Goal: Task Accomplishment & Management: Use online tool/utility

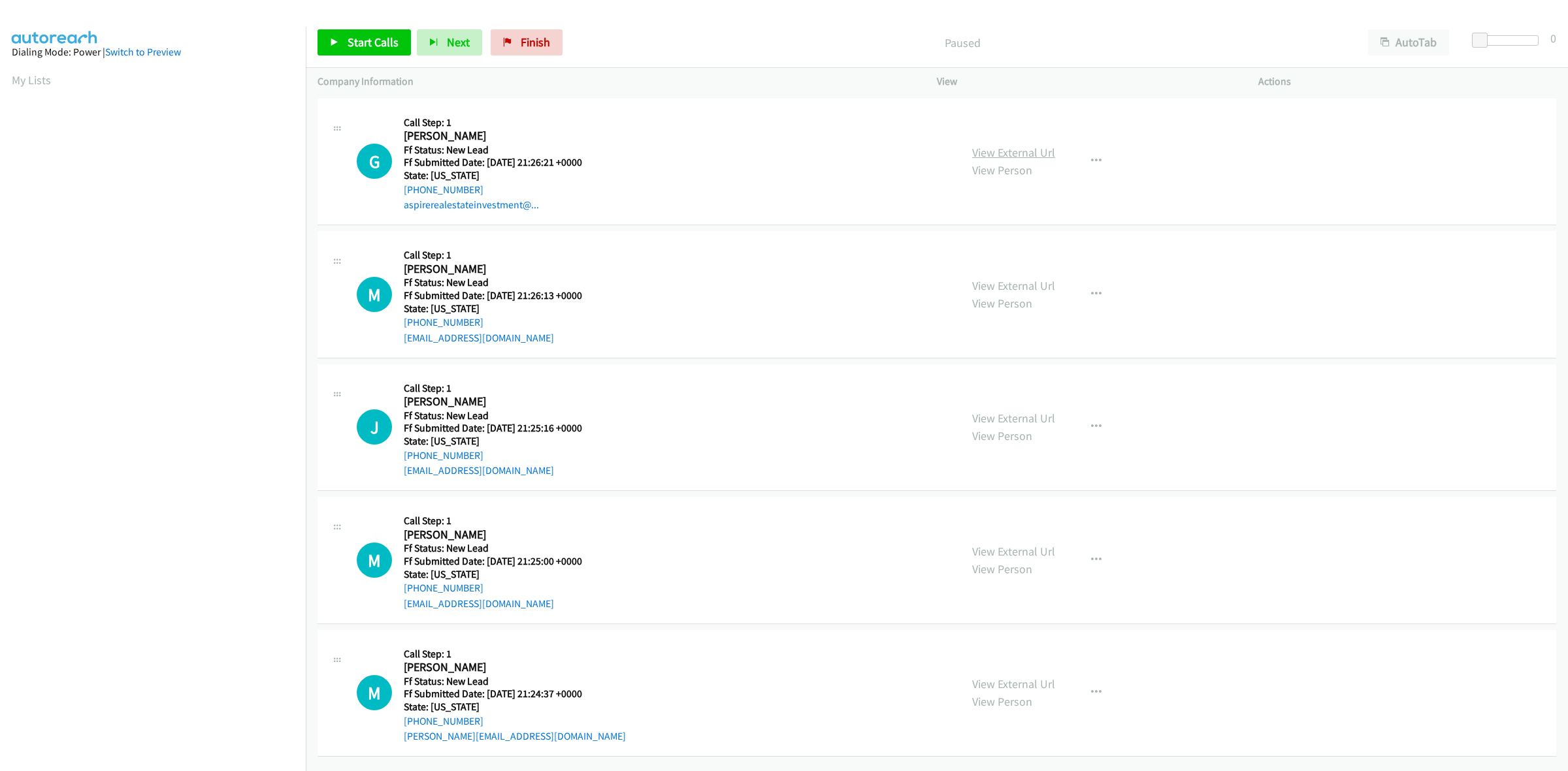
click at [1027, 157] on link "View External Url" at bounding box center [1014, 153] width 83 height 15
click at [1040, 280] on link "View External Url" at bounding box center [1014, 286] width 83 height 15
click at [1042, 411] on link "View External Url" at bounding box center [1014, 418] width 83 height 15
click at [1046, 553] on link "View External Url" at bounding box center [1014, 552] width 83 height 15
click at [1039, 681] on link "View External Url" at bounding box center [1014, 684] width 83 height 15
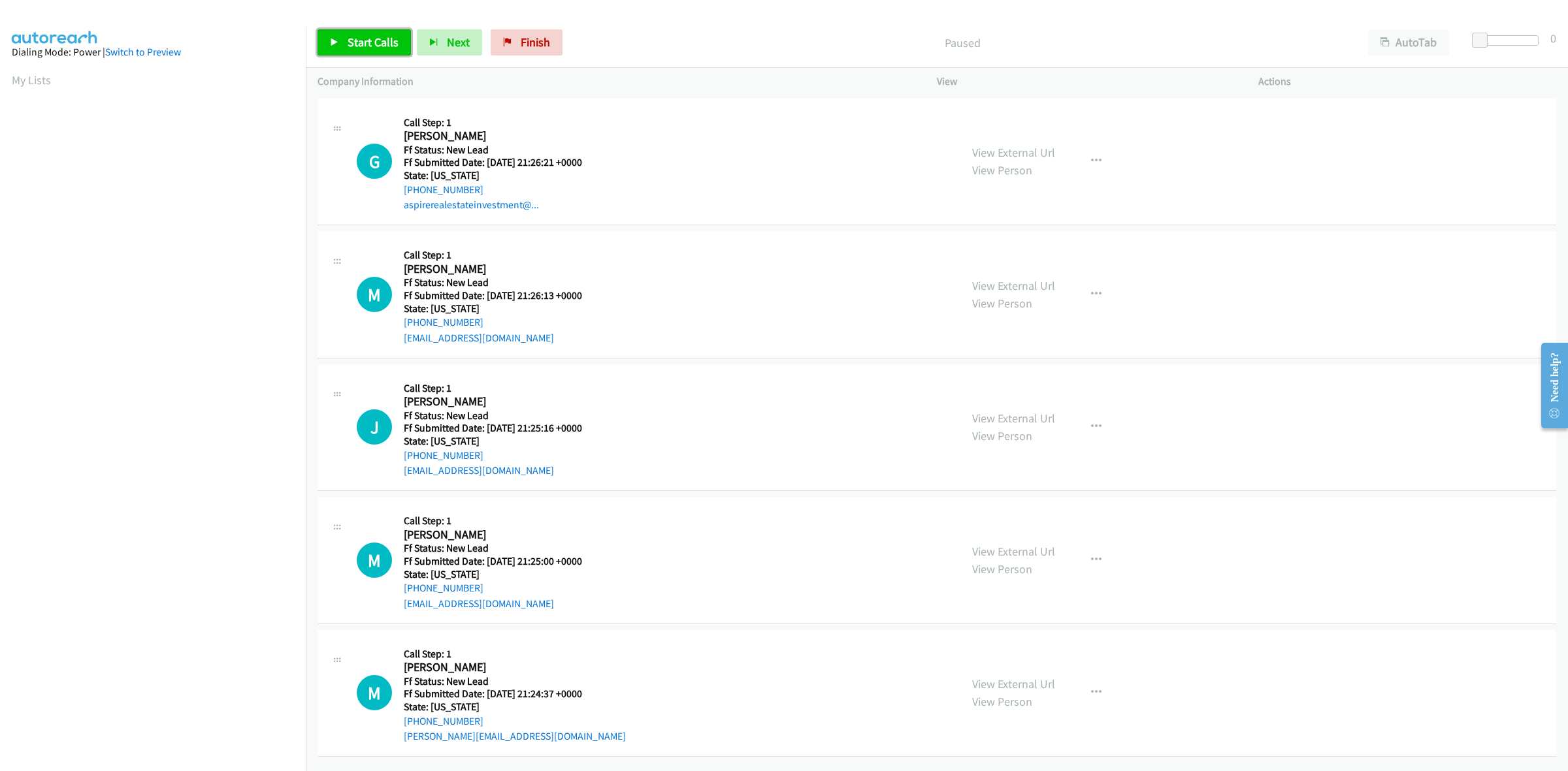
click at [374, 50] on link "Start Calls" at bounding box center [364, 43] width 93 height 26
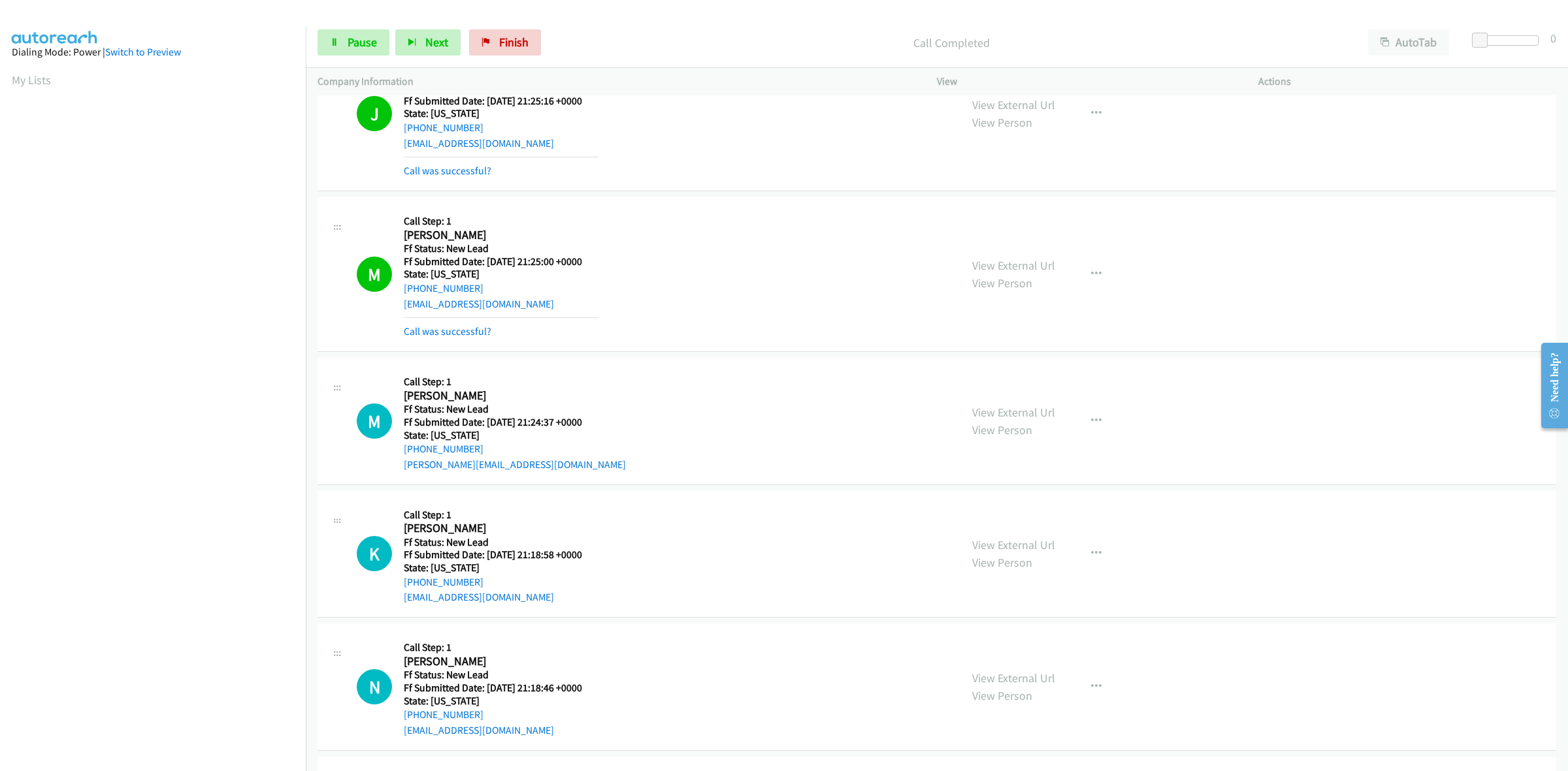
scroll to position [408, 0]
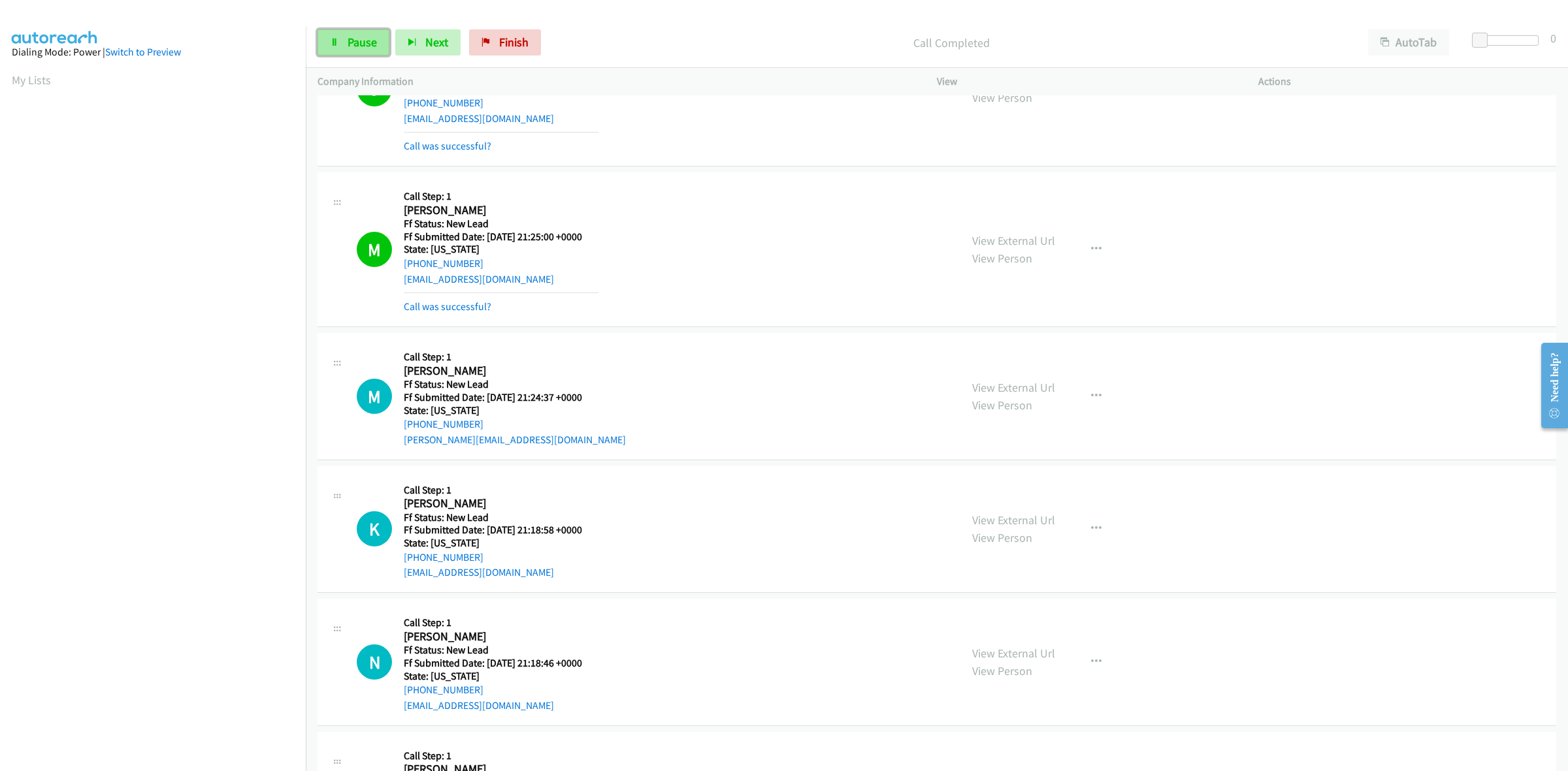
click at [370, 43] on span "Pause" at bounding box center [362, 42] width 30 height 15
click at [367, 35] on span "Start Calls" at bounding box center [373, 42] width 51 height 15
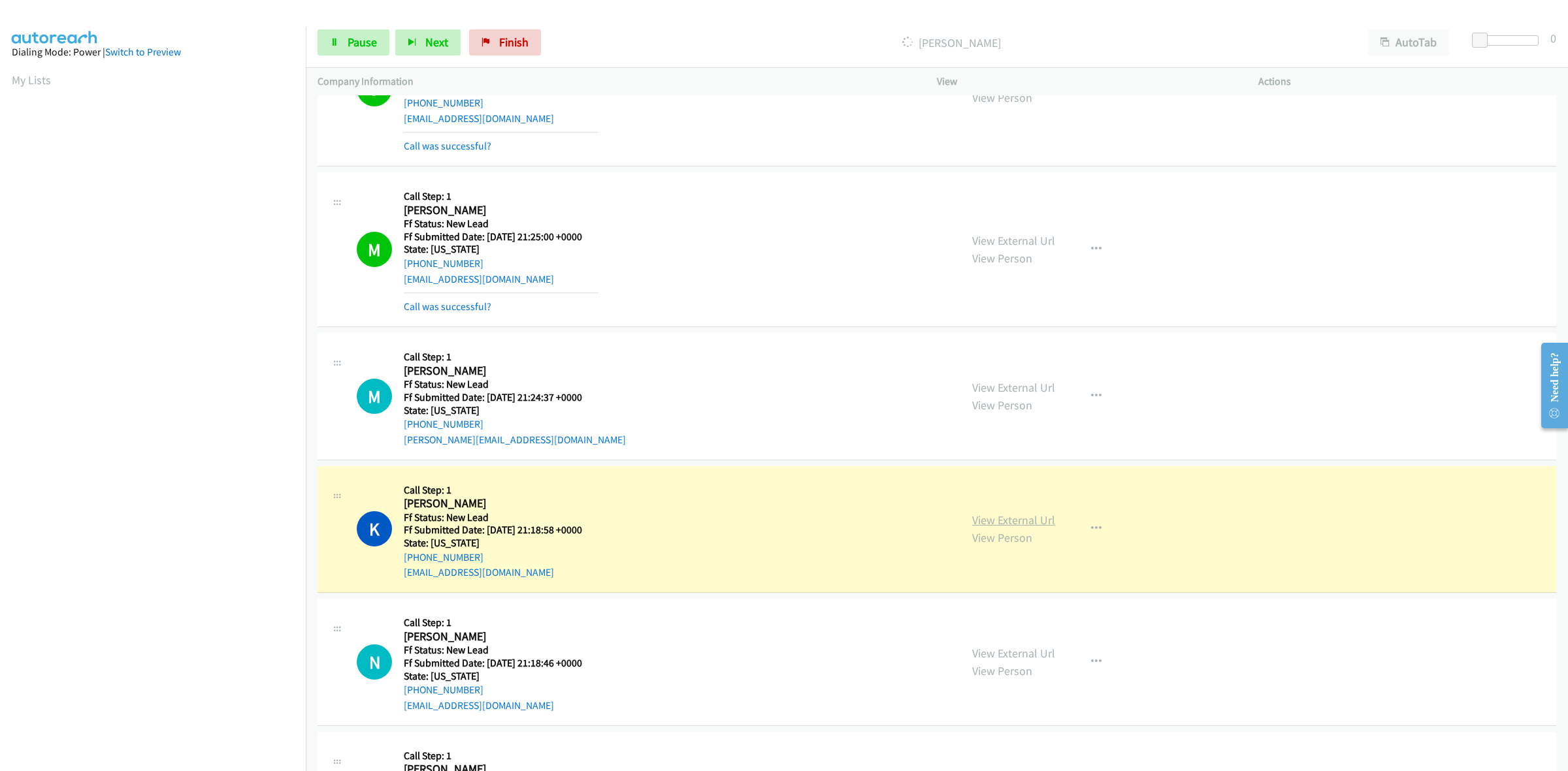
click at [1034, 523] on link "View External Url" at bounding box center [1014, 520] width 83 height 15
click at [1026, 654] on link "View External Url" at bounding box center [1014, 654] width 83 height 15
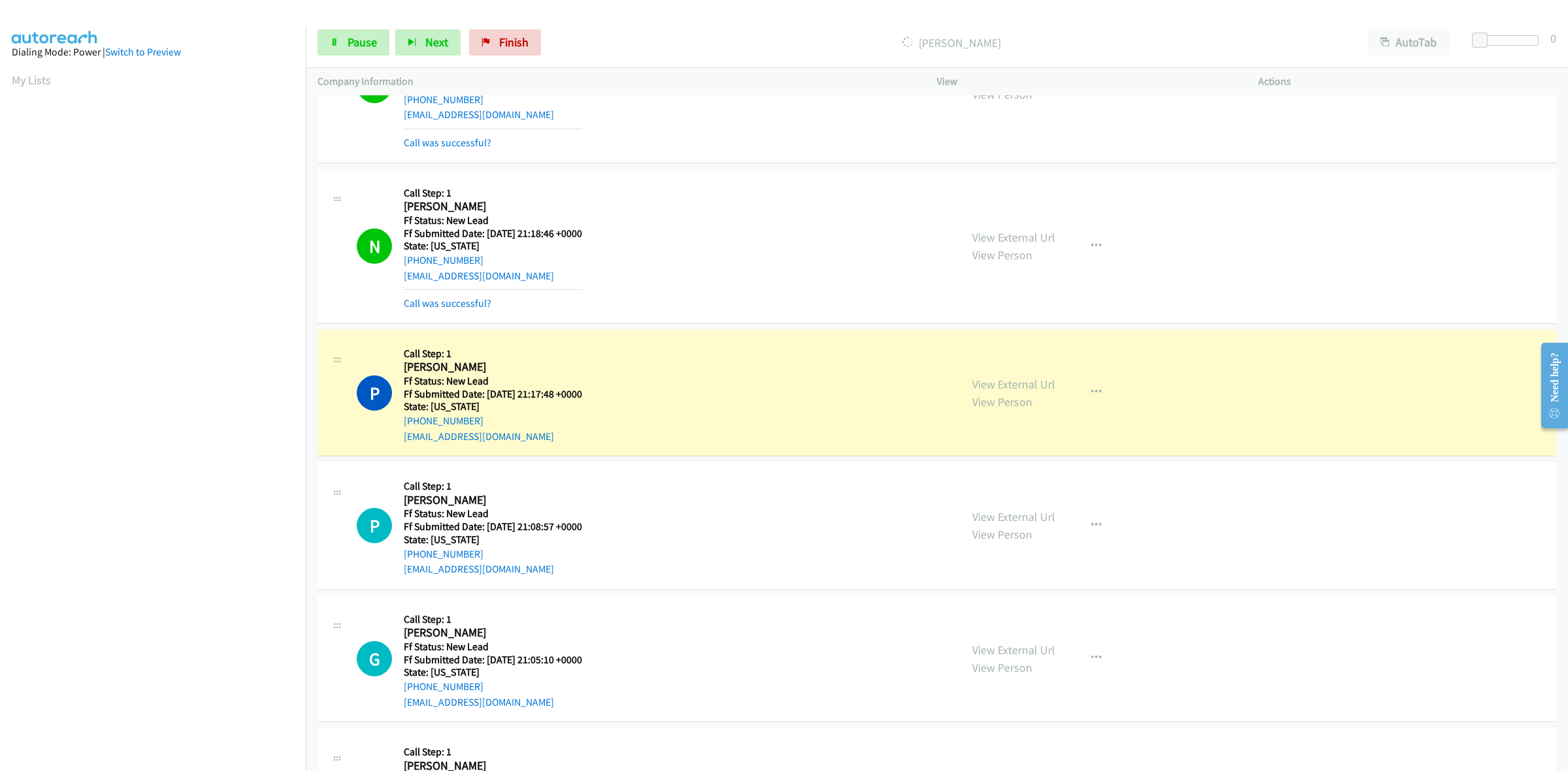
scroll to position [872, 0]
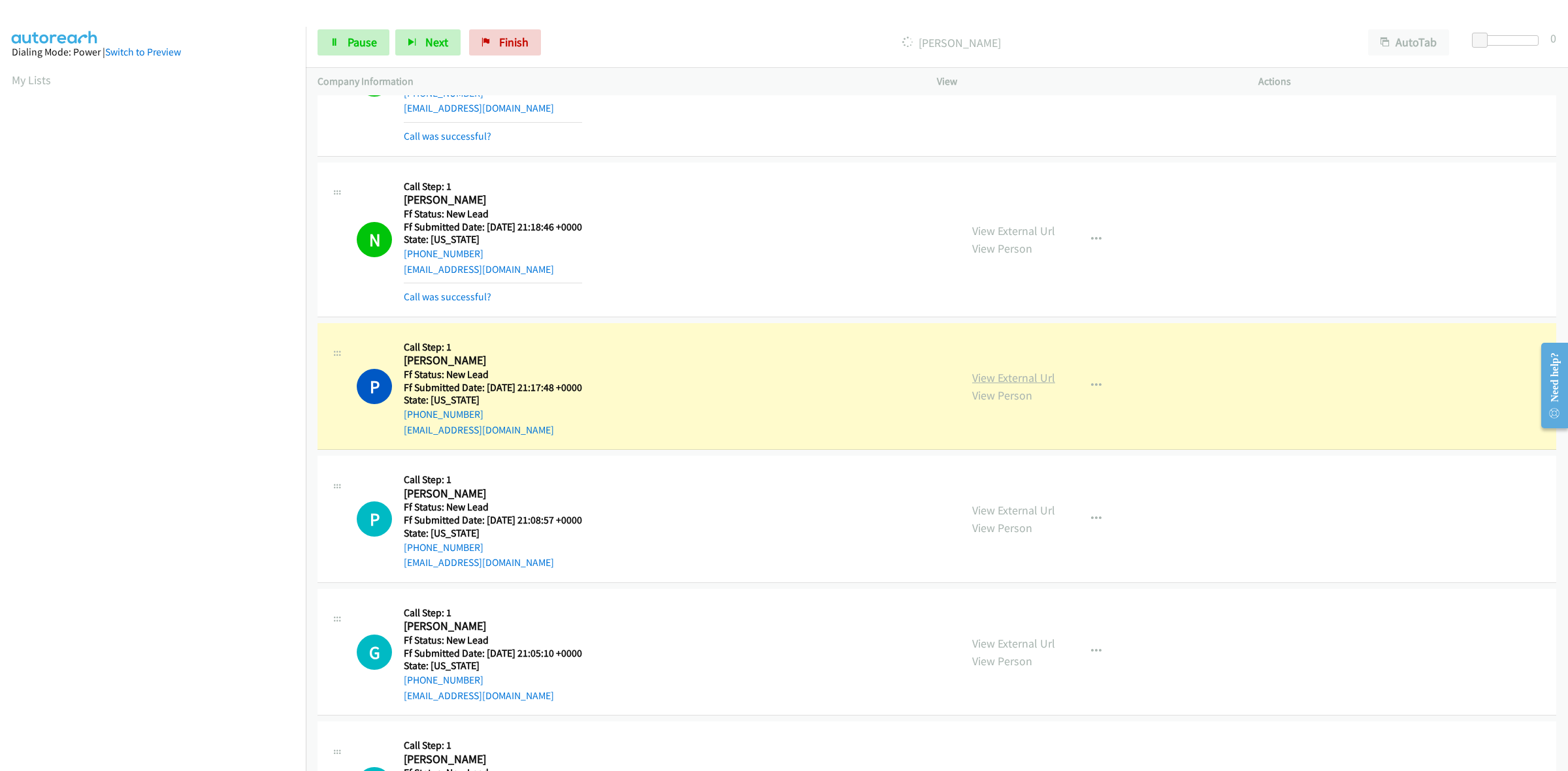
click at [1017, 379] on link "View External Url" at bounding box center [1014, 378] width 83 height 15
click at [1023, 506] on link "View External Url" at bounding box center [1014, 511] width 83 height 15
click at [1019, 638] on link "View External Url" at bounding box center [1014, 644] width 83 height 15
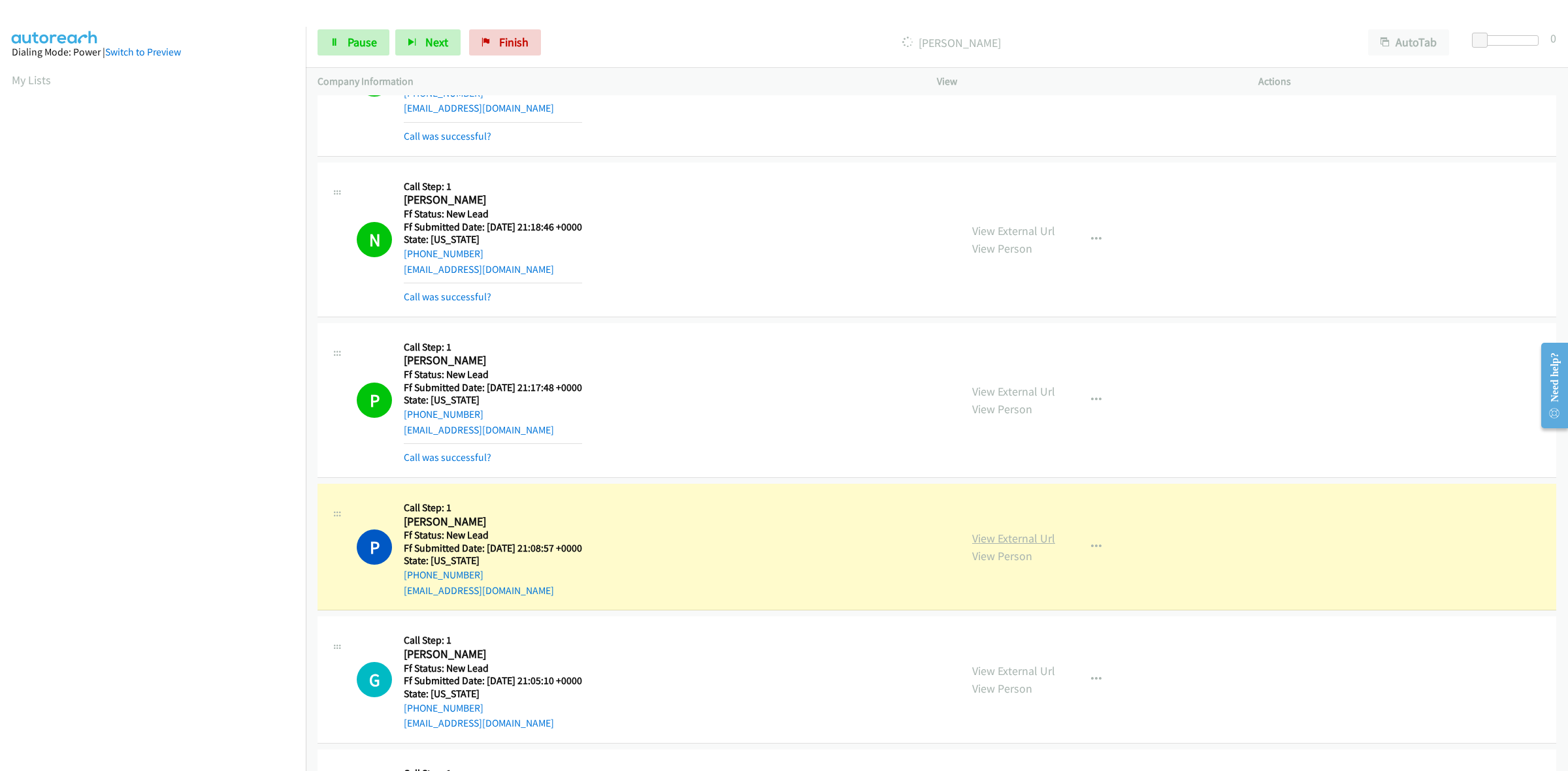
click at [1019, 540] on link "View External Url" at bounding box center [1014, 538] width 83 height 15
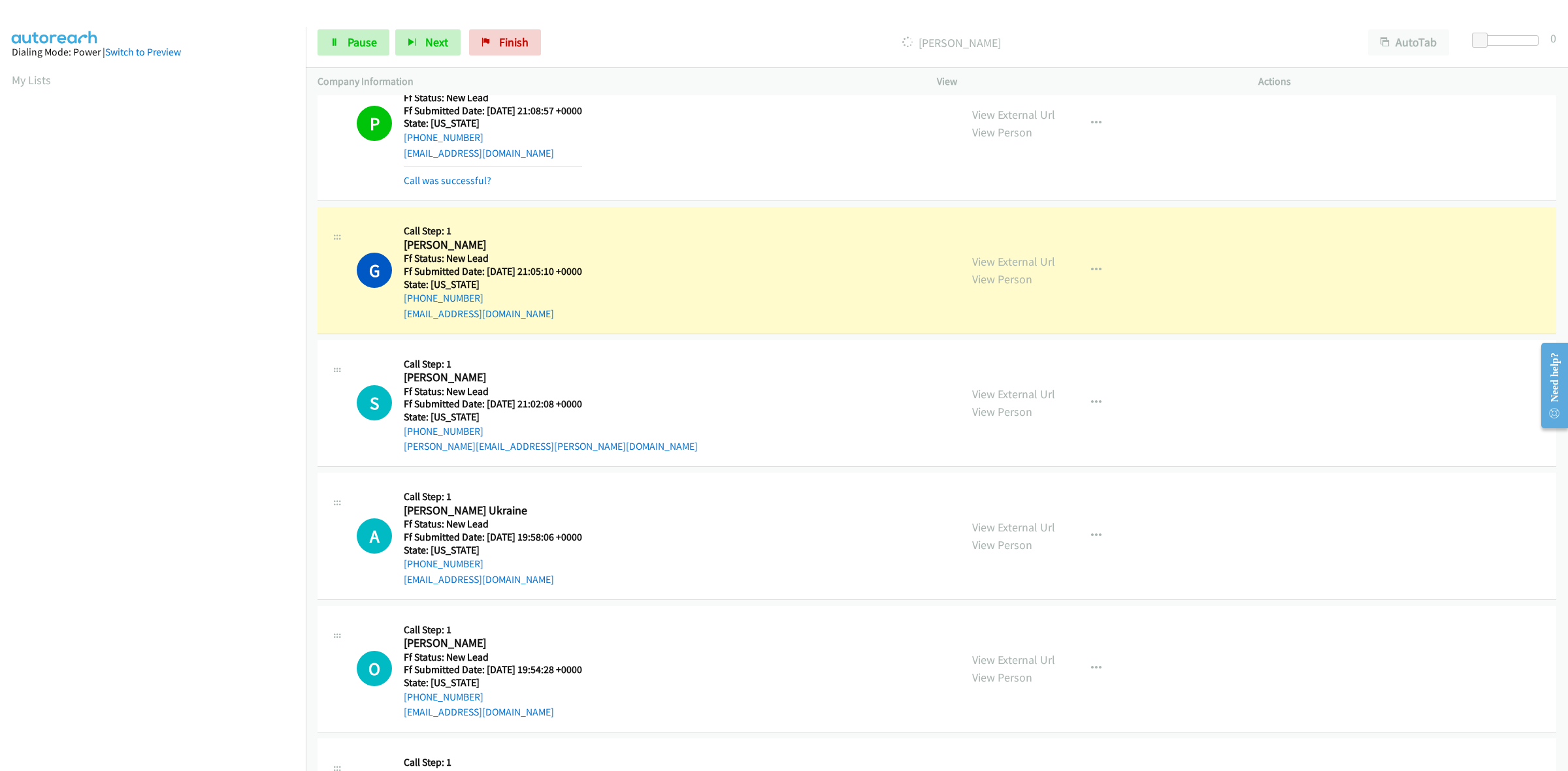
scroll to position [1281, 0]
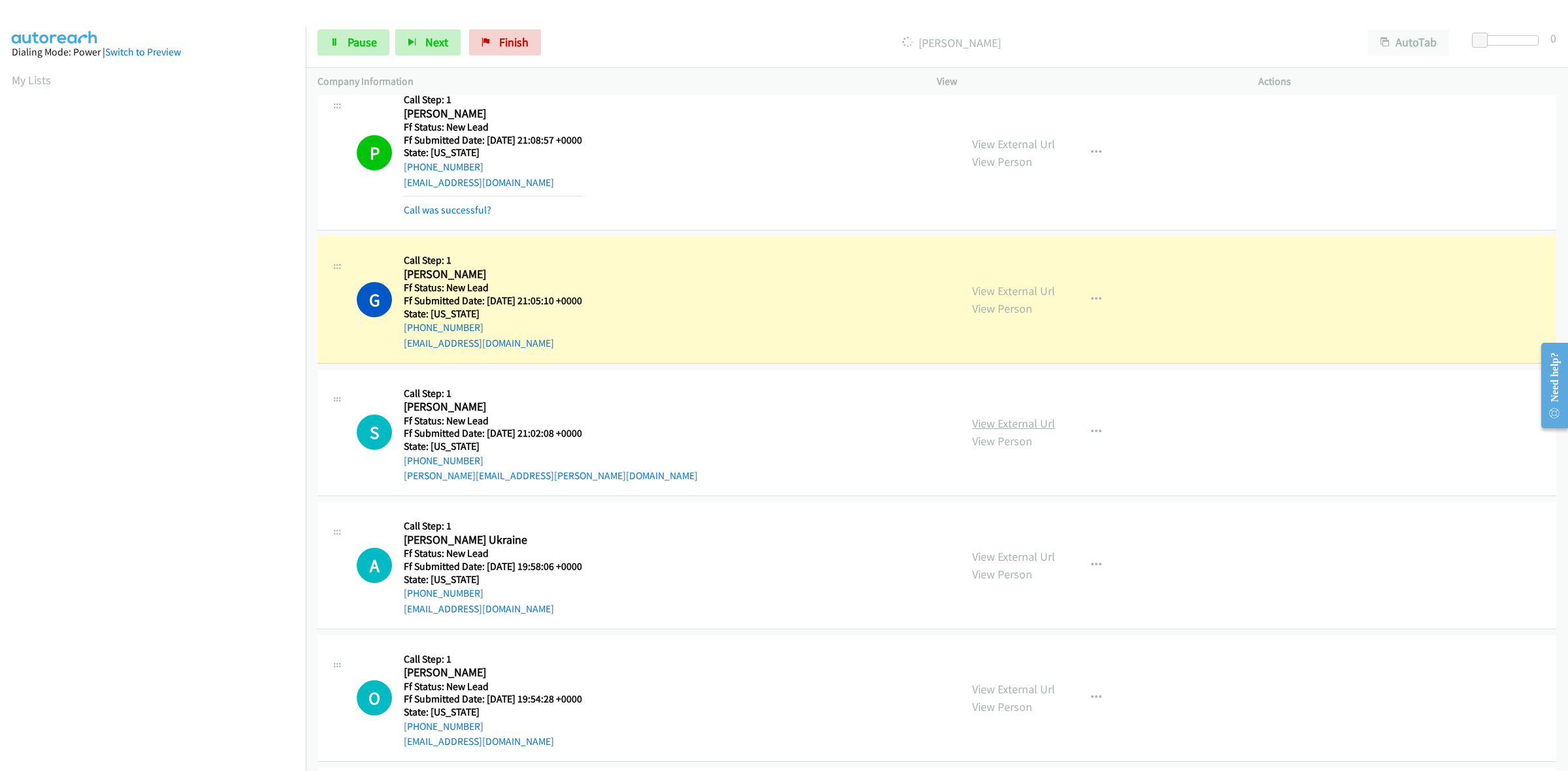
click at [1021, 420] on link "View External Url" at bounding box center [1014, 424] width 83 height 15
click at [1024, 556] on link "View External Url" at bounding box center [1014, 557] width 83 height 15
click at [1014, 683] on link "View External Url" at bounding box center [1014, 690] width 83 height 15
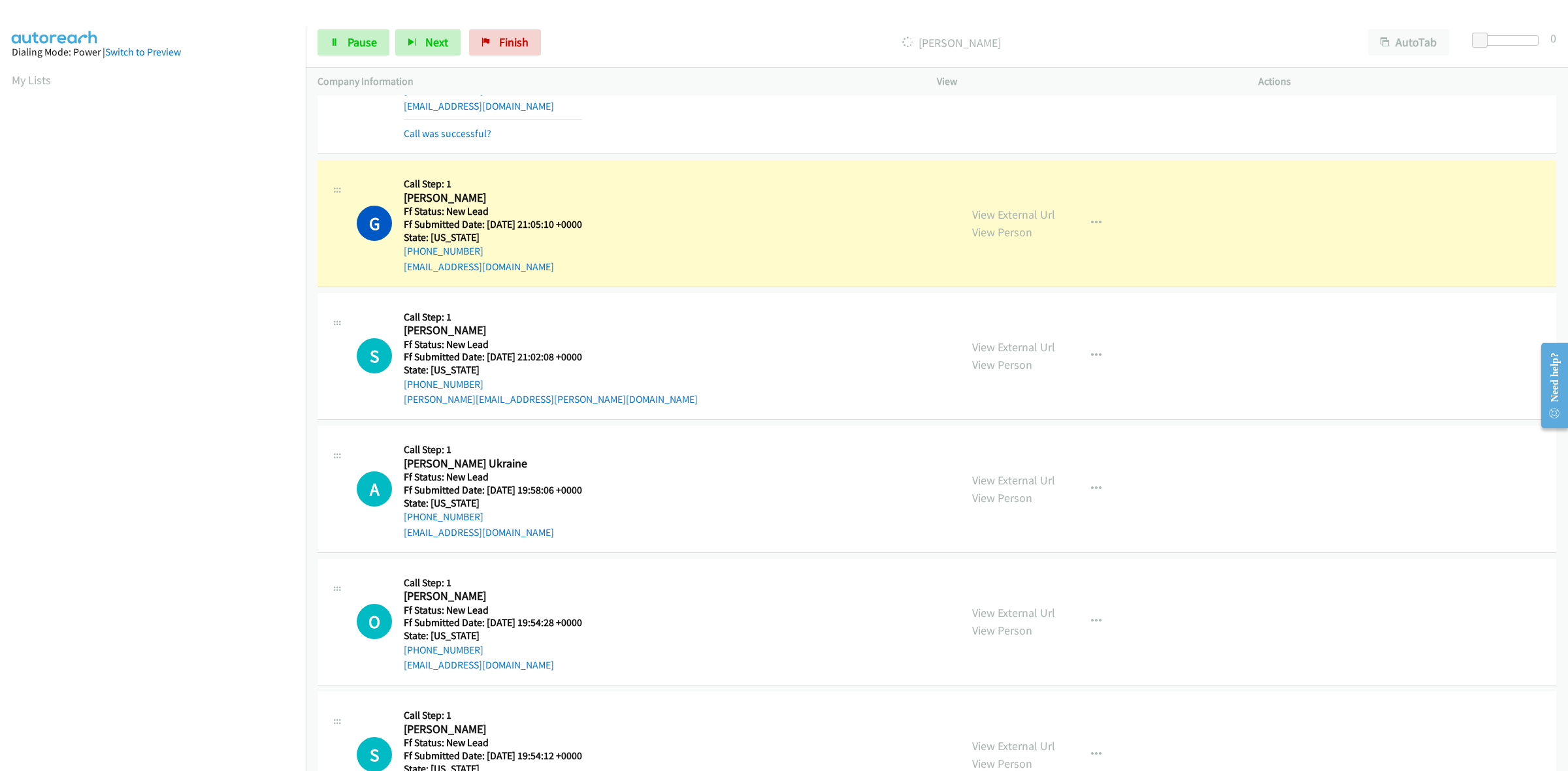
scroll to position [1427, 0]
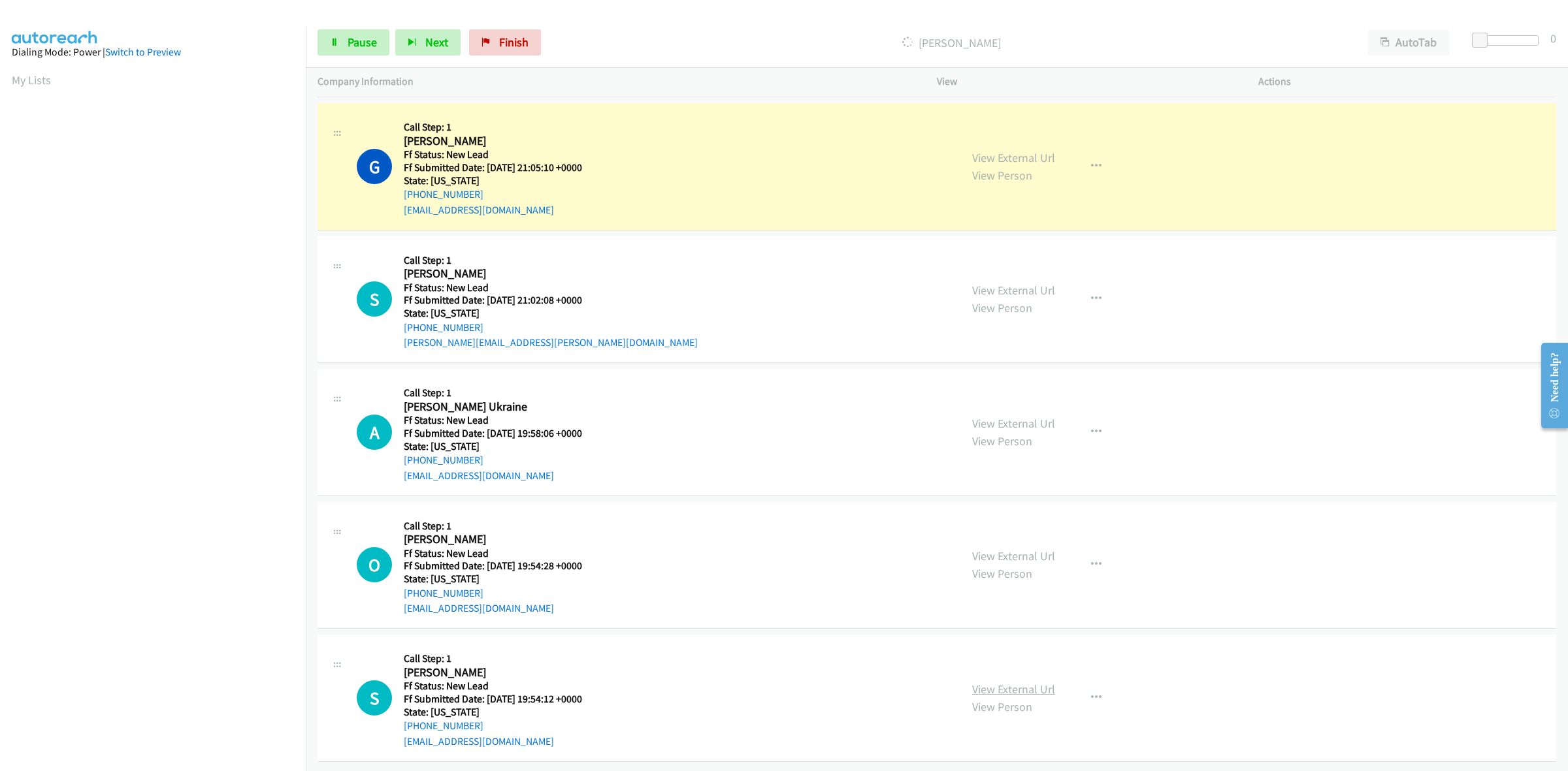
click at [1023, 682] on link "View External Url" at bounding box center [1014, 690] width 83 height 15
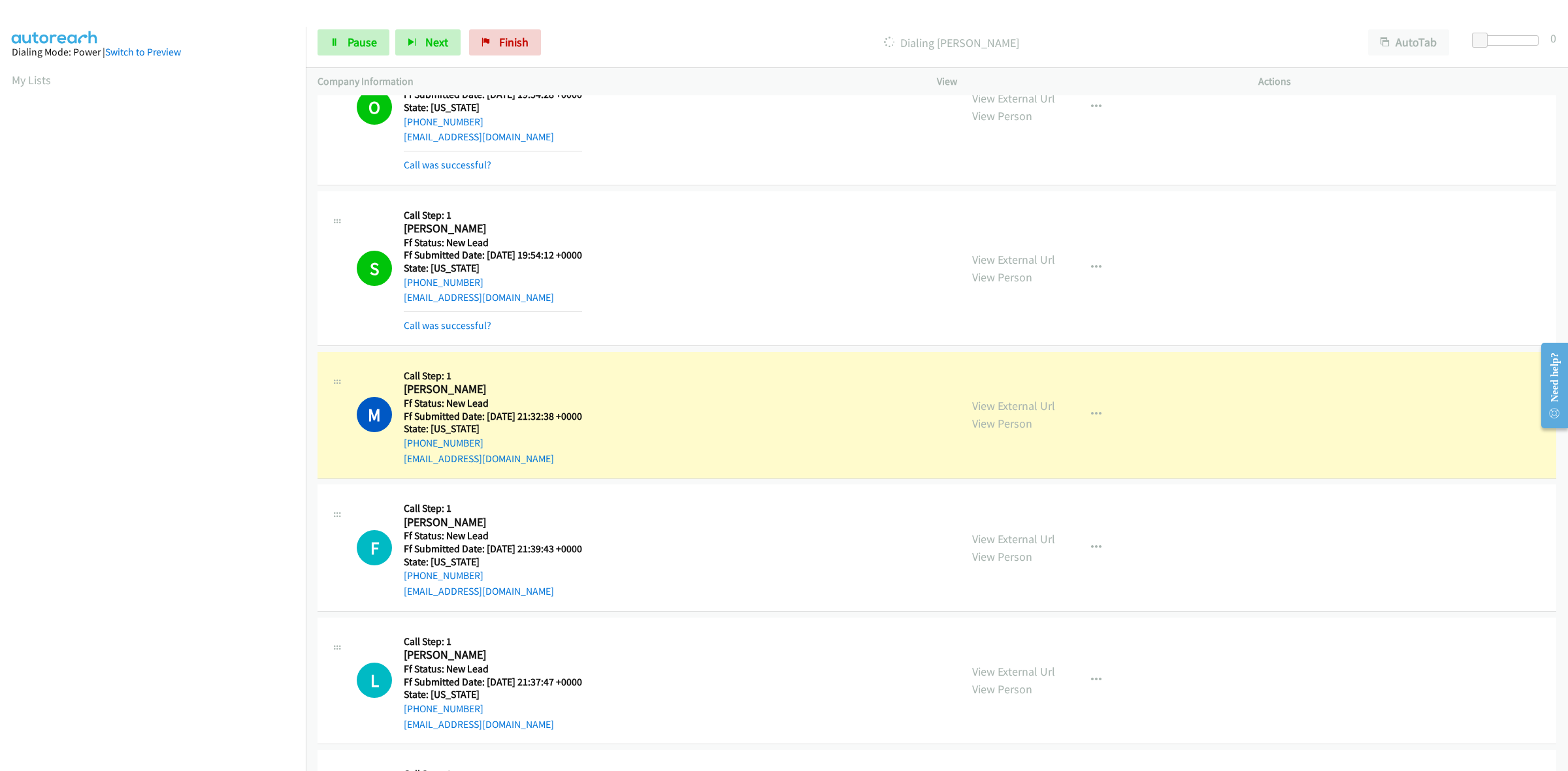
scroll to position [1999, 0]
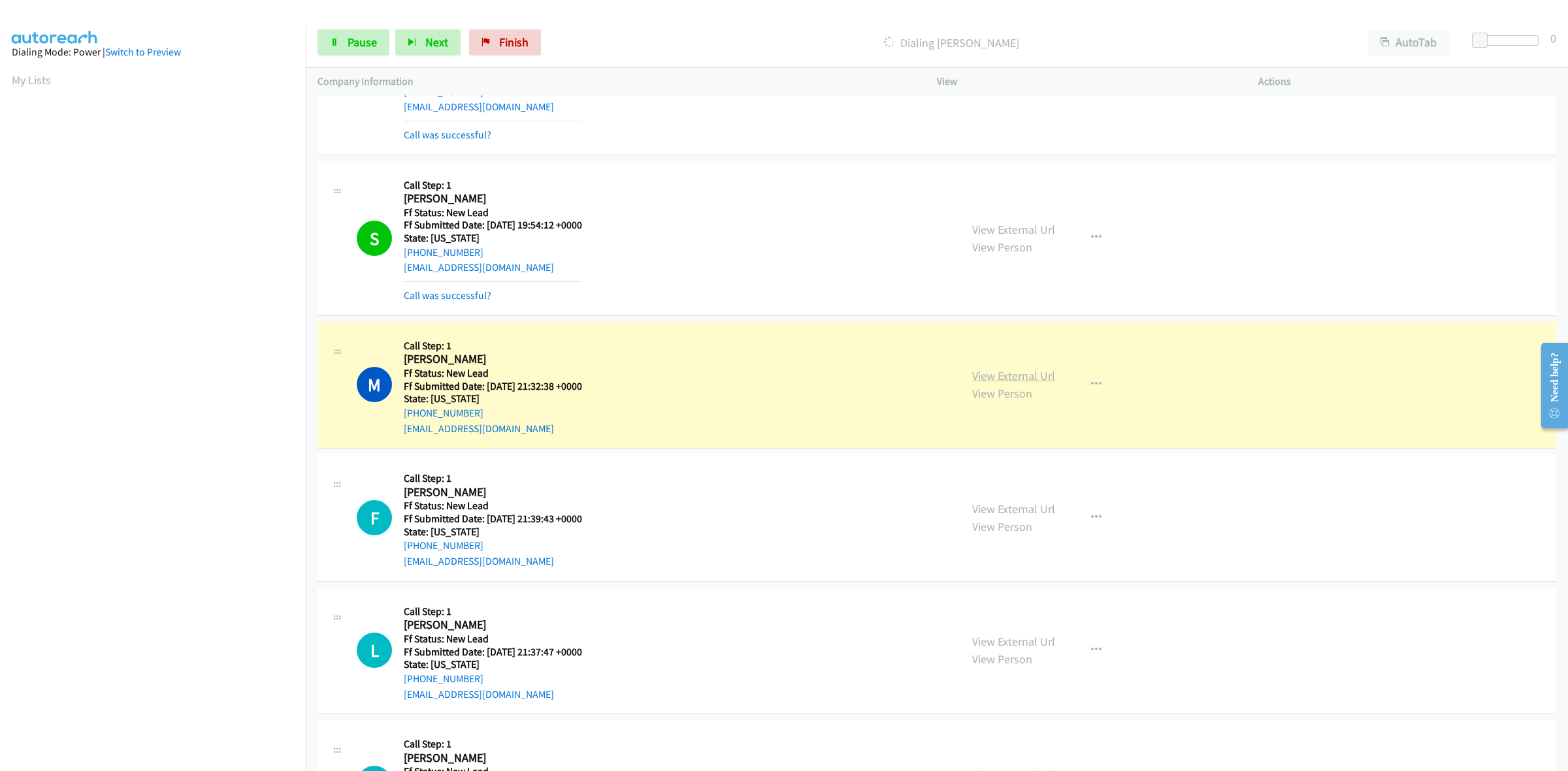
click at [988, 378] on link "View External Url" at bounding box center [1014, 376] width 83 height 15
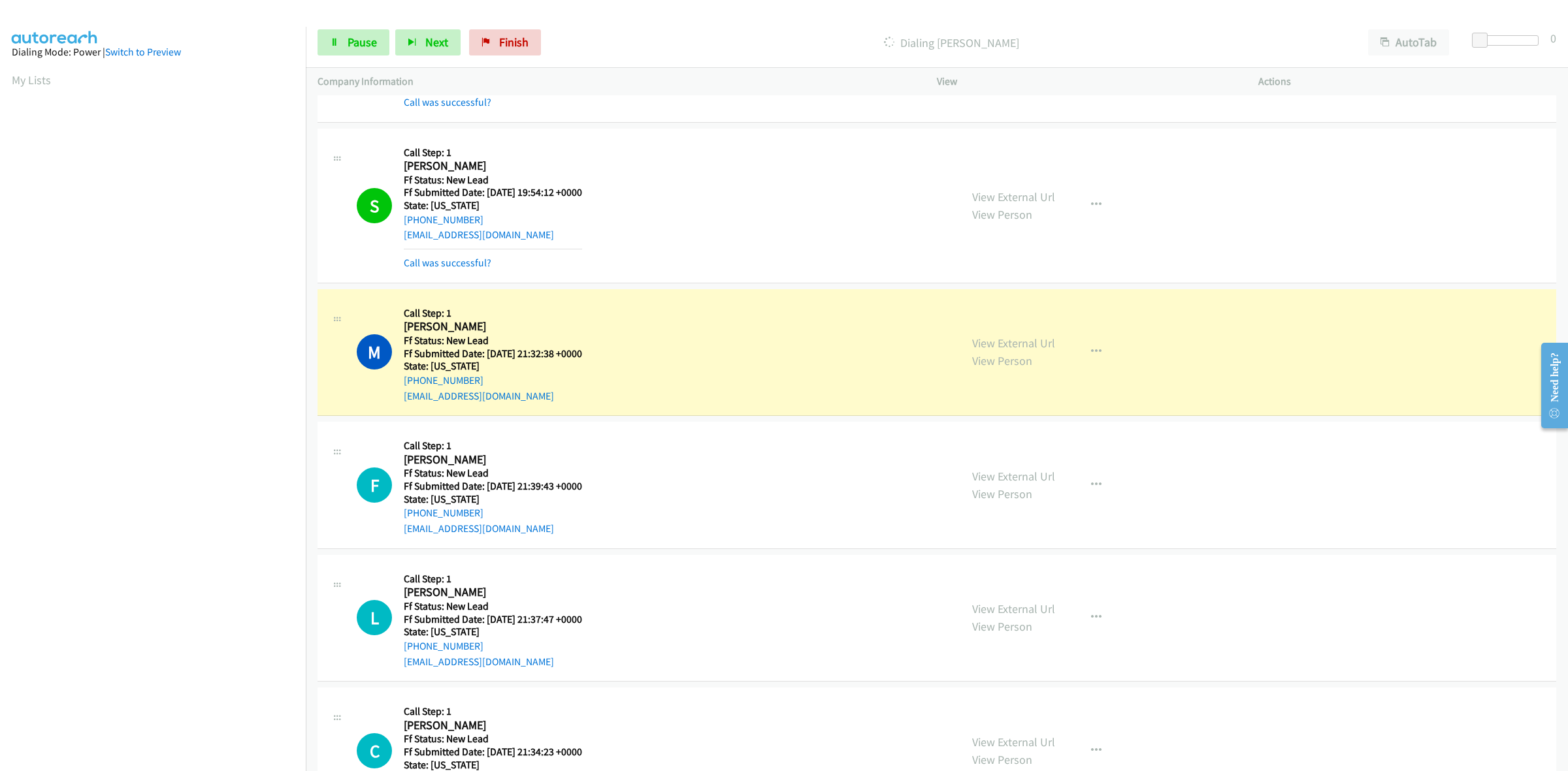
scroll to position [2018, 0]
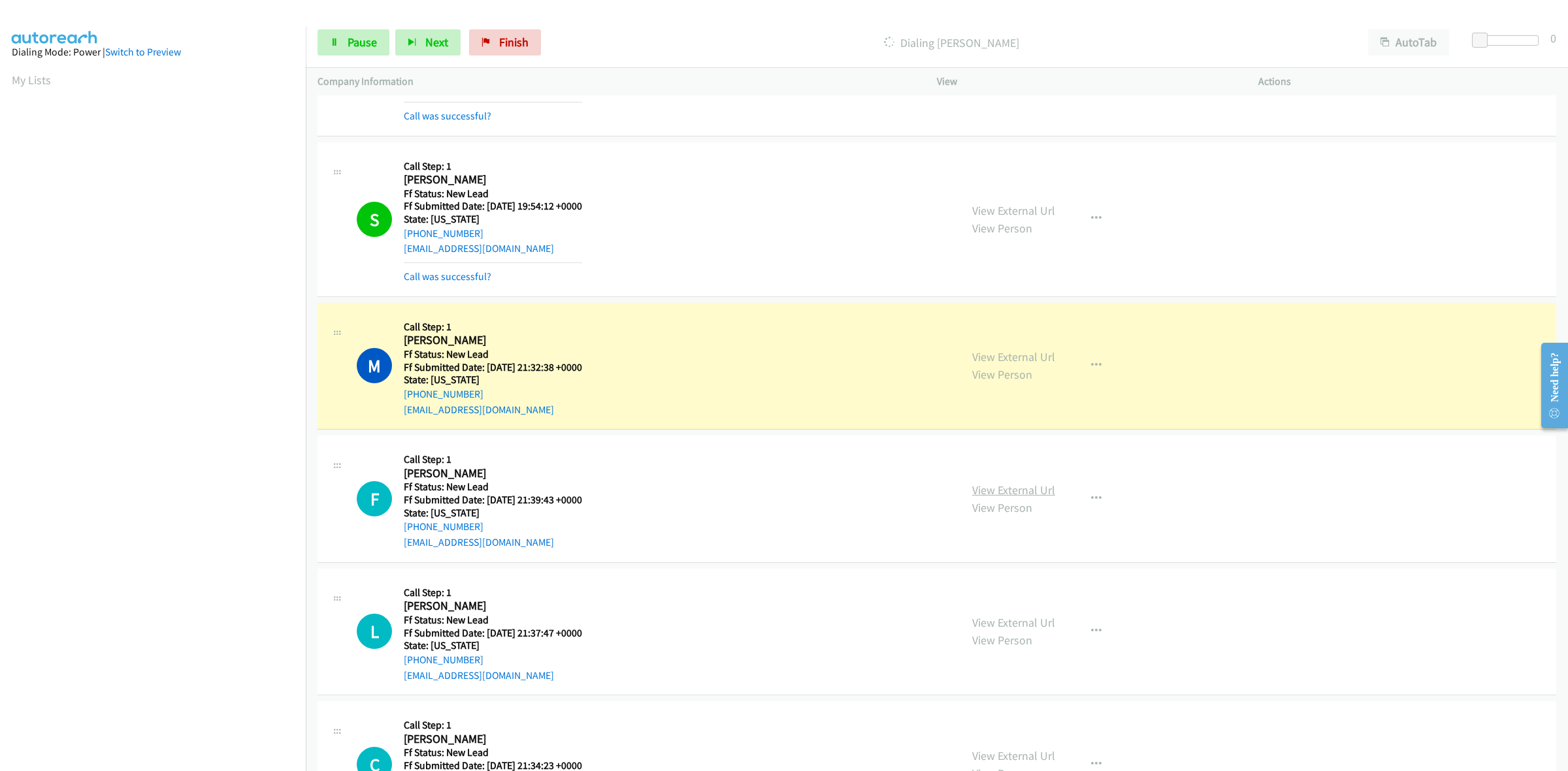
click at [984, 492] on link "View External Url" at bounding box center [1014, 490] width 83 height 15
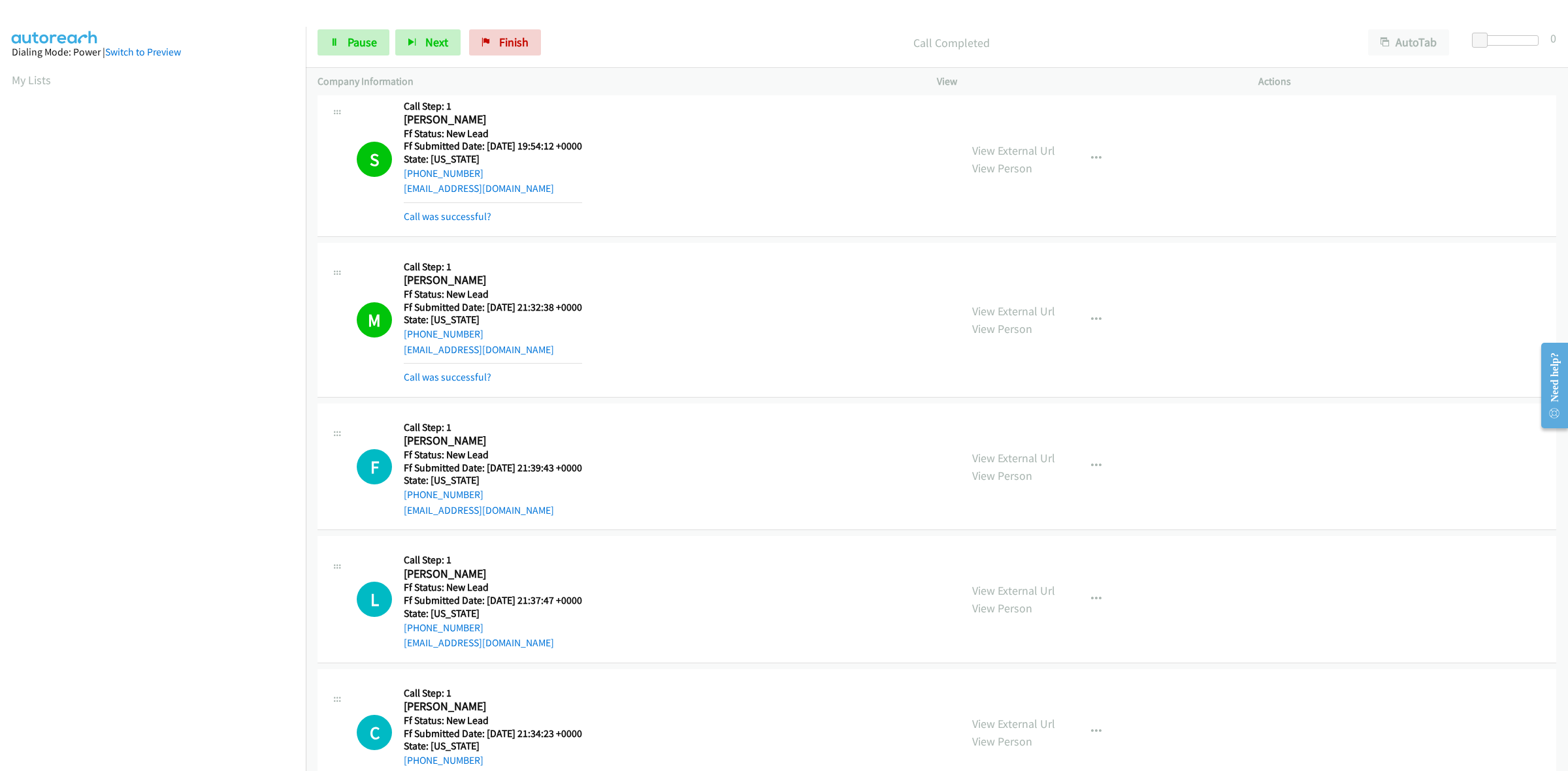
scroll to position [2127, 0]
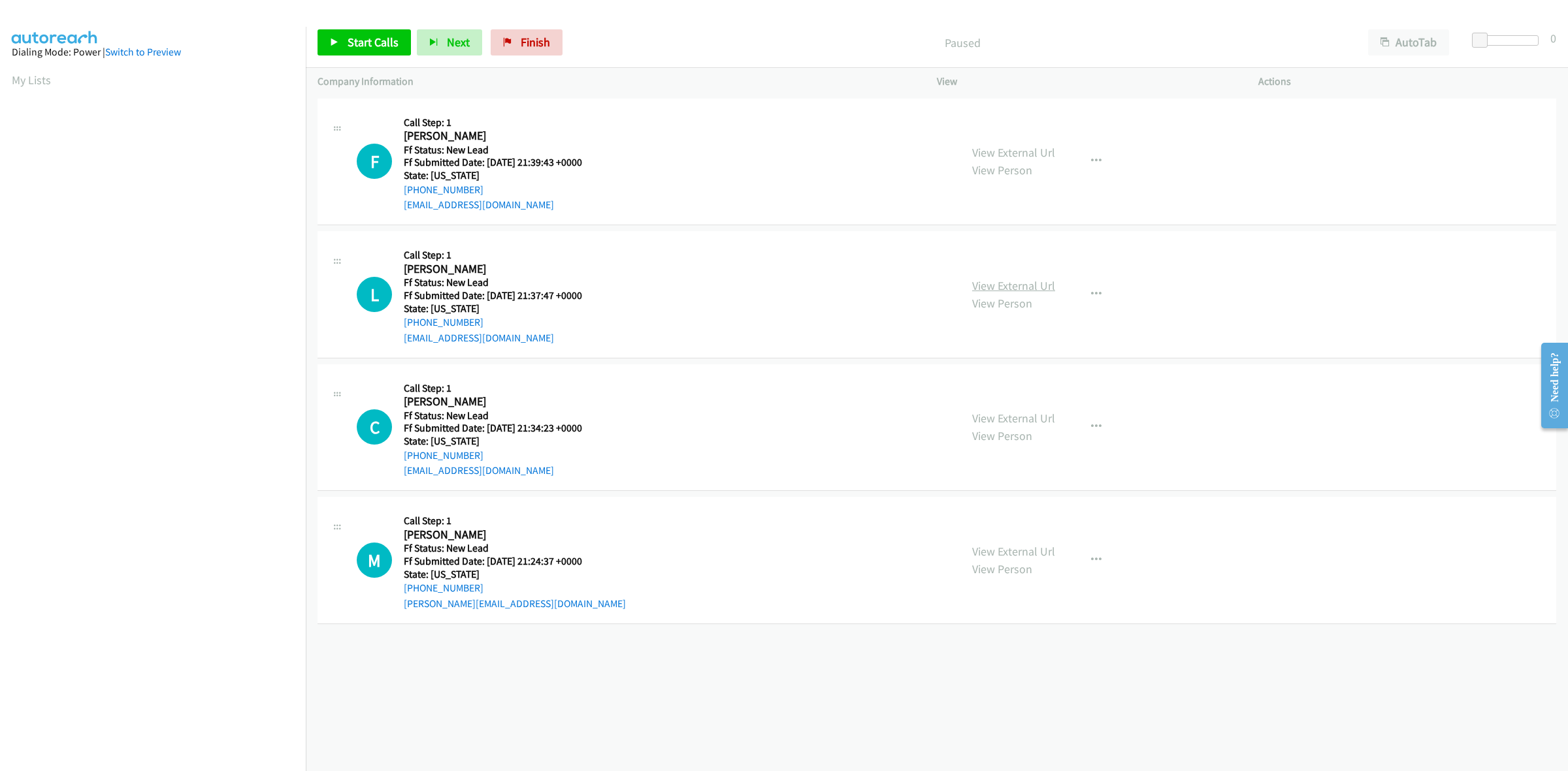
click at [988, 284] on link "View External Url" at bounding box center [1014, 286] width 83 height 15
click at [996, 419] on link "View External Url" at bounding box center [1014, 418] width 83 height 15
click at [371, 40] on span "Start Calls" at bounding box center [373, 42] width 51 height 15
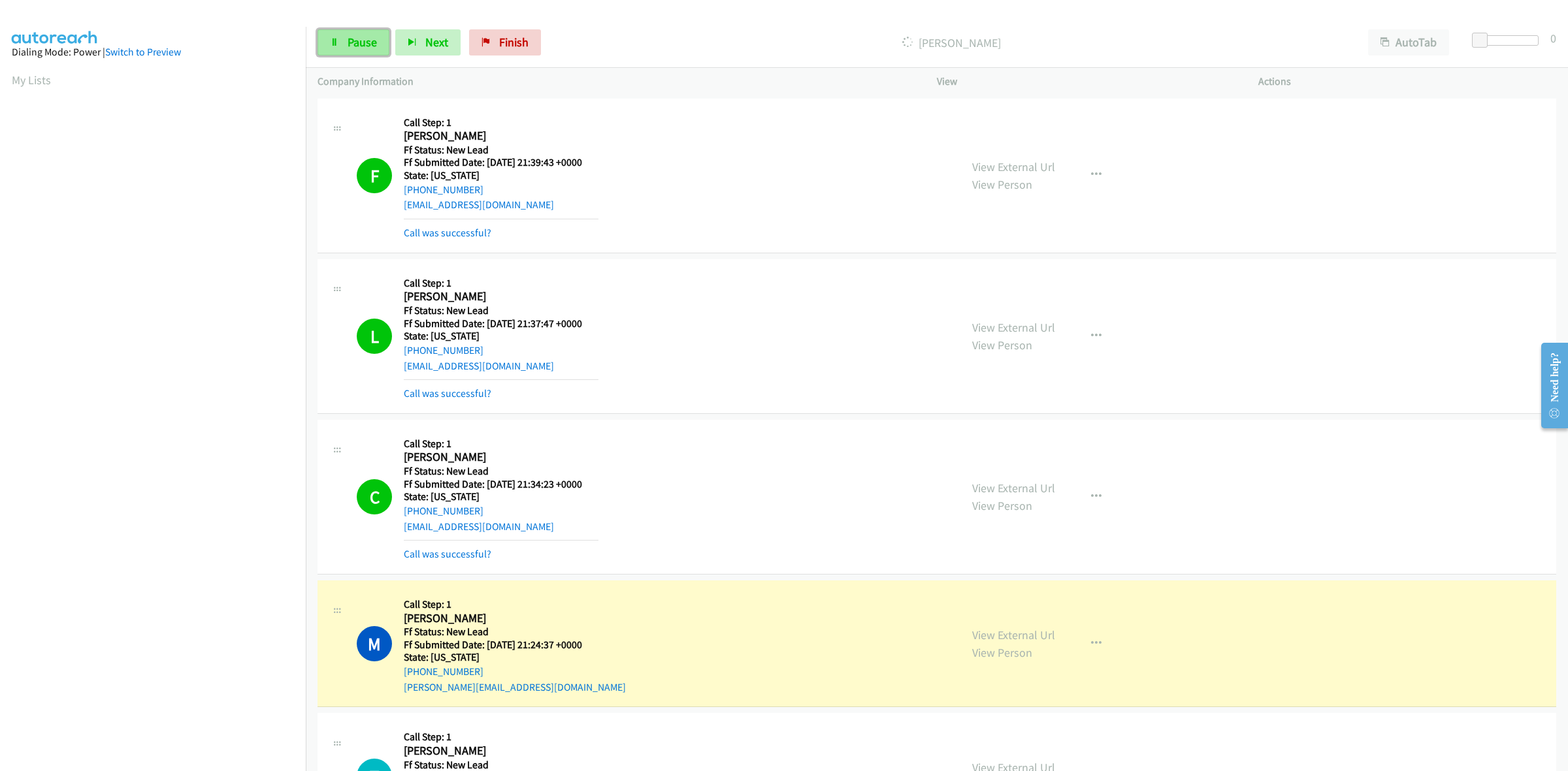
click at [351, 37] on span "Pause" at bounding box center [362, 42] width 30 height 15
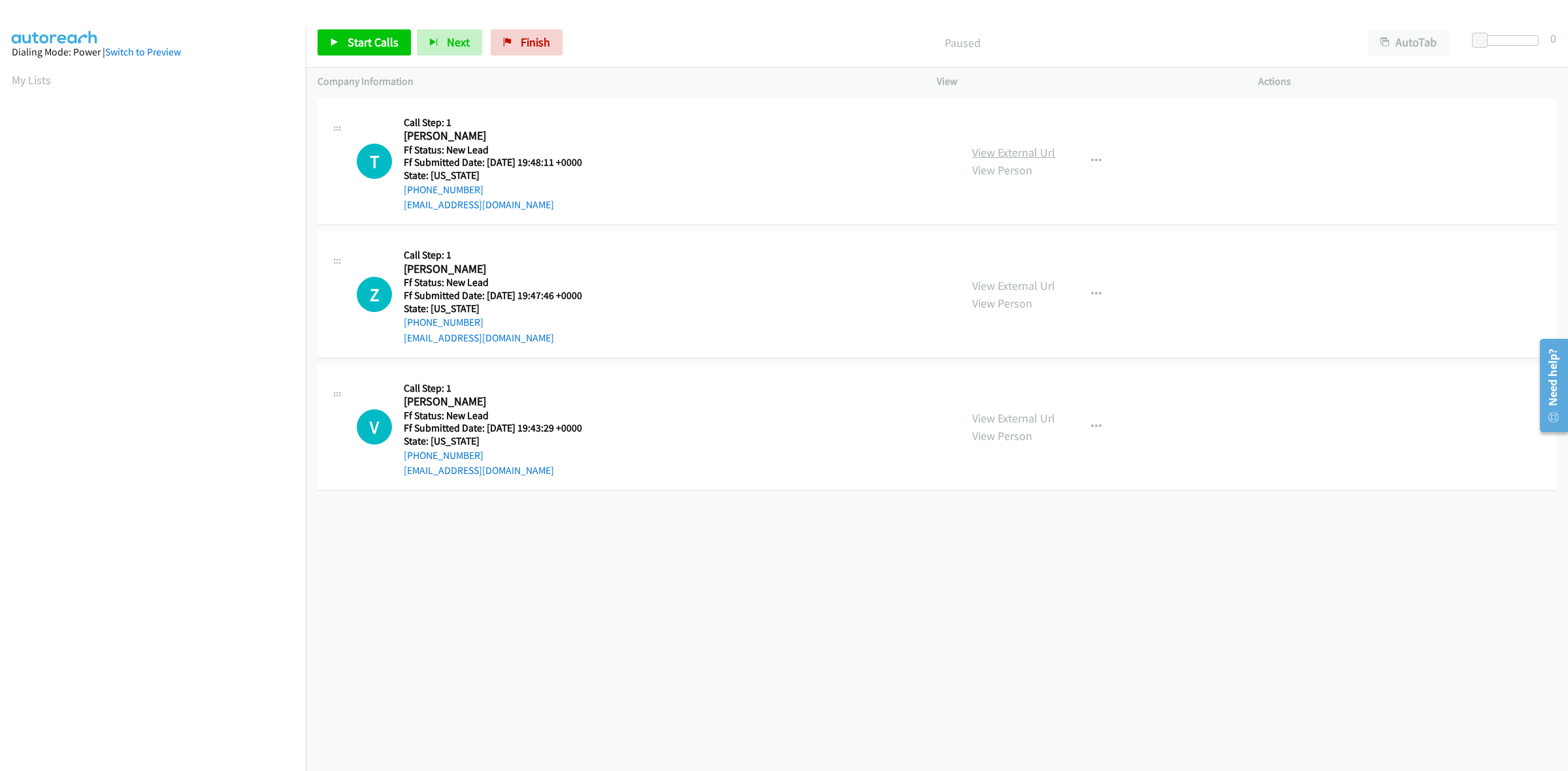
click at [1029, 150] on link "View External Url" at bounding box center [1014, 153] width 83 height 15
click at [1036, 286] on link "View External Url" at bounding box center [1014, 286] width 83 height 15
click at [1036, 420] on link "View External Url" at bounding box center [1014, 418] width 83 height 15
click at [354, 39] on span "Start Calls" at bounding box center [373, 42] width 51 height 15
click at [346, 39] on link "Pause" at bounding box center [354, 43] width 72 height 26
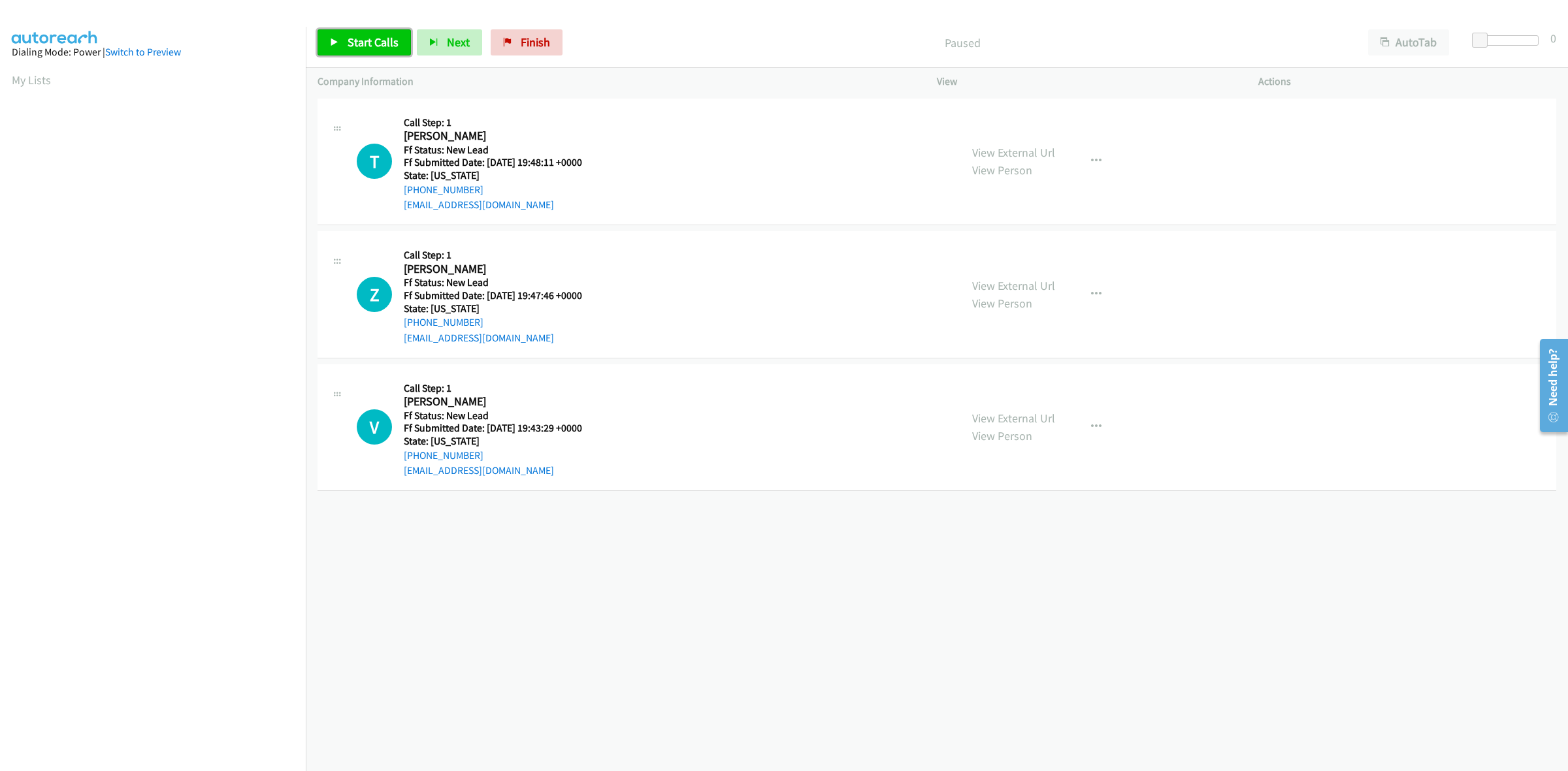
click at [360, 40] on span "Start Calls" at bounding box center [373, 42] width 51 height 15
click at [362, 43] on span "Start Calls" at bounding box center [373, 42] width 51 height 15
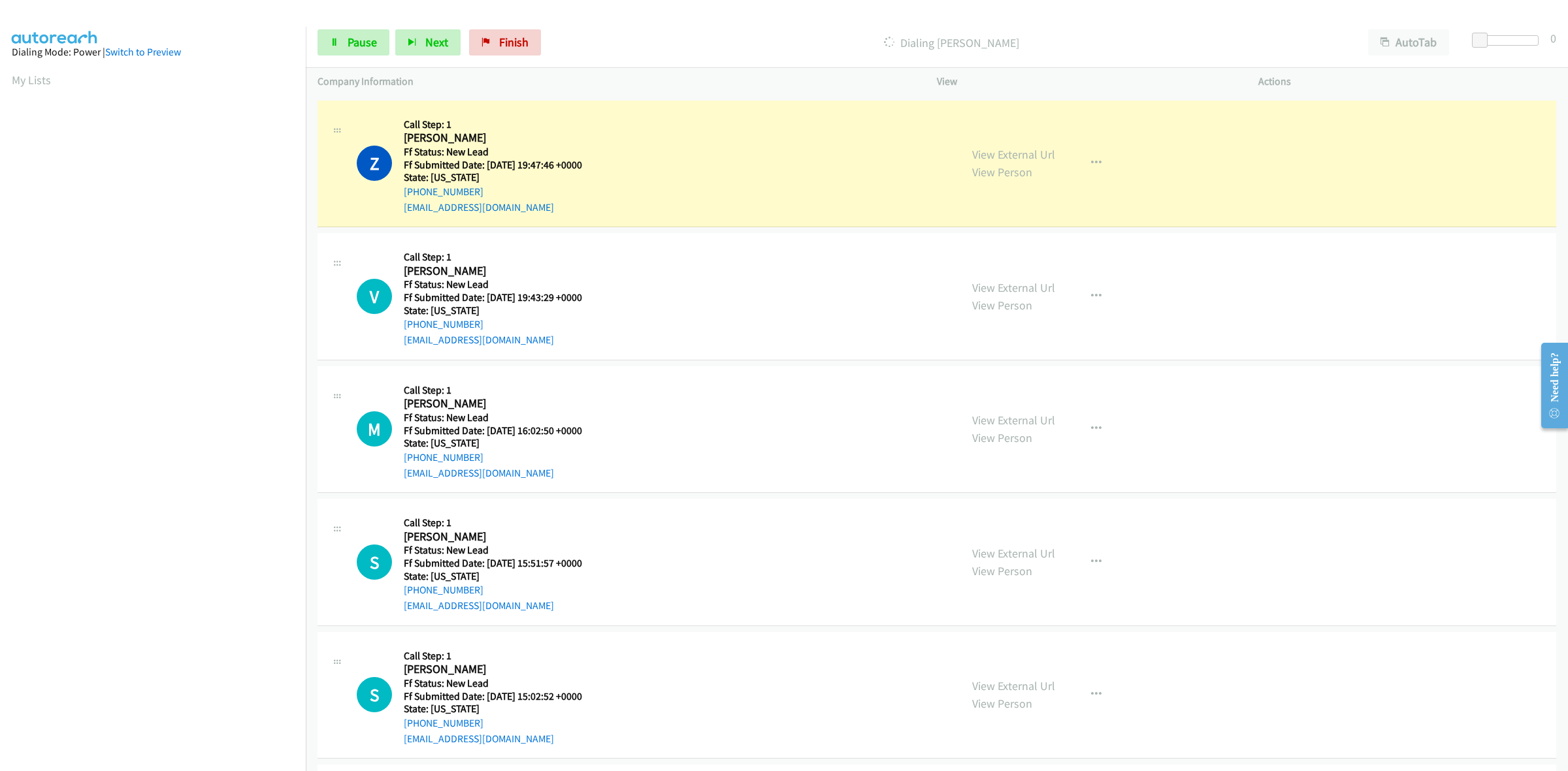
scroll to position [164, 0]
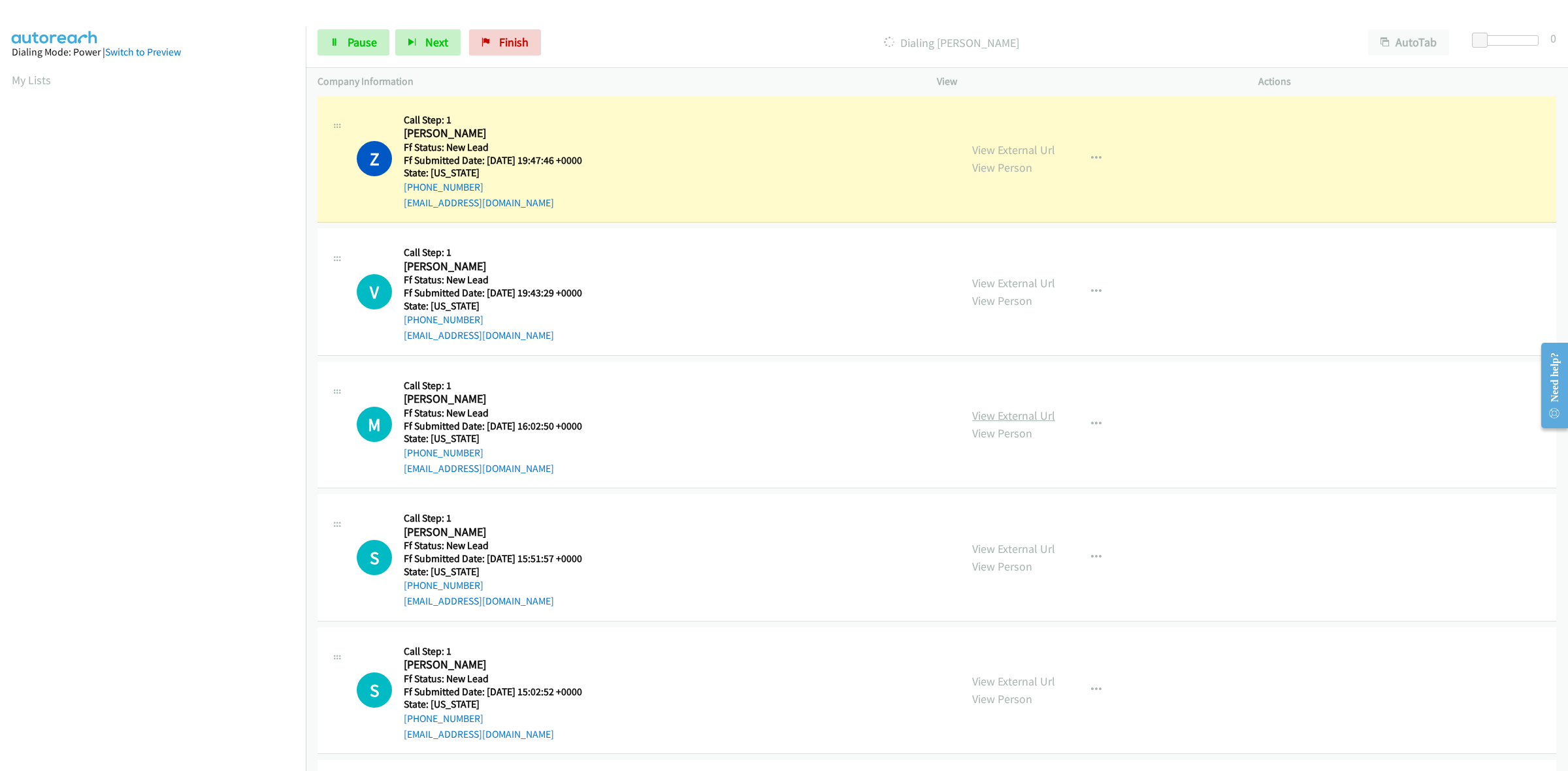
click at [1009, 418] on link "View External Url" at bounding box center [1014, 416] width 83 height 15
click at [1003, 552] on link "View External Url" at bounding box center [1014, 549] width 83 height 15
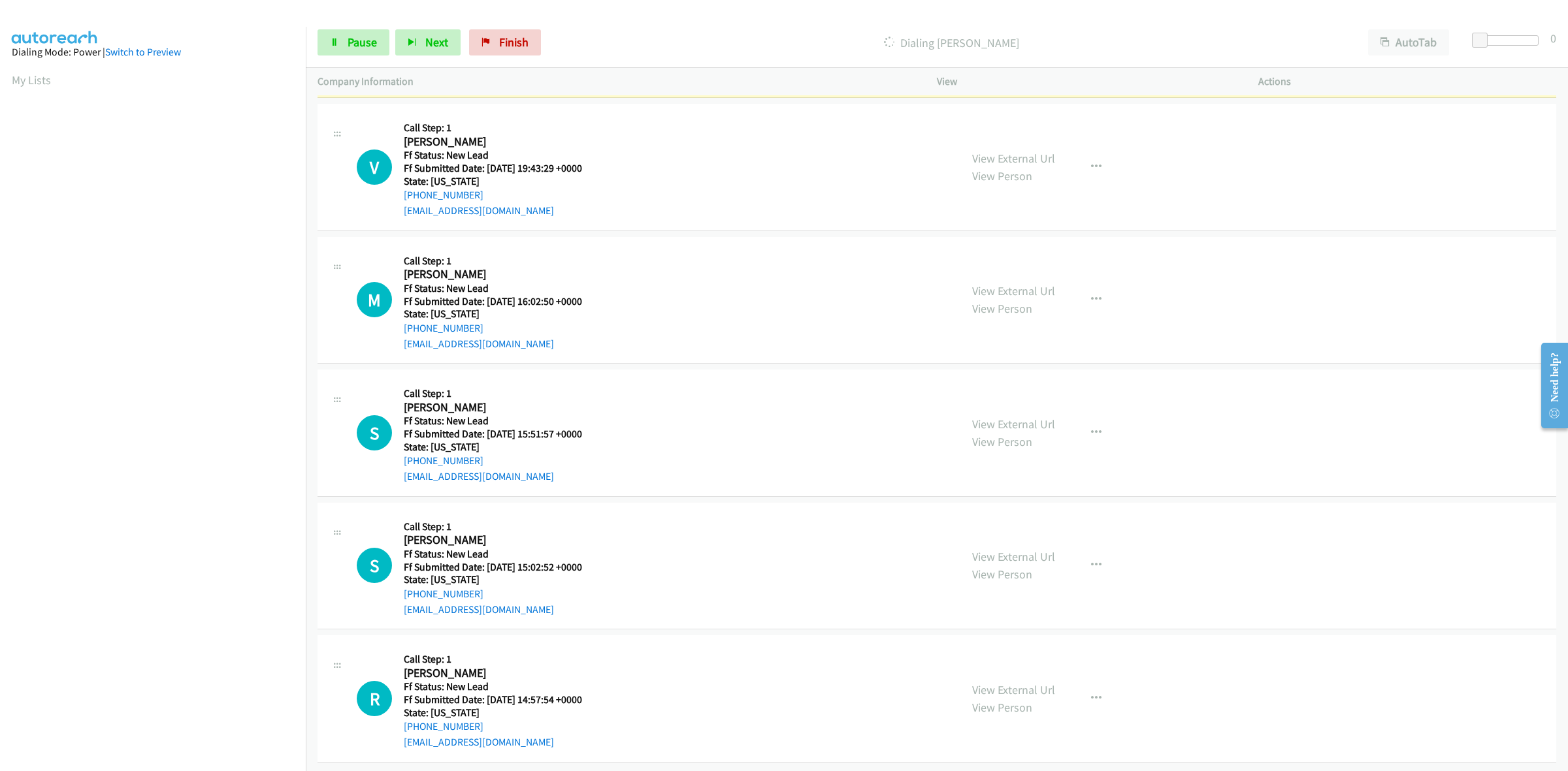
scroll to position [301, 0]
click at [1034, 549] on link "View External Url" at bounding box center [1014, 556] width 83 height 15
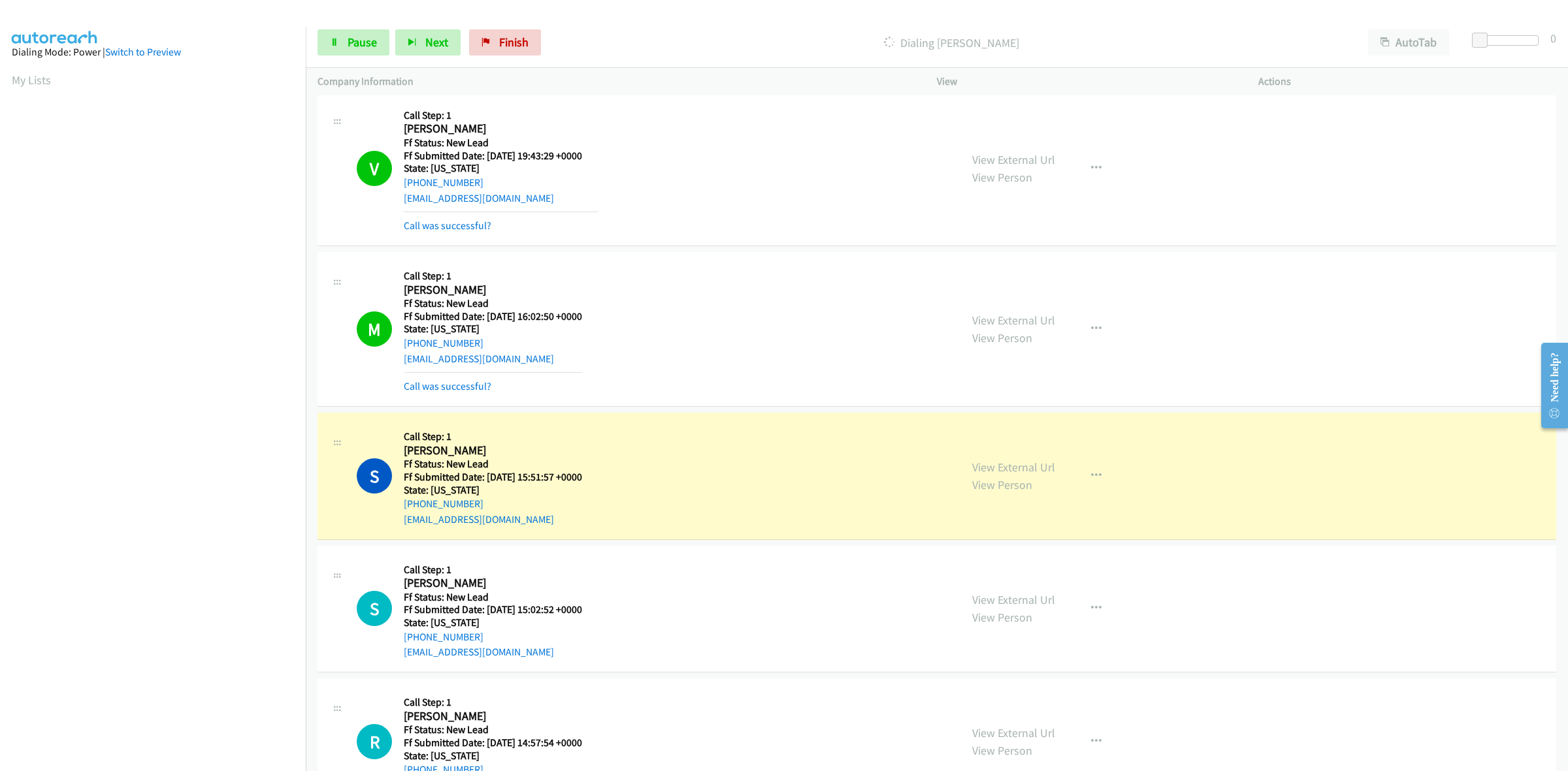
scroll to position [385, 0]
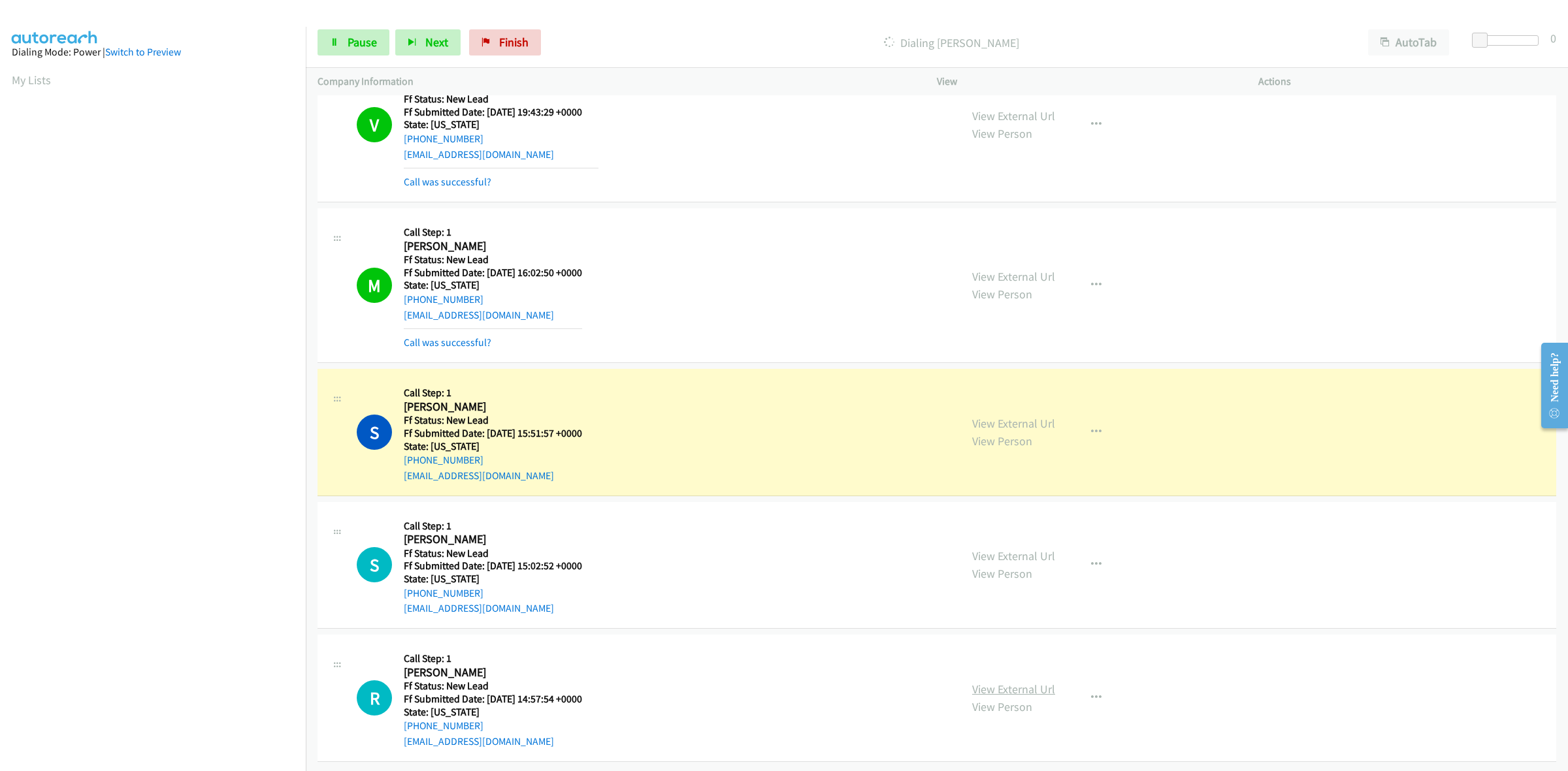
click at [1023, 682] on link "View External Url" at bounding box center [1014, 690] width 83 height 15
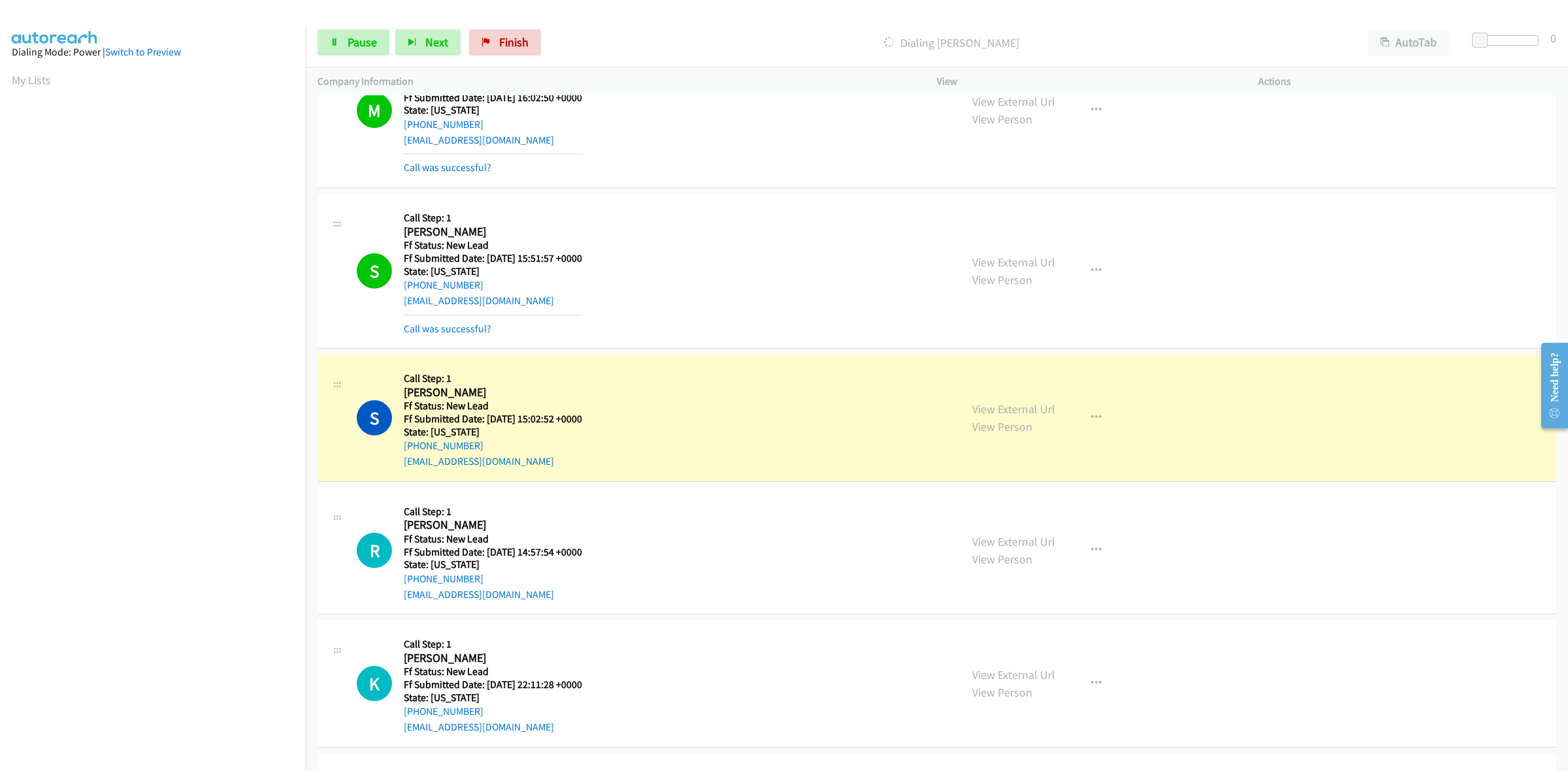
scroll to position [549, 0]
click at [1004, 670] on link "View External Url" at bounding box center [1014, 674] width 83 height 15
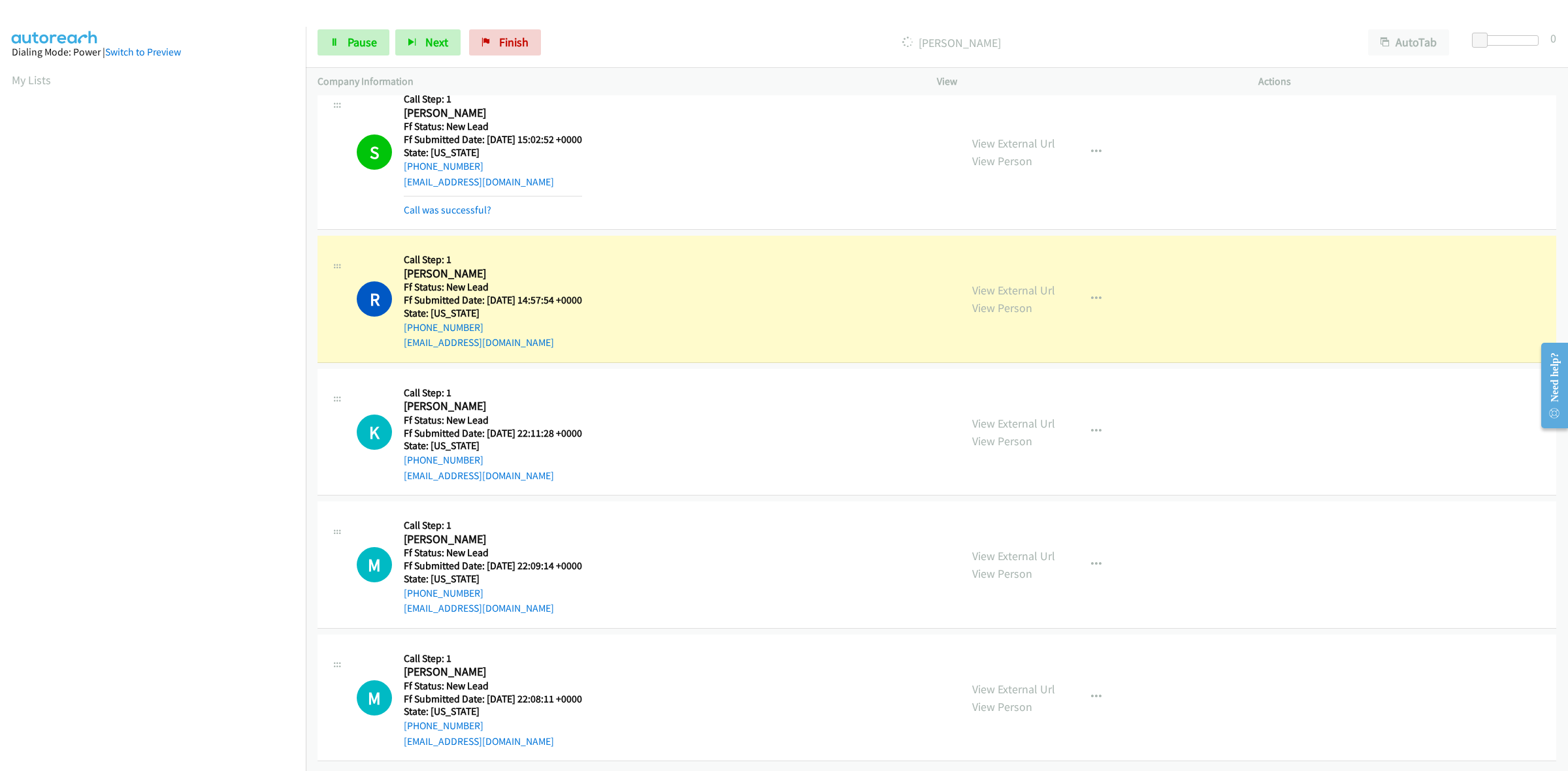
scroll to position [840, 0]
click at [1023, 549] on link "View External Url" at bounding box center [1014, 556] width 83 height 15
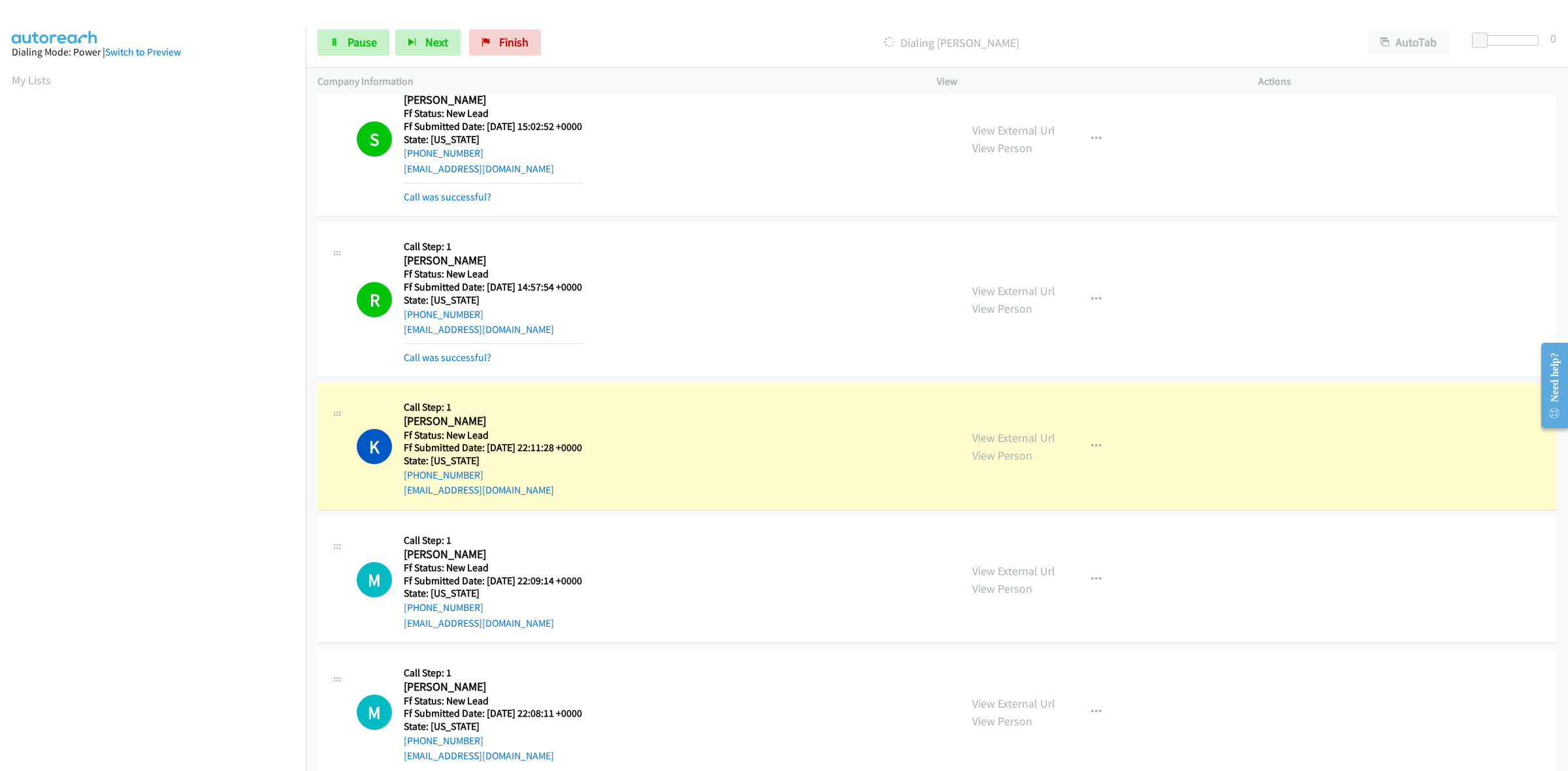
scroll to position [868, 0]
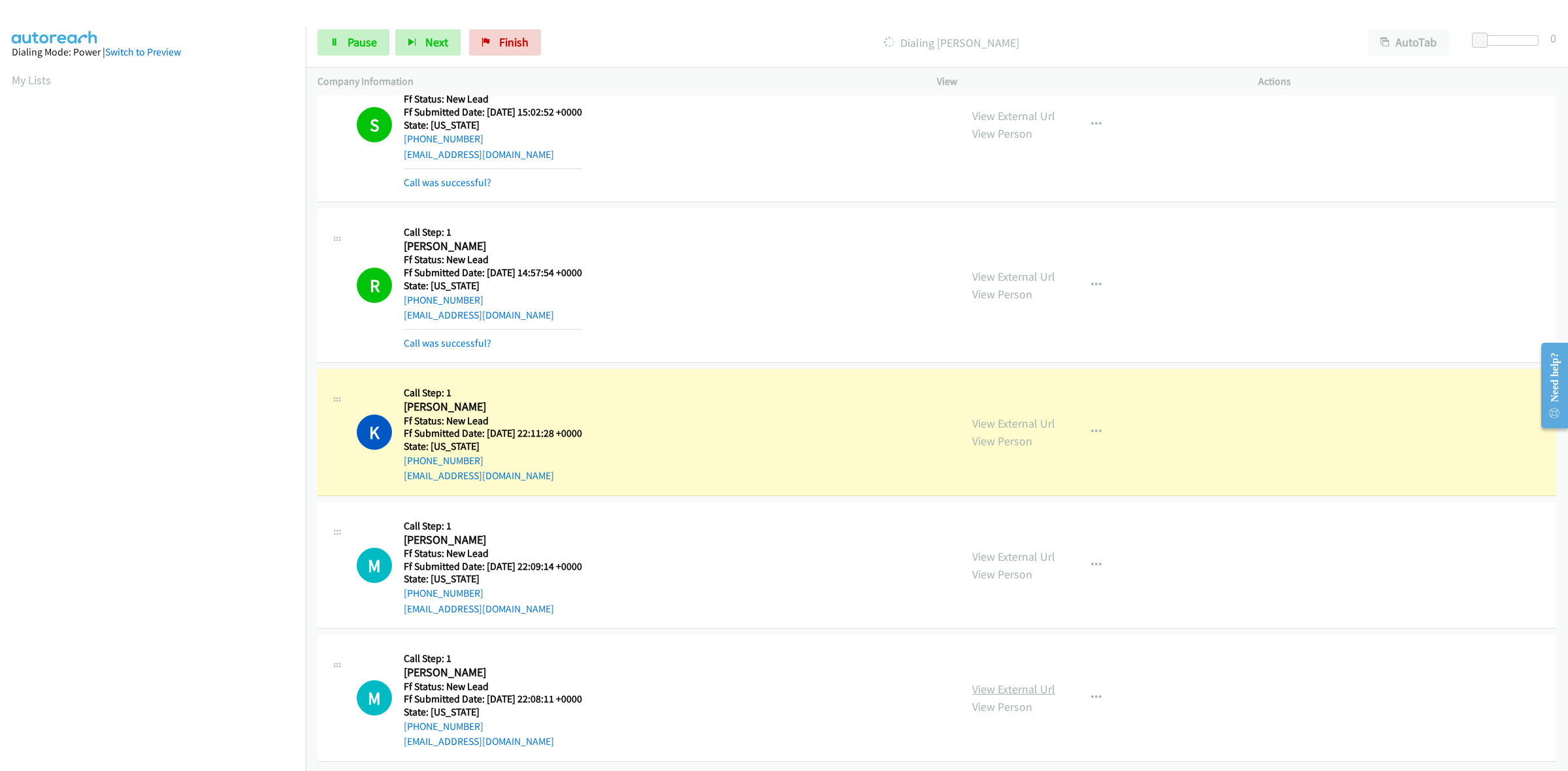
click at [1020, 682] on link "View External Url" at bounding box center [1014, 690] width 83 height 15
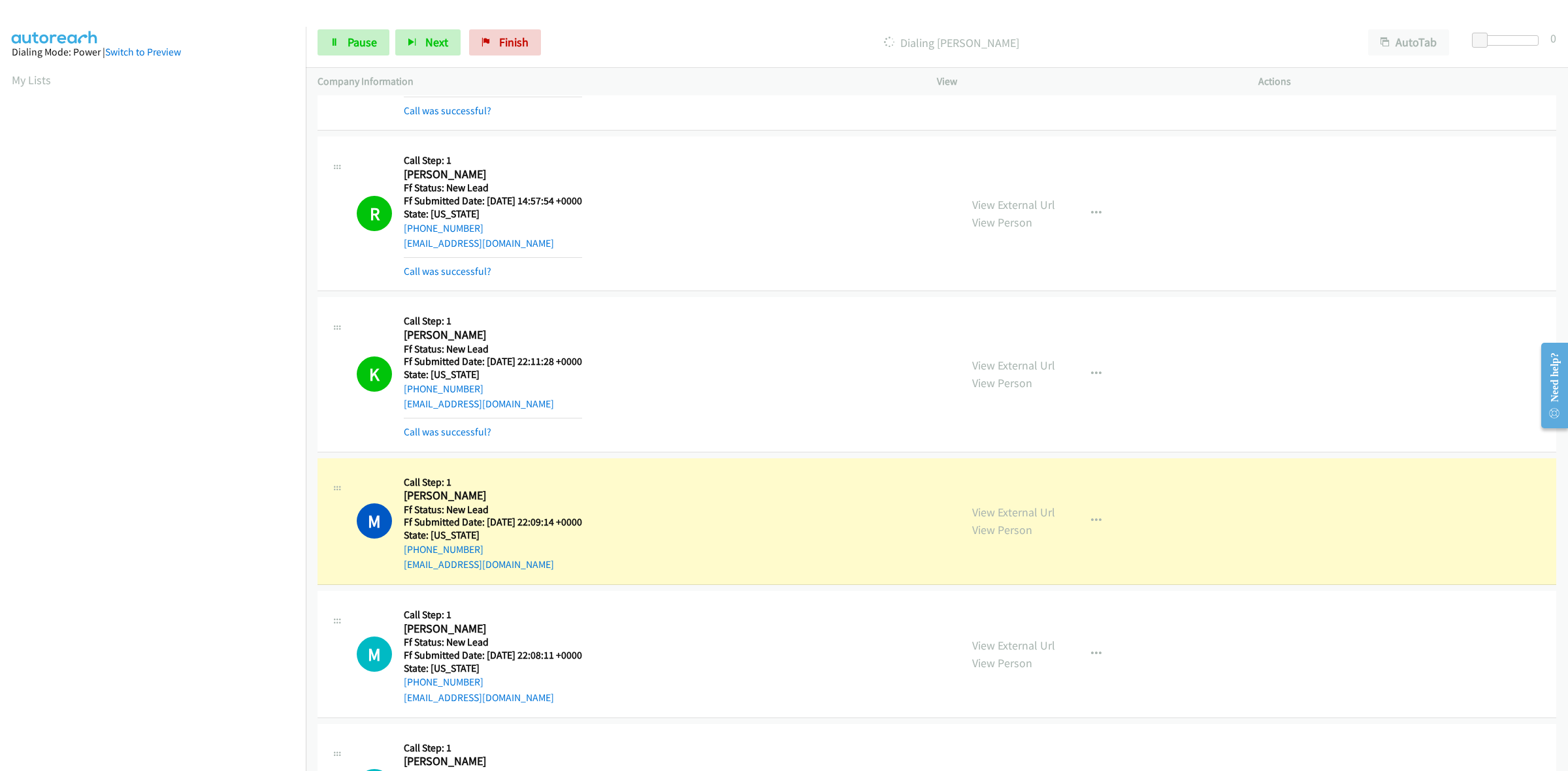
scroll to position [1276, 0]
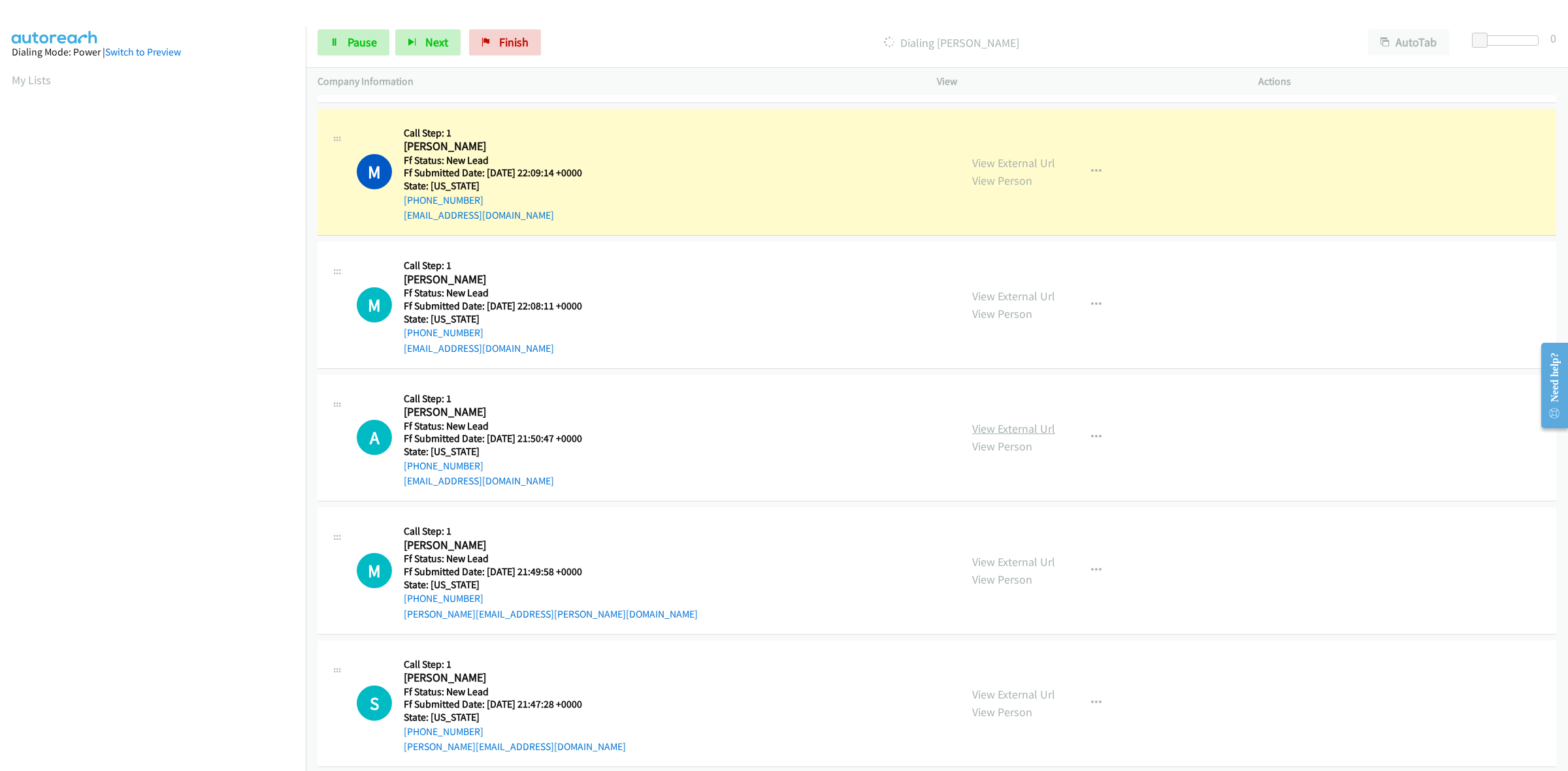
click at [1032, 431] on link "View External Url" at bounding box center [1014, 429] width 83 height 15
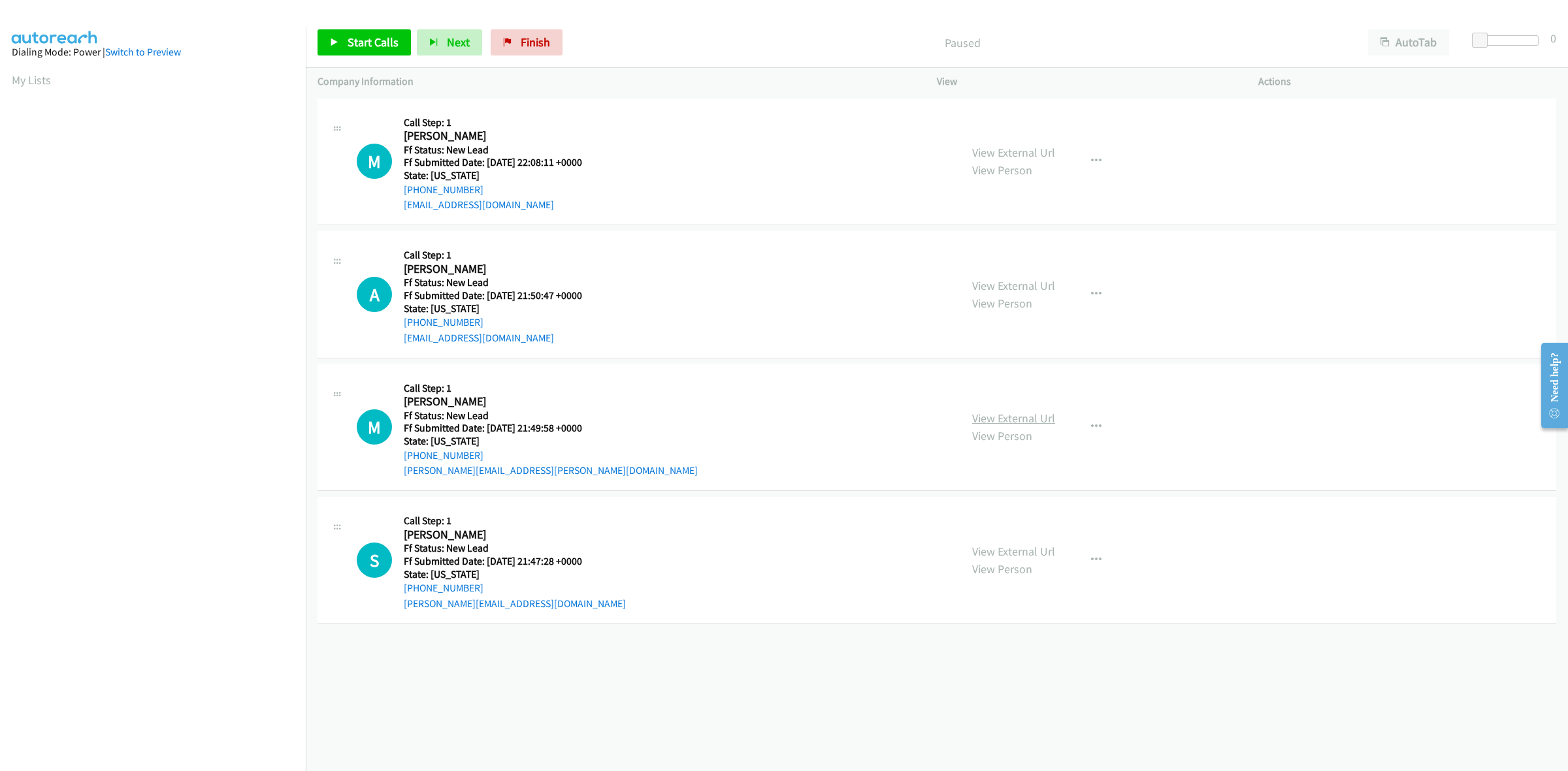
click at [998, 418] on link "View External Url" at bounding box center [1014, 418] width 83 height 15
click at [1041, 556] on link "View External Url" at bounding box center [1014, 552] width 83 height 15
click at [370, 38] on span "Start Calls" at bounding box center [373, 42] width 51 height 15
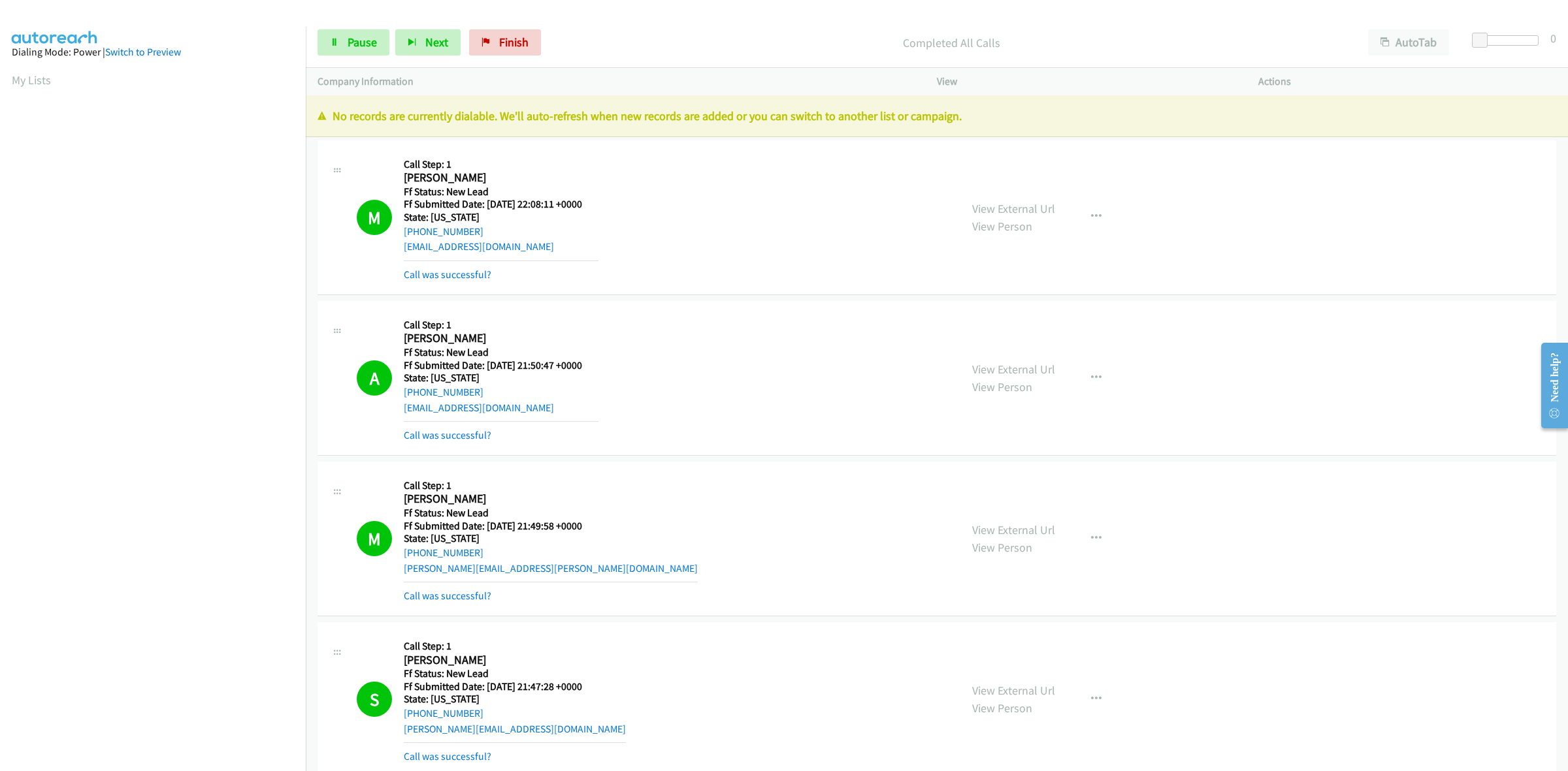
drag, startPoint x: 223, startPoint y: 43, endPoint x: 237, endPoint y: 52, distance: 16.6
click at [223, 44] on div "Dialing Mode: Power | Switch to Preview" at bounding box center [153, 52] width 282 height 16
click at [493, 37] on link "Finish" at bounding box center [505, 43] width 72 height 26
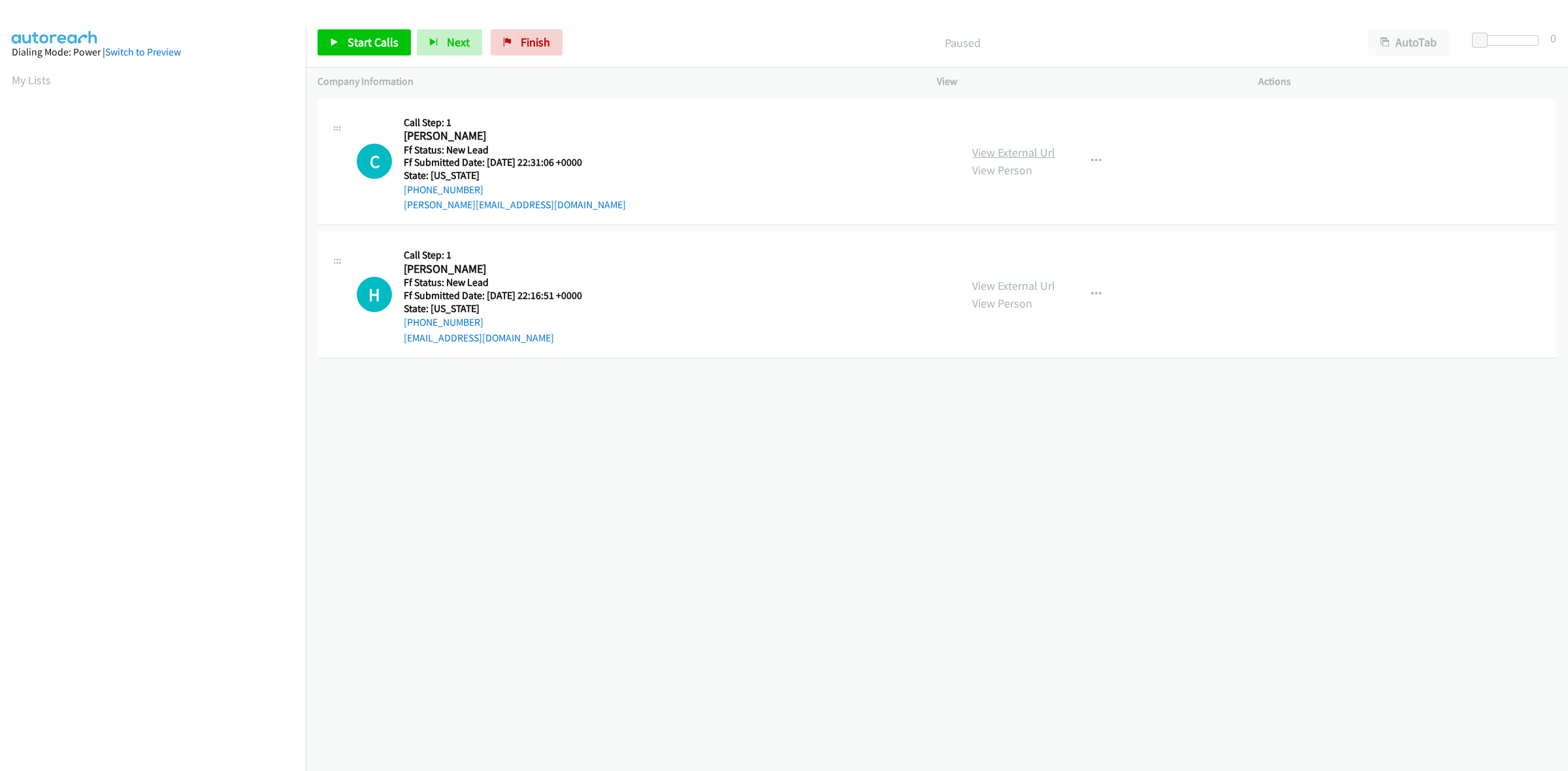
click at [991, 148] on link "View External Url" at bounding box center [1014, 153] width 83 height 15
click at [1038, 283] on link "View External Url" at bounding box center [1014, 286] width 83 height 15
click at [374, 44] on span "Start Calls" at bounding box center [373, 42] width 51 height 15
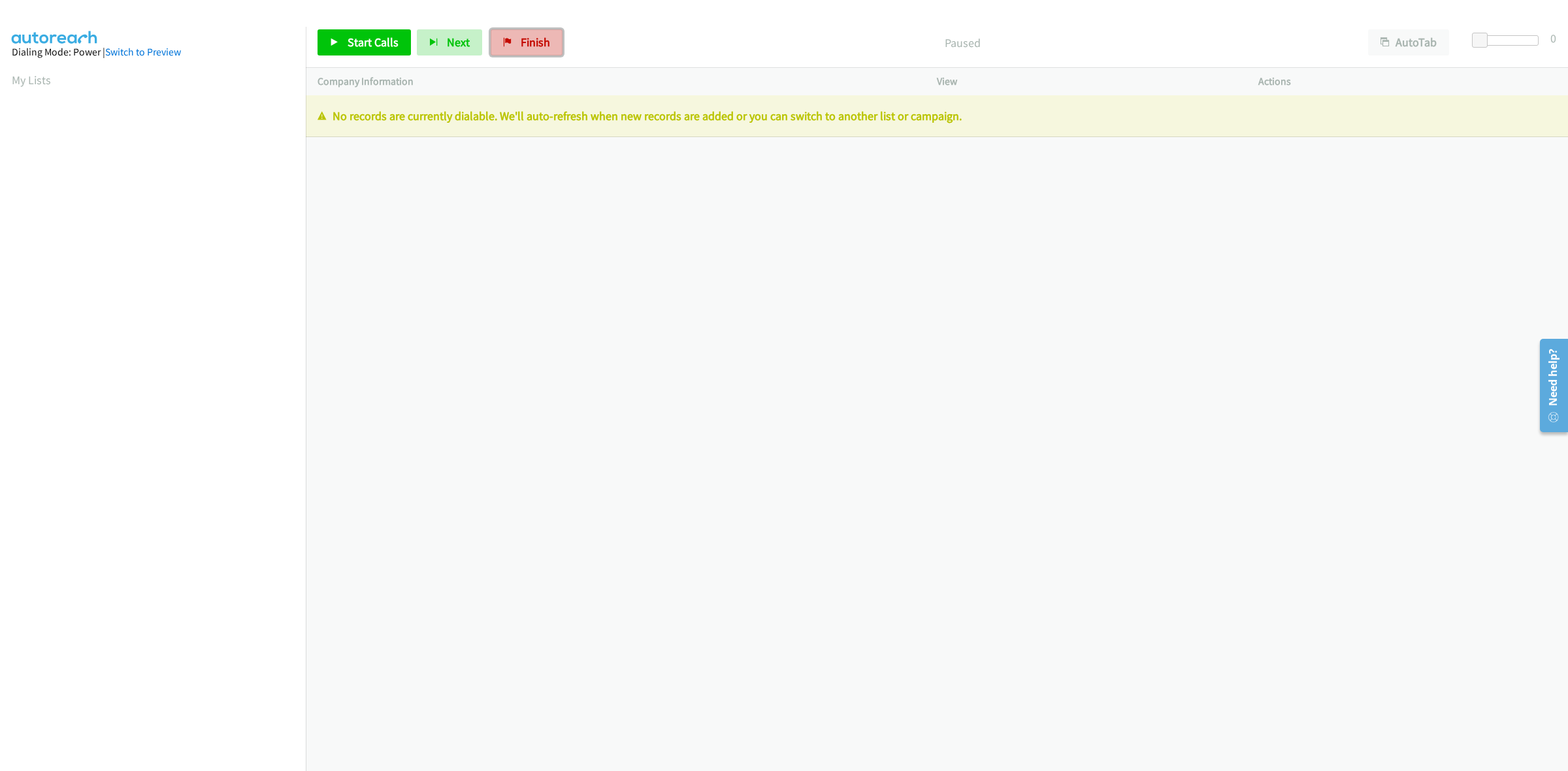
click at [536, 47] on span "Finish" at bounding box center [535, 42] width 30 height 15
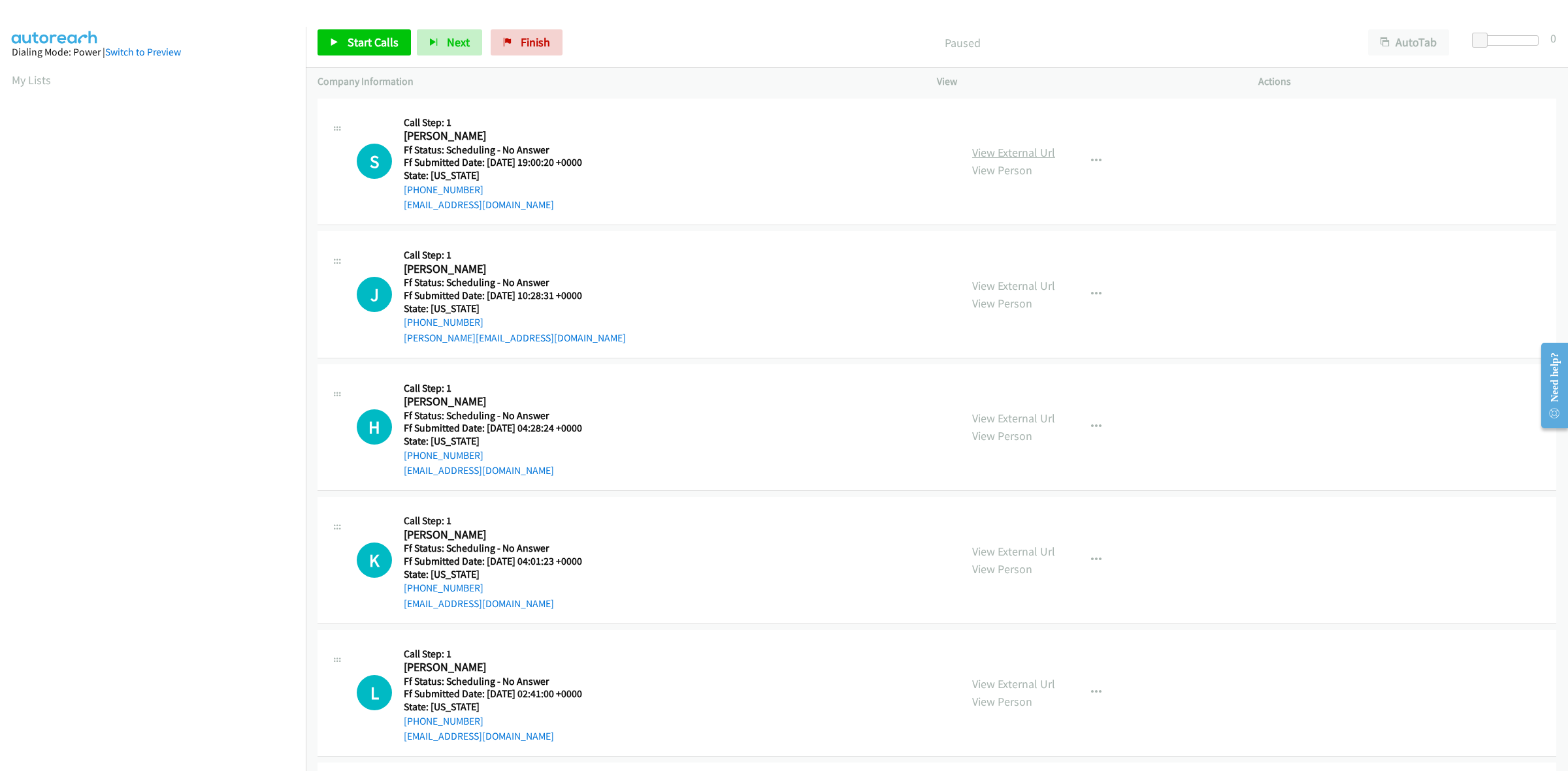
click at [1027, 155] on link "View External Url" at bounding box center [1014, 153] width 83 height 15
click at [1030, 282] on link "View External Url" at bounding box center [1014, 286] width 83 height 15
click at [1027, 423] on link "View External Url" at bounding box center [1014, 418] width 83 height 15
click at [1041, 553] on link "View External Url" at bounding box center [1014, 552] width 83 height 15
click at [1027, 681] on link "View External Url" at bounding box center [1014, 684] width 83 height 15
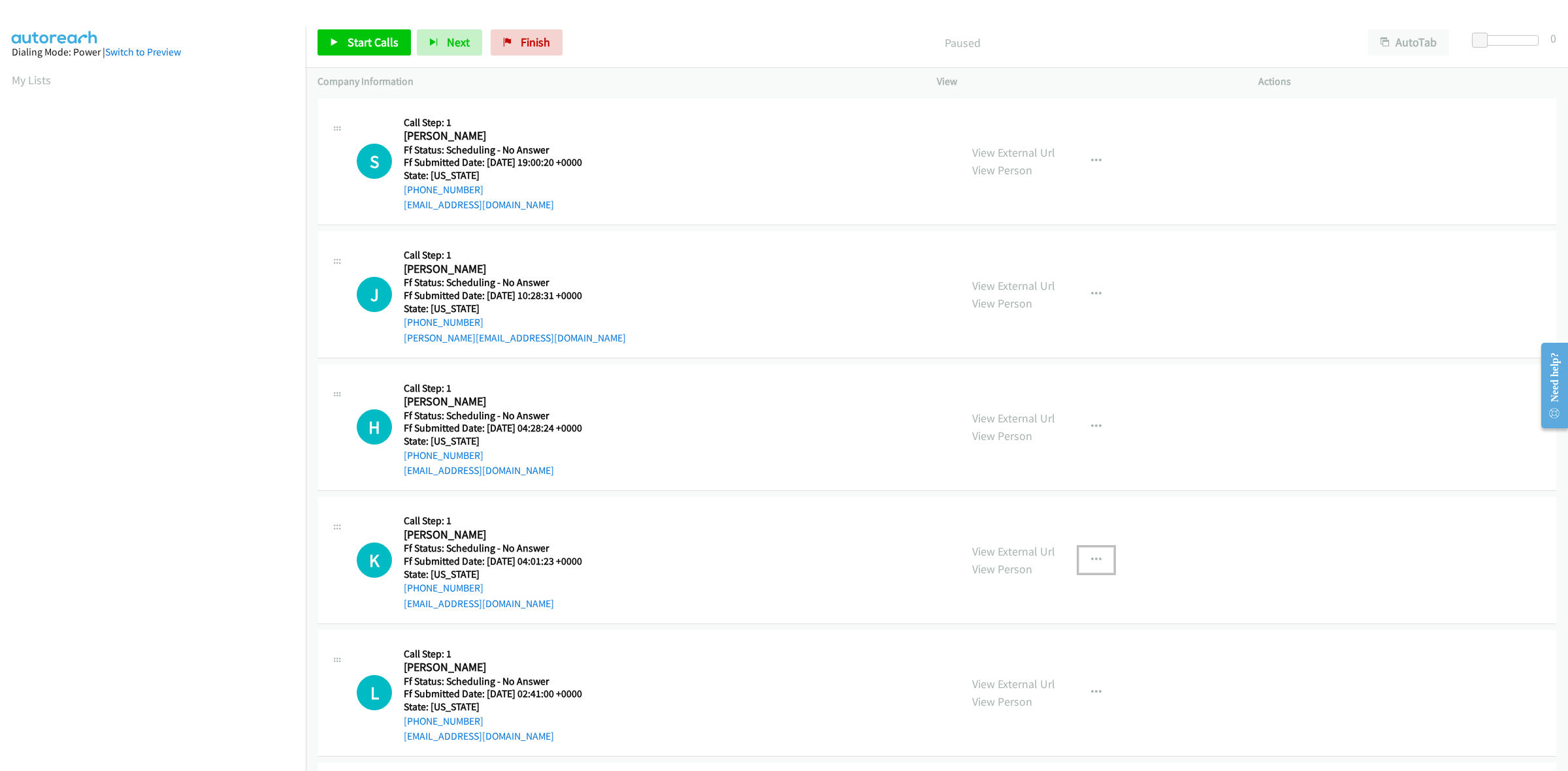
click at [1091, 563] on icon "button" at bounding box center [1096, 560] width 10 height 10
click at [978, 649] on link "Skip Call" at bounding box center [1027, 645] width 174 height 26
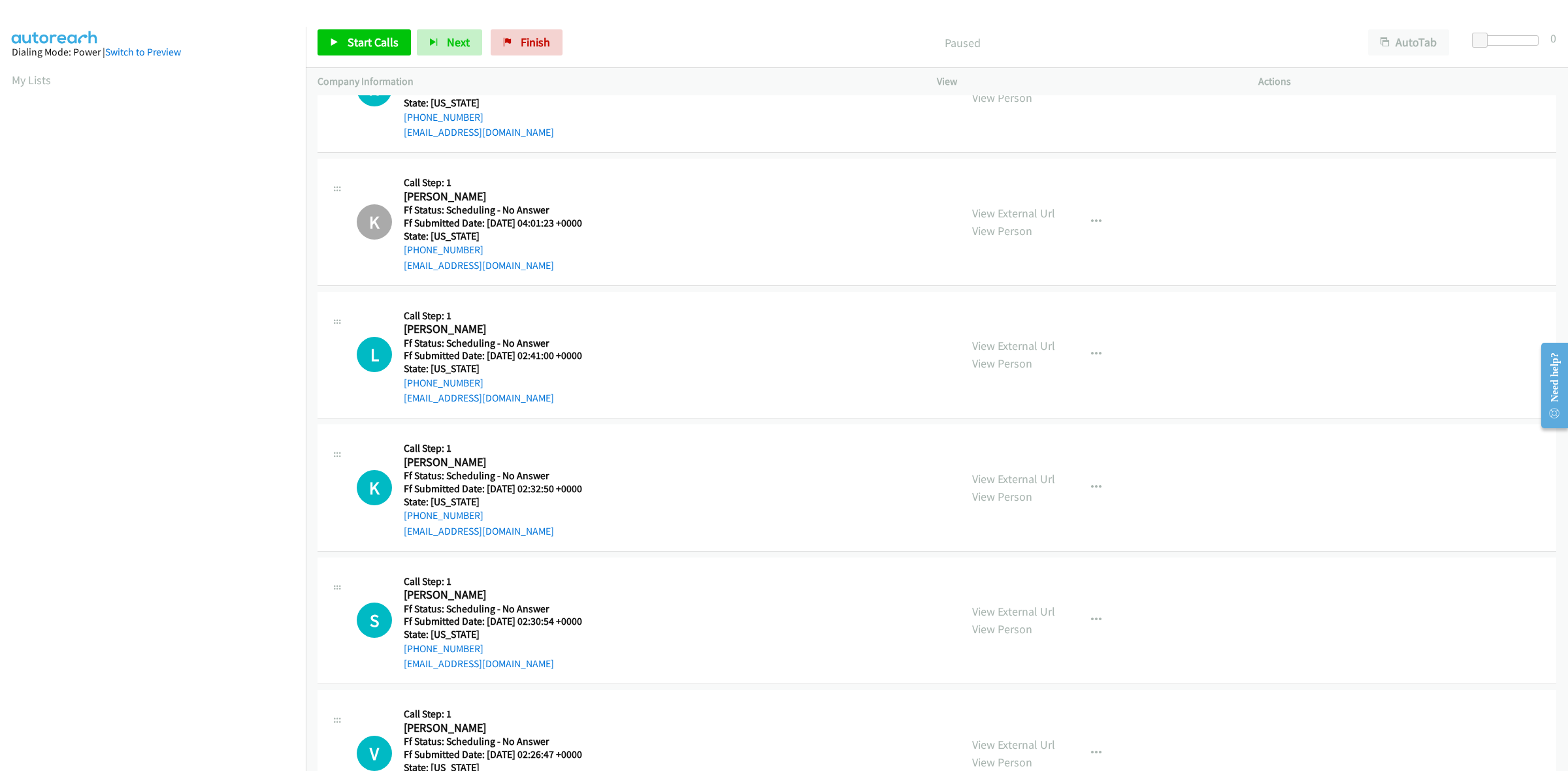
scroll to position [408, 0]
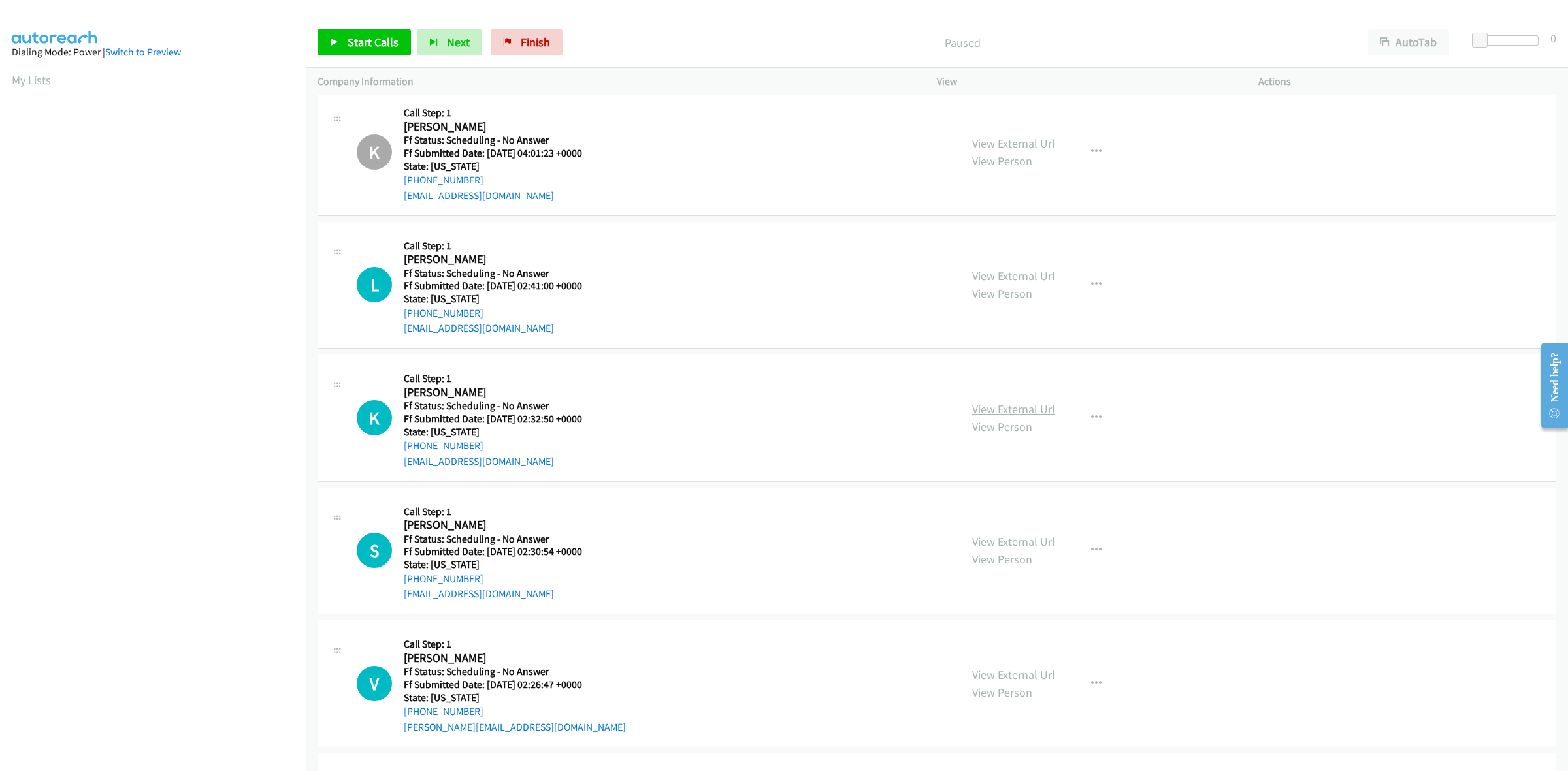
click at [1021, 410] on link "View External Url" at bounding box center [1014, 409] width 83 height 15
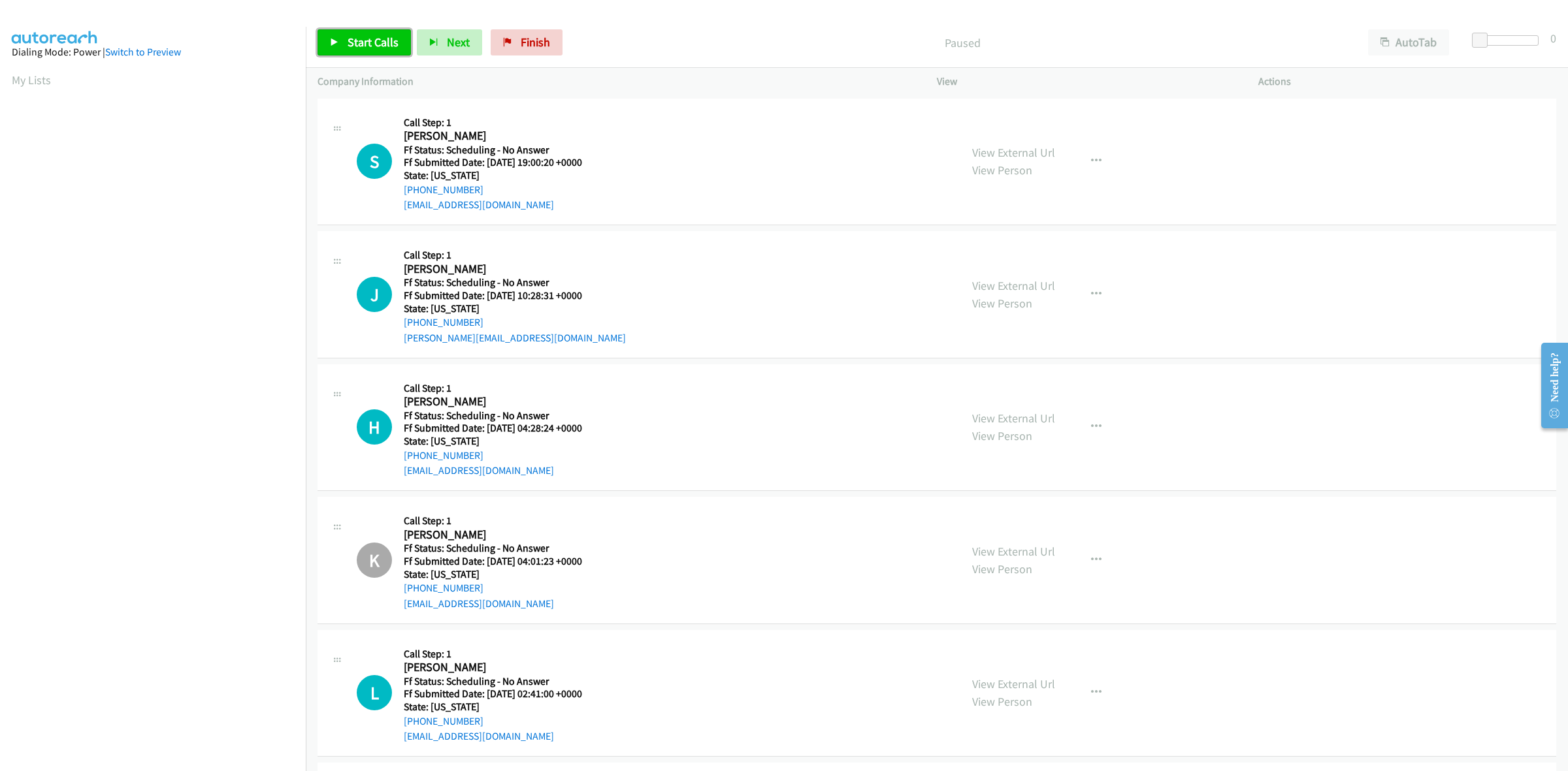
click at [360, 41] on span "Start Calls" at bounding box center [373, 42] width 51 height 15
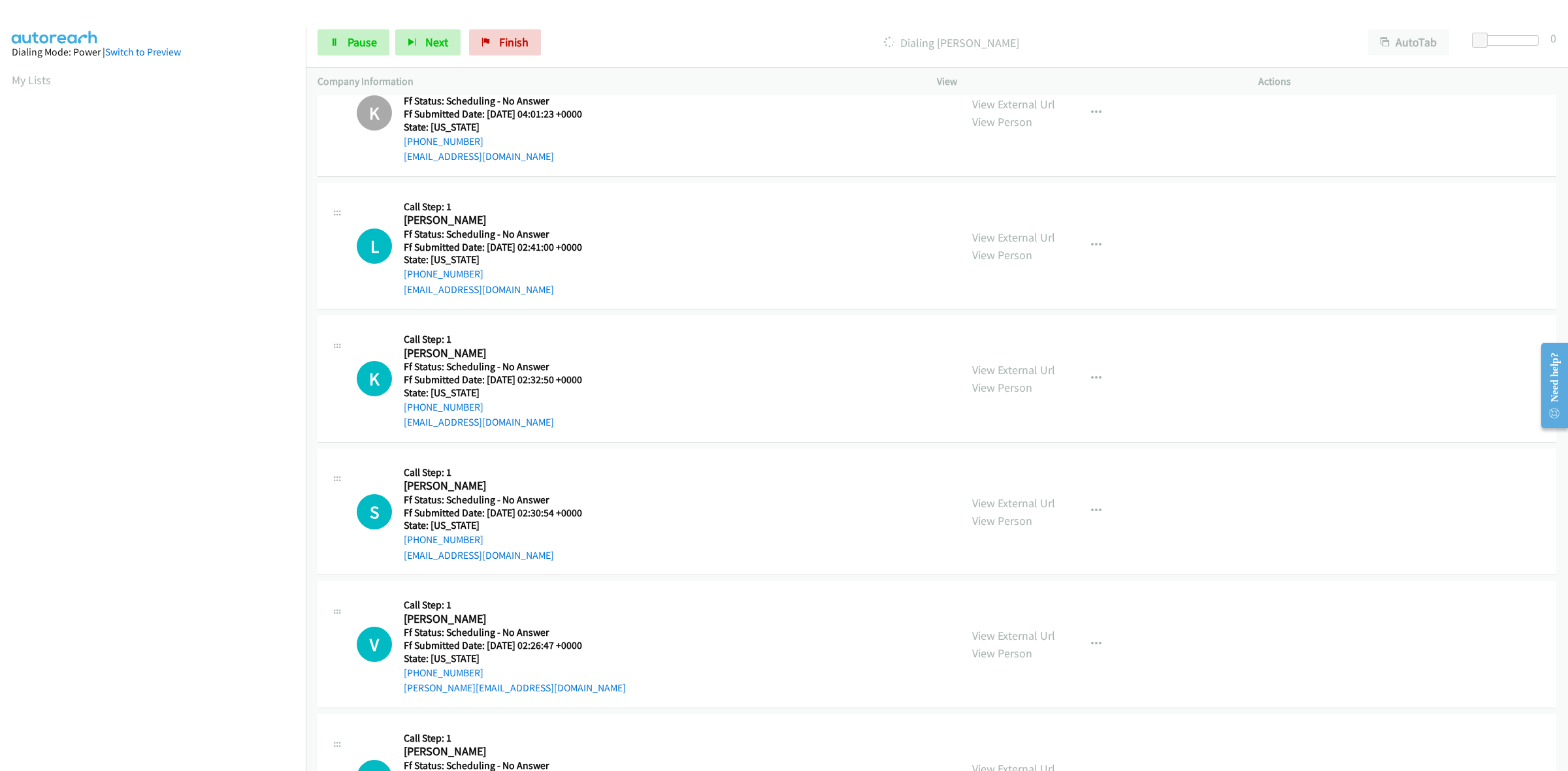
scroll to position [326, 0]
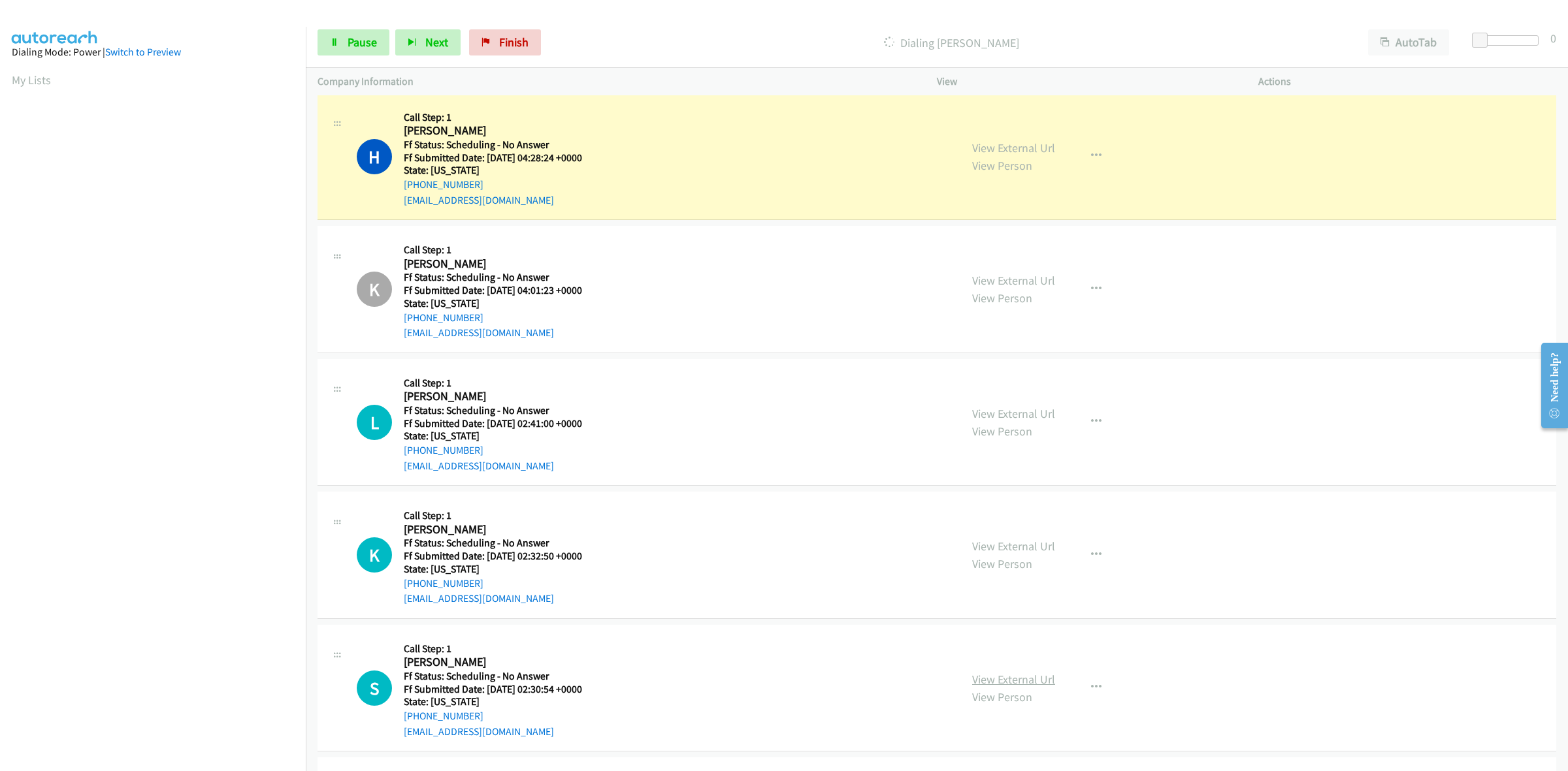
click at [1031, 685] on link "View External Url" at bounding box center [1014, 680] width 83 height 15
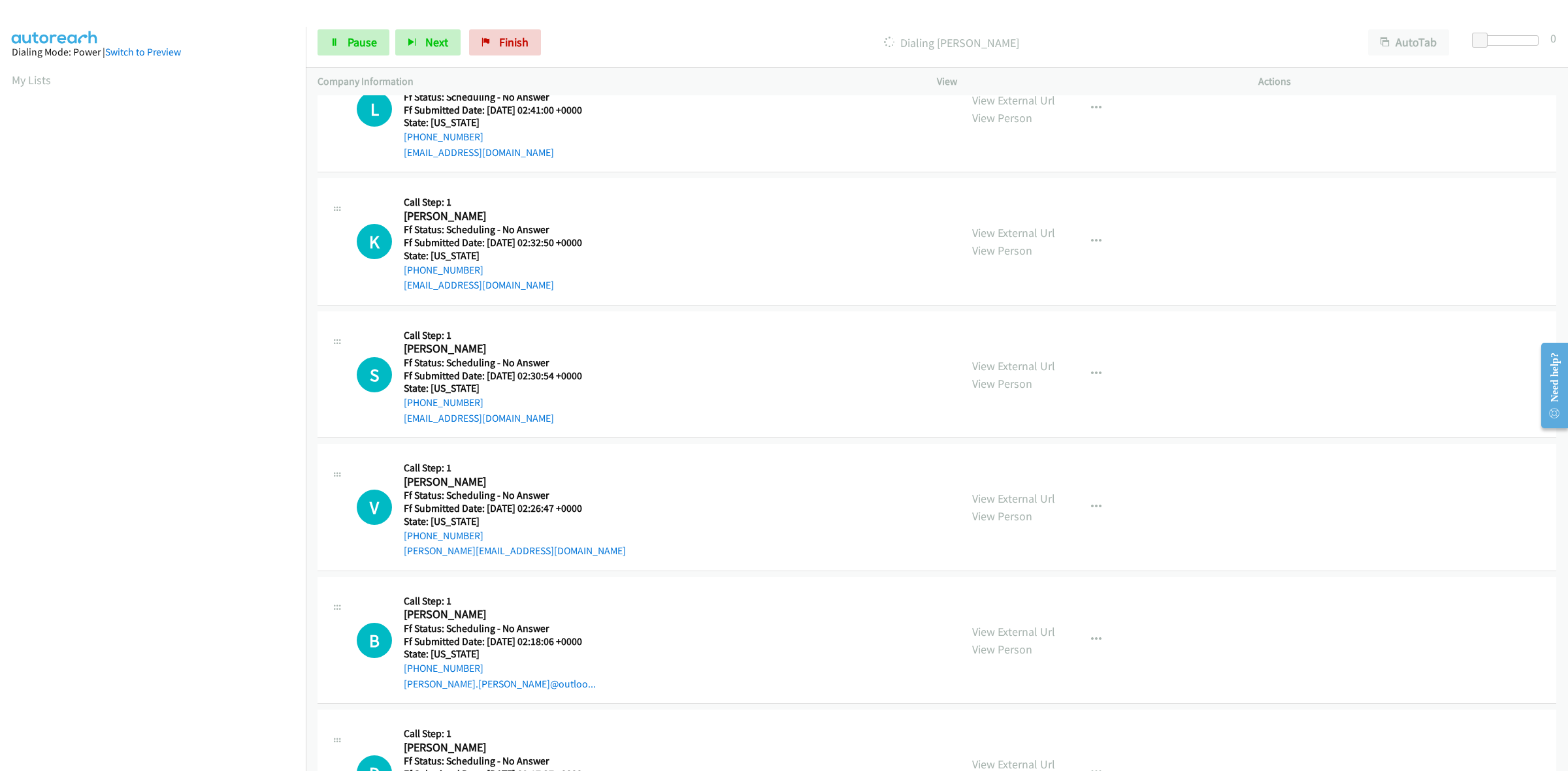
scroll to position [653, 0]
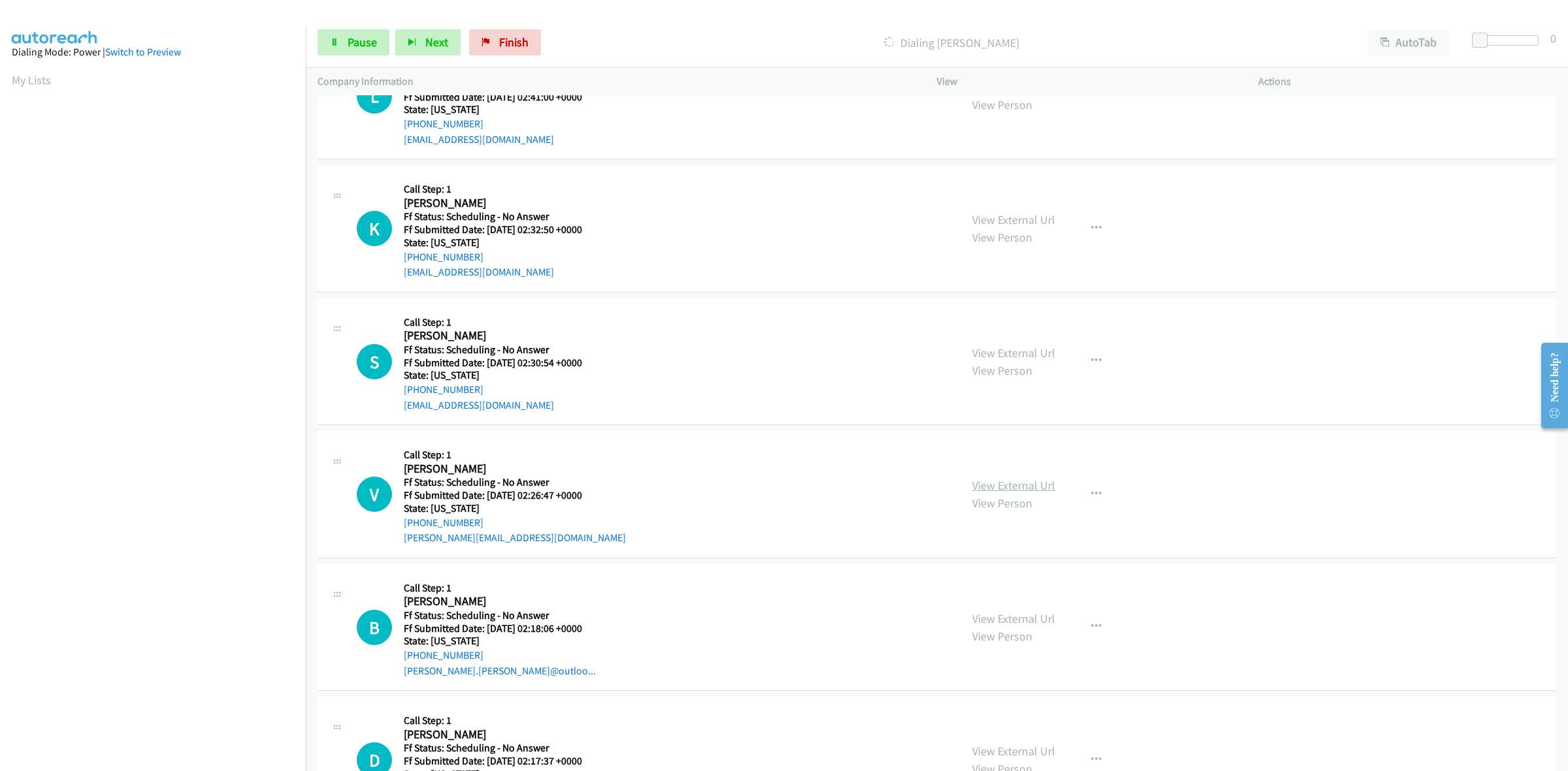
click at [1024, 485] on link "View External Url" at bounding box center [1014, 486] width 83 height 15
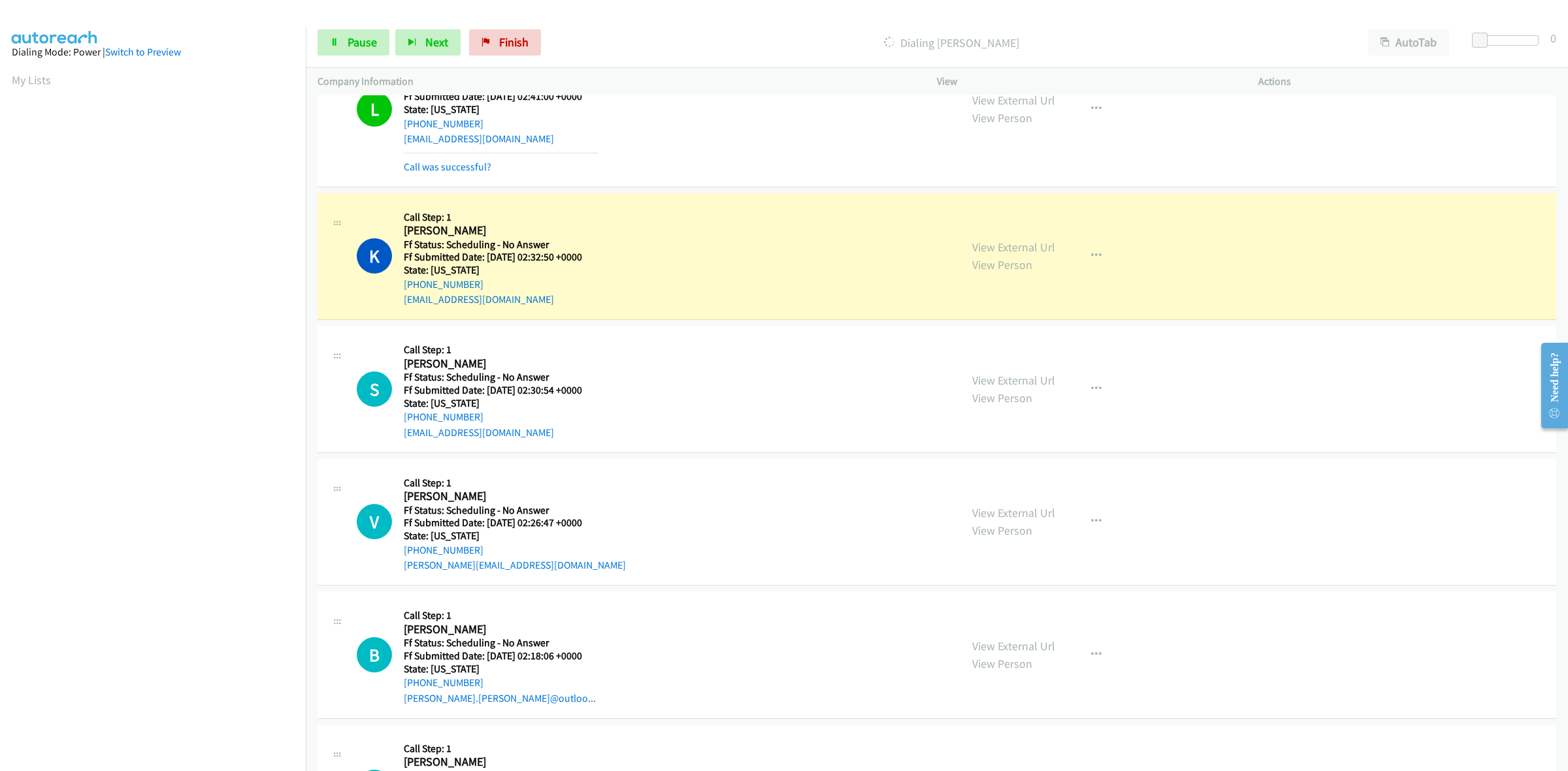
scroll to position [696, 0]
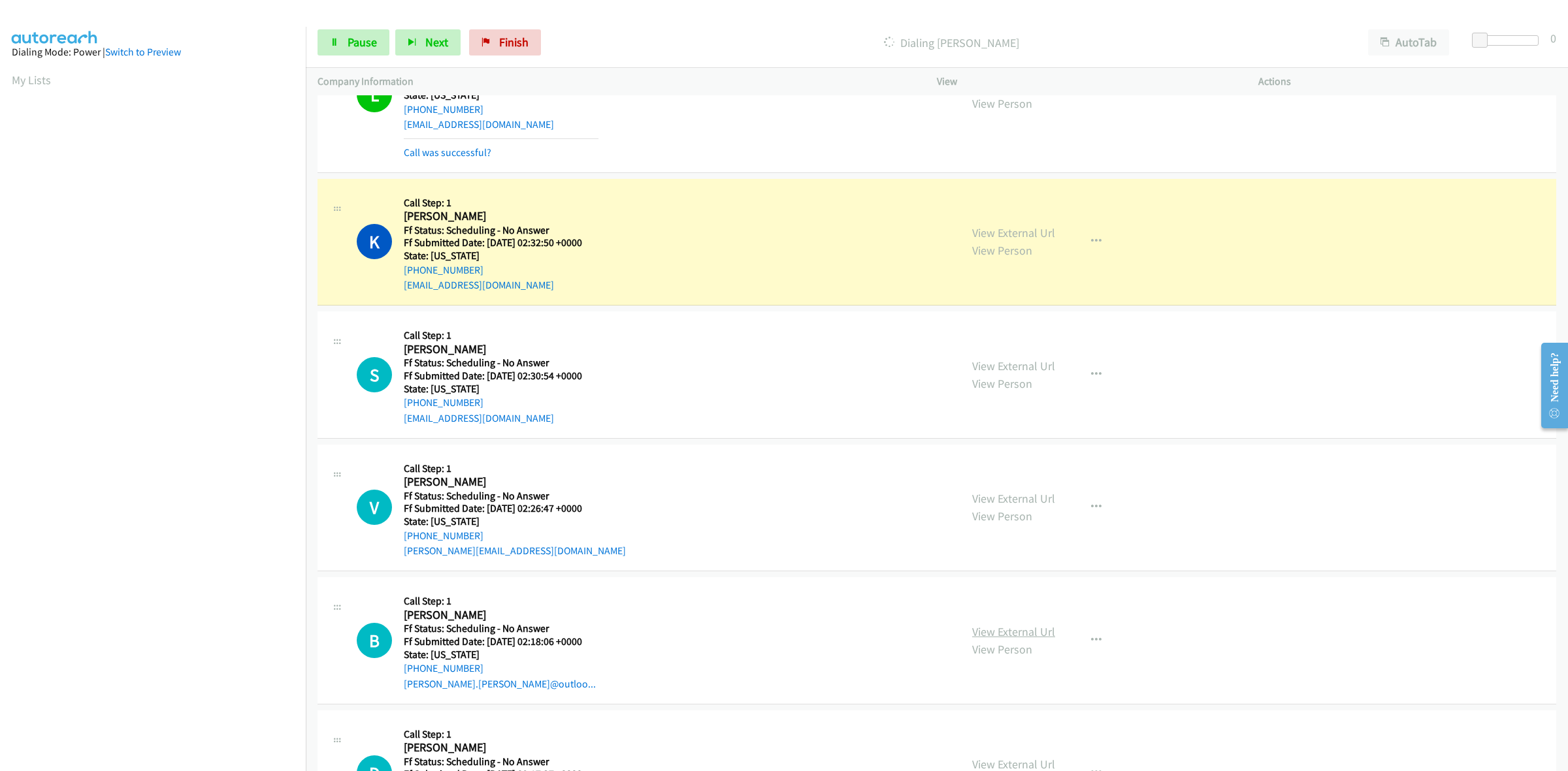
click at [989, 634] on link "View External Url" at bounding box center [1014, 632] width 83 height 15
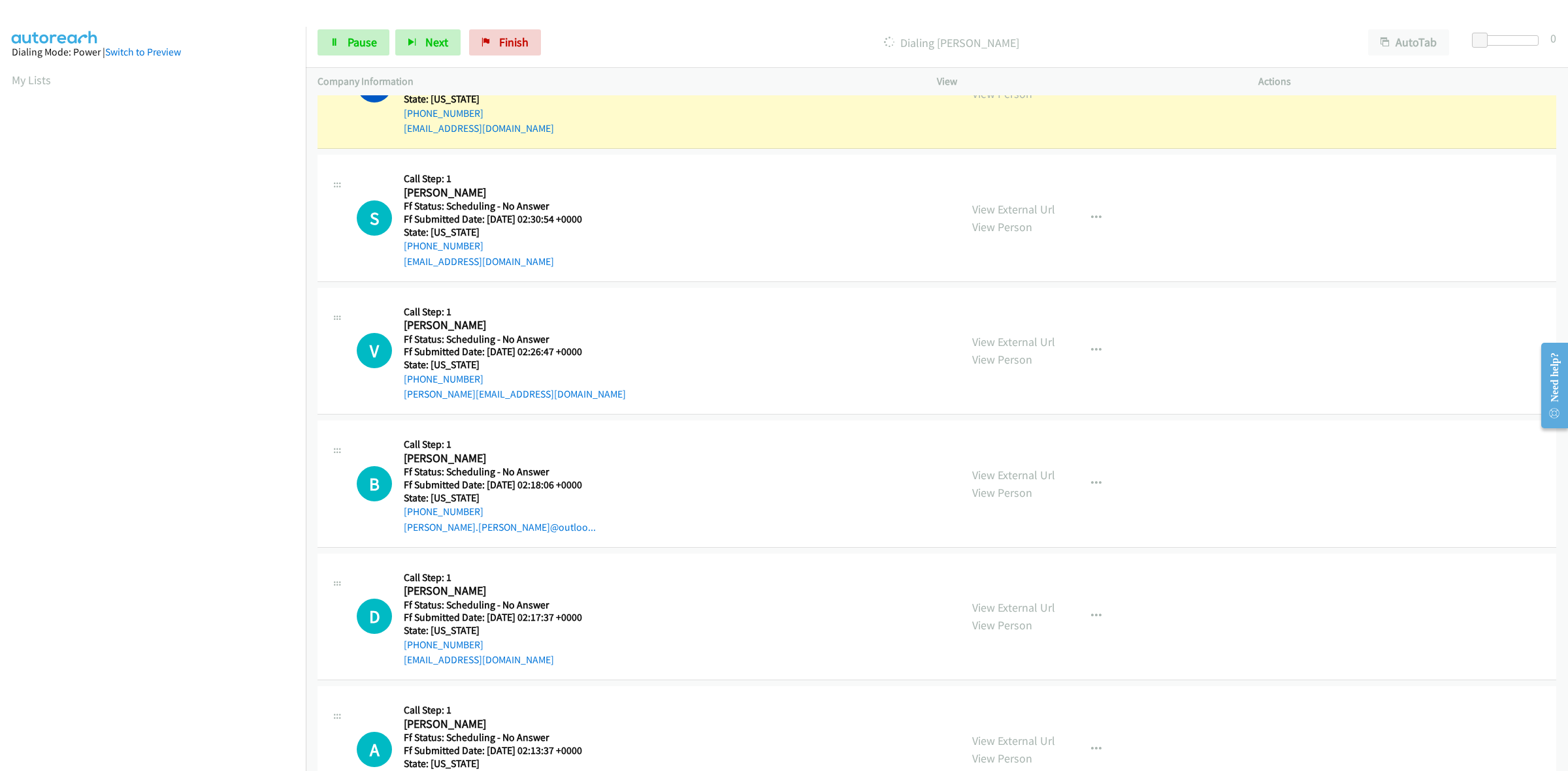
scroll to position [859, 0]
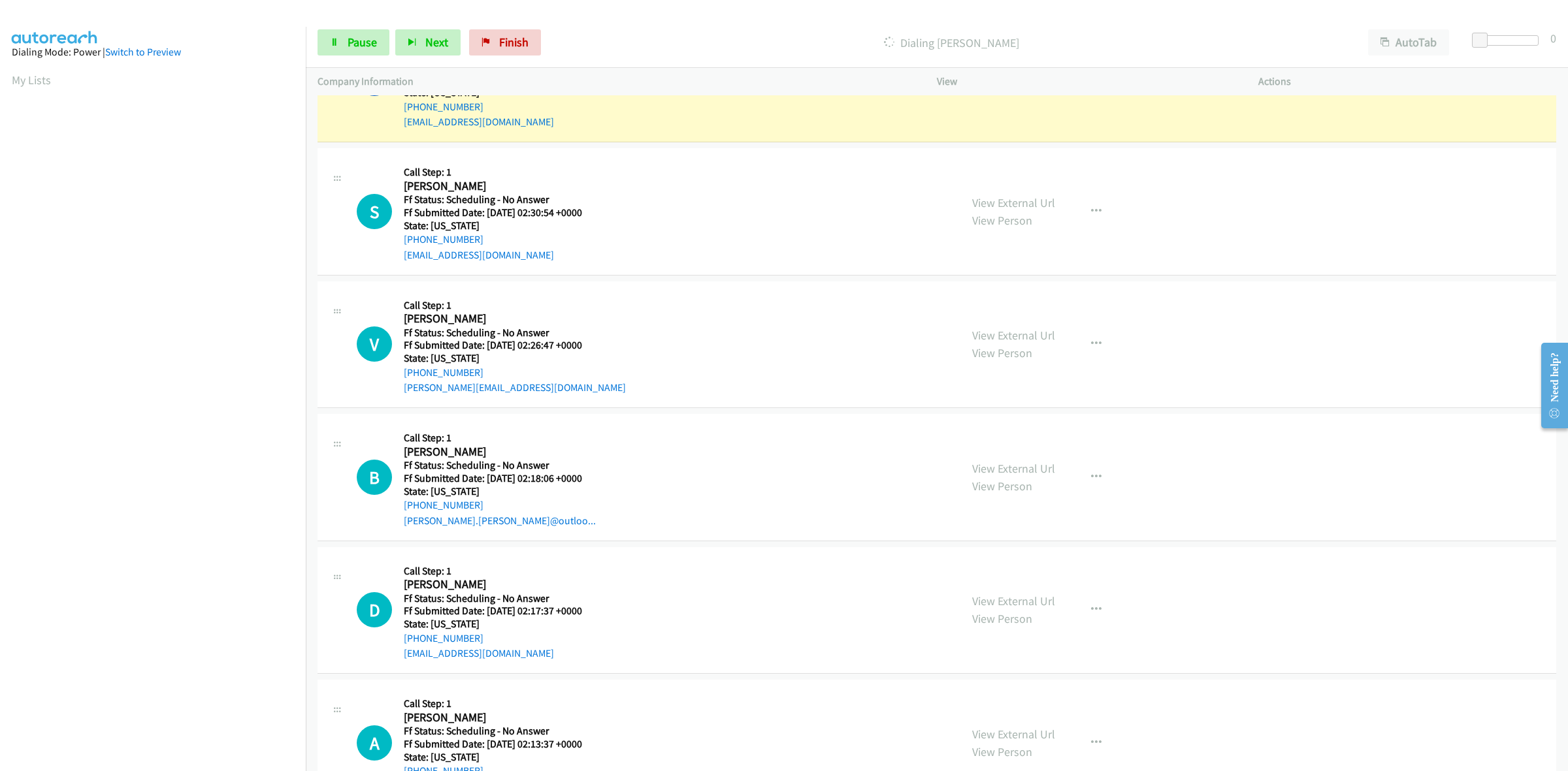
click at [1007, 593] on div "View External Url View Person" at bounding box center [1014, 609] width 83 height 35
click at [1018, 598] on link "View External Url" at bounding box center [1014, 601] width 83 height 15
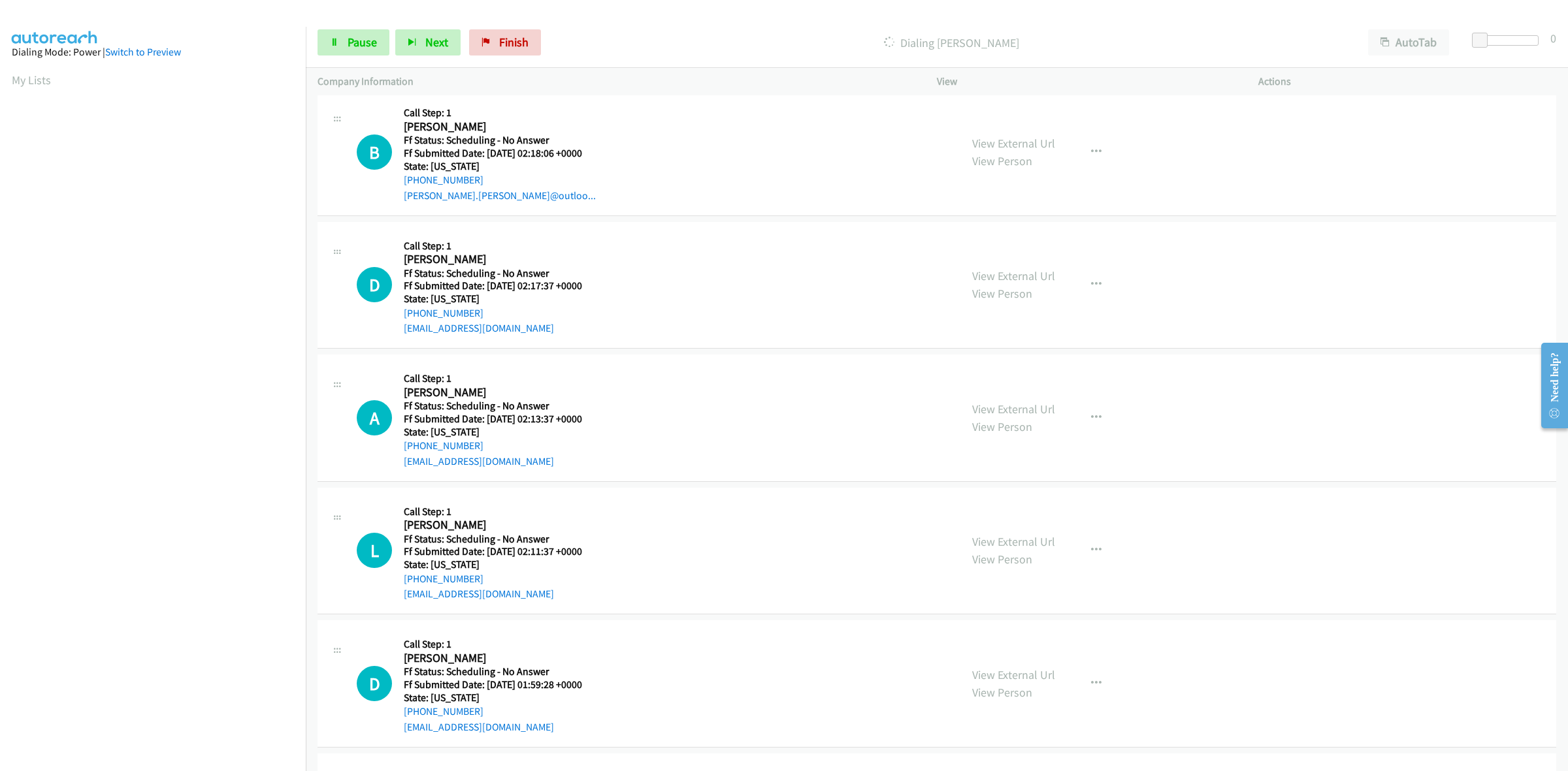
scroll to position [1185, 0]
click at [1024, 408] on link "View External Url" at bounding box center [1014, 408] width 83 height 15
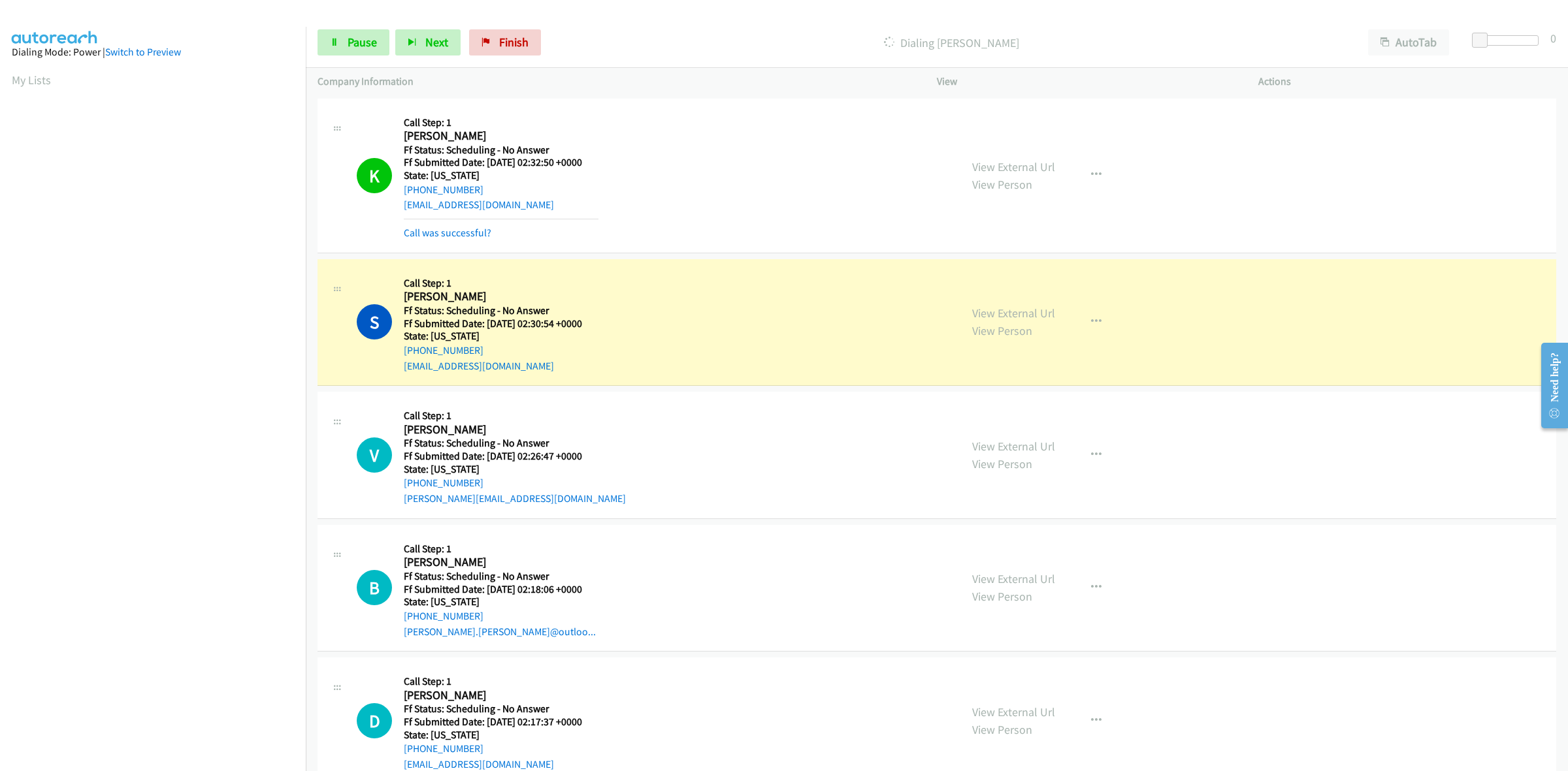
scroll to position [805, 0]
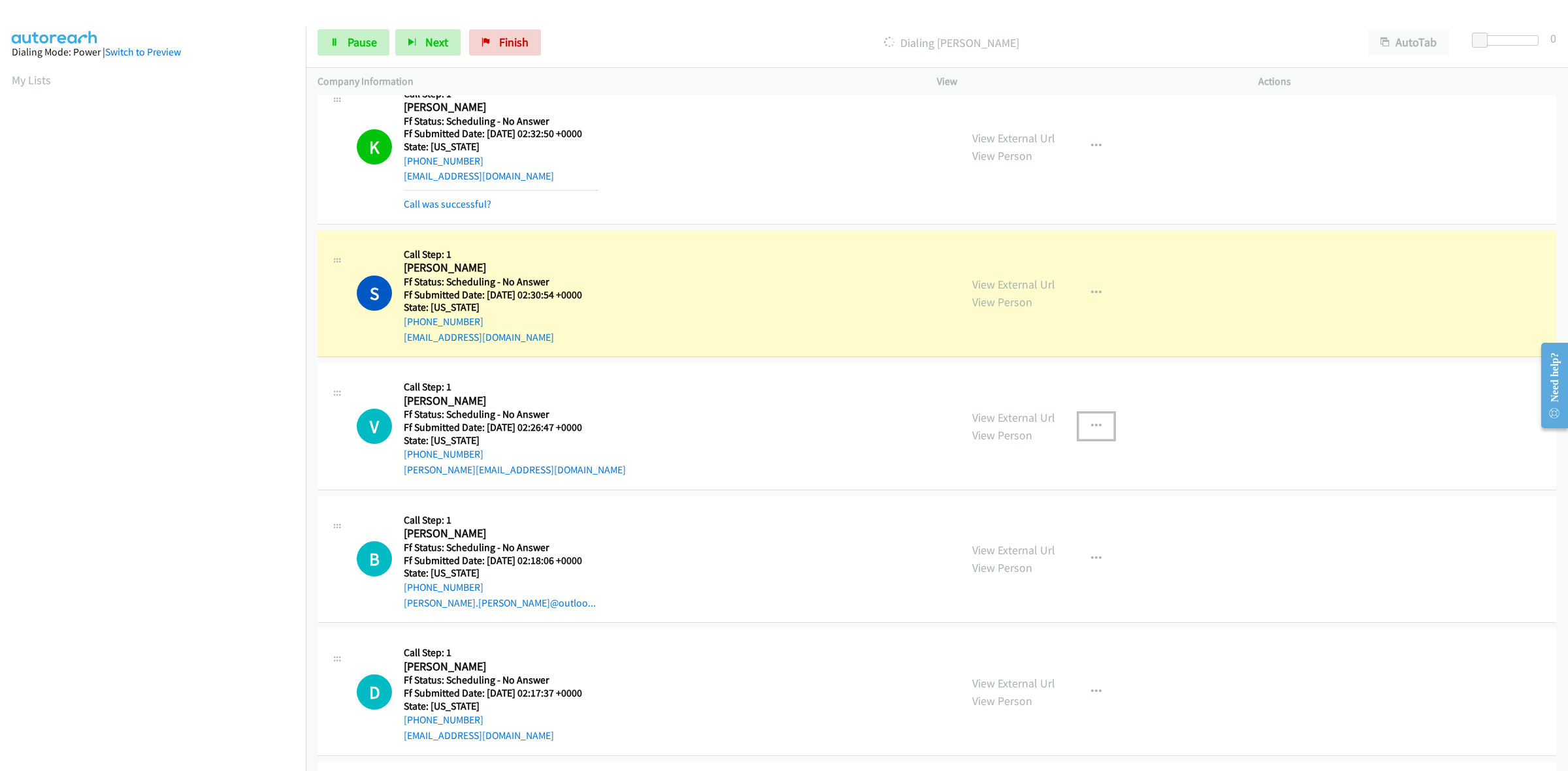
click at [1091, 426] on icon "button" at bounding box center [1096, 426] width 10 height 10
click at [1008, 509] on link "Skip Call" at bounding box center [1027, 512] width 174 height 26
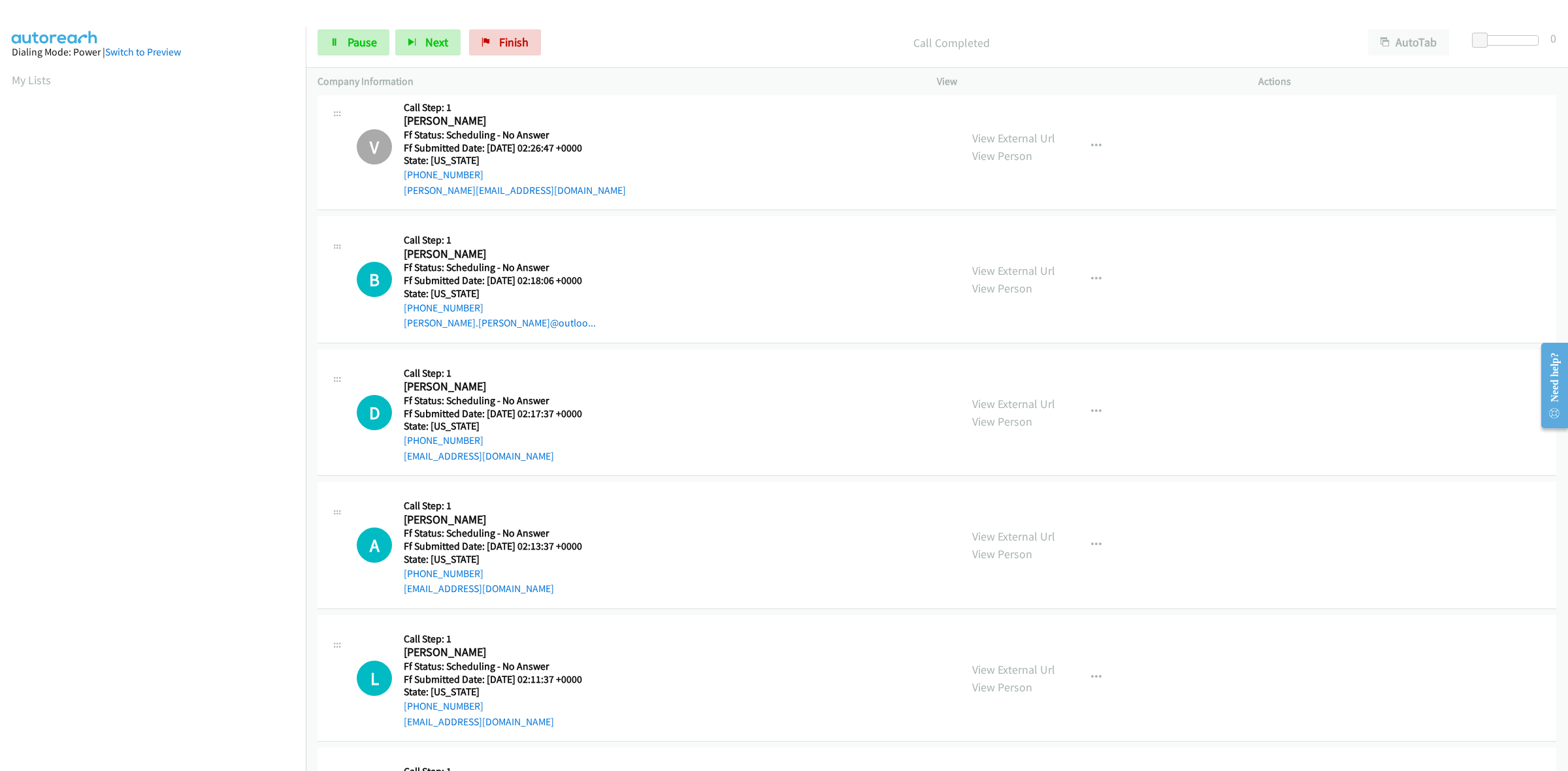
scroll to position [1131, 0]
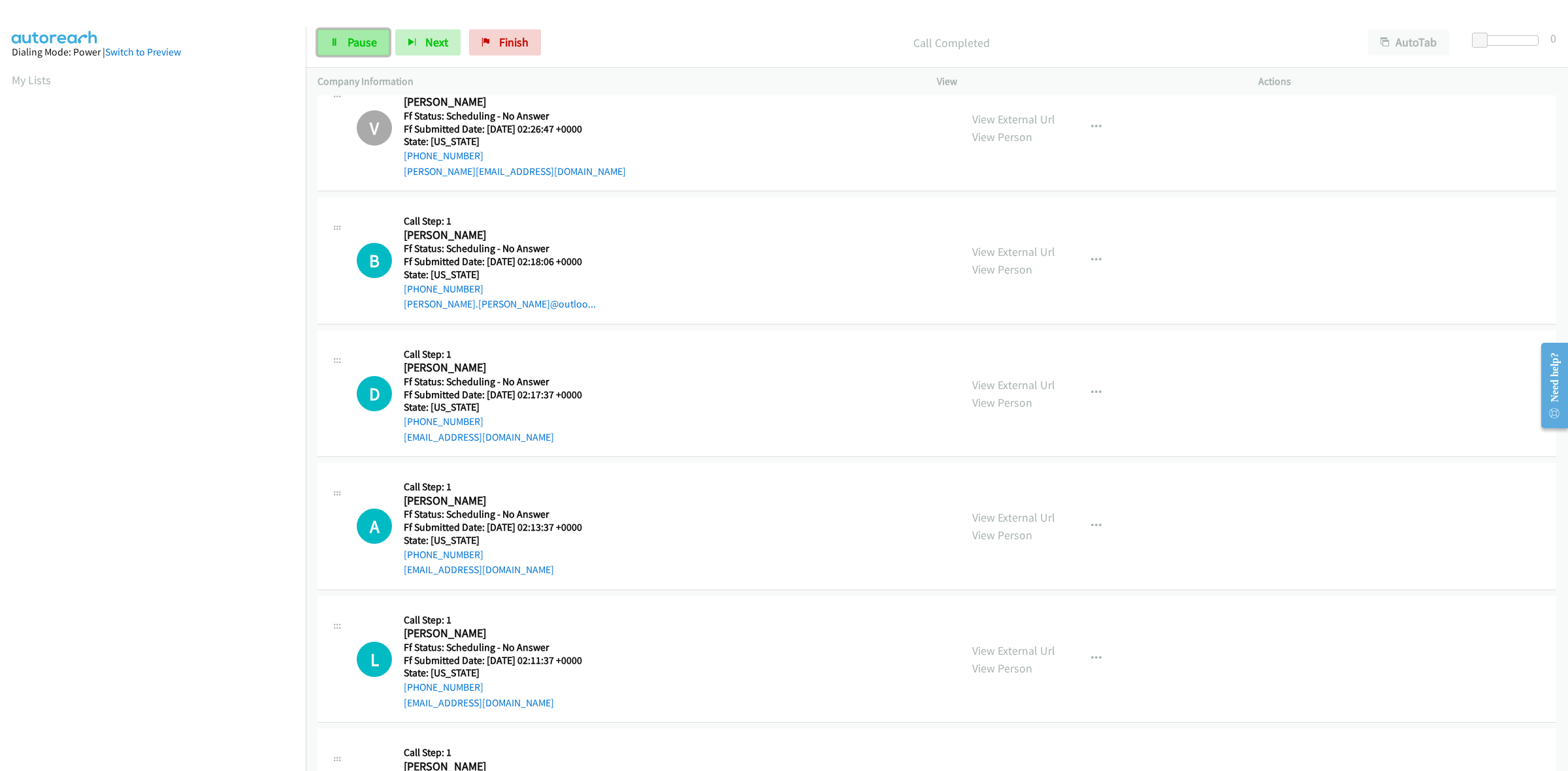
click at [351, 39] on span "Pause" at bounding box center [362, 42] width 30 height 15
click at [351, 39] on span "Start Calls" at bounding box center [373, 42] width 51 height 15
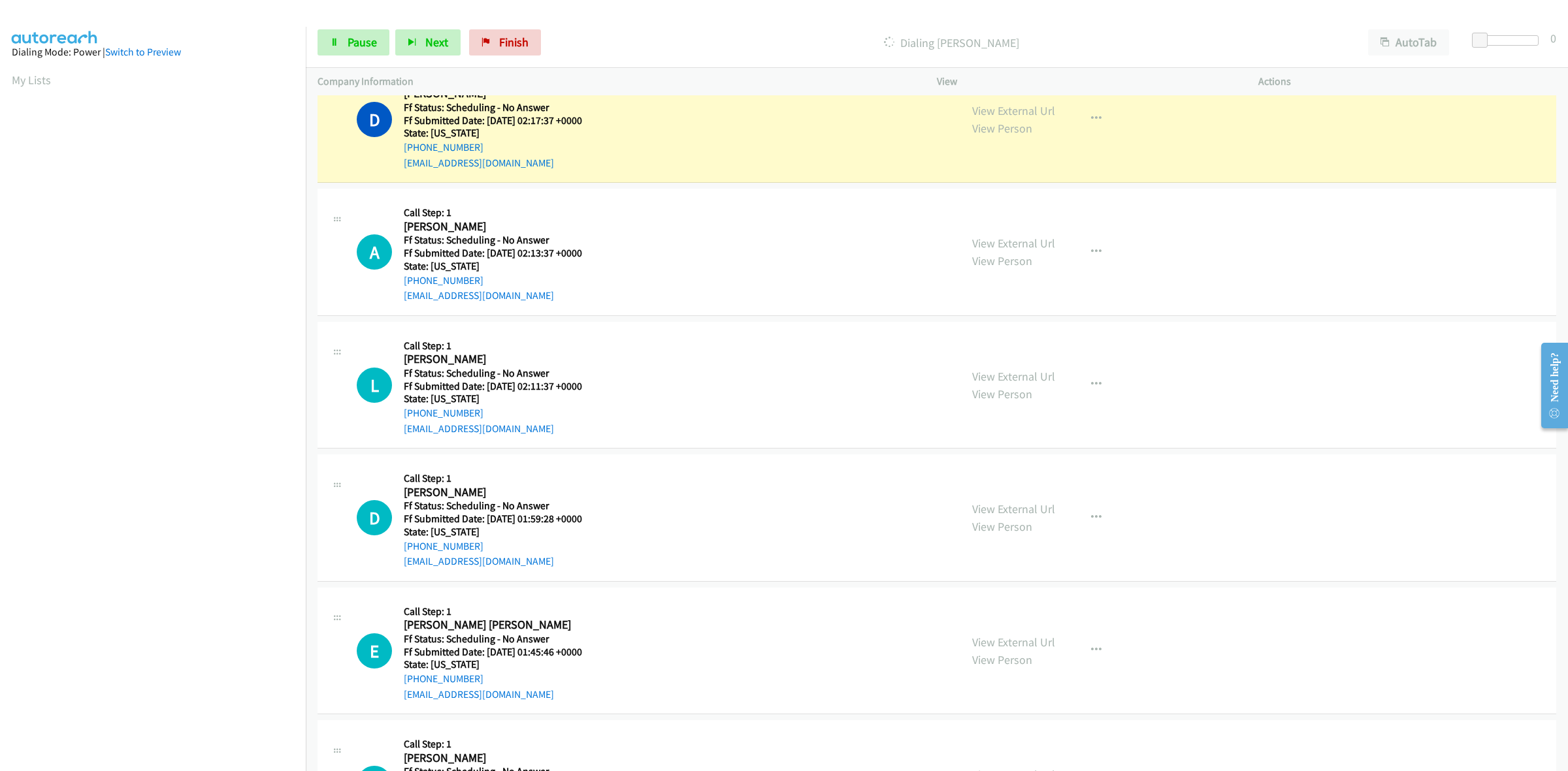
scroll to position [1294, 0]
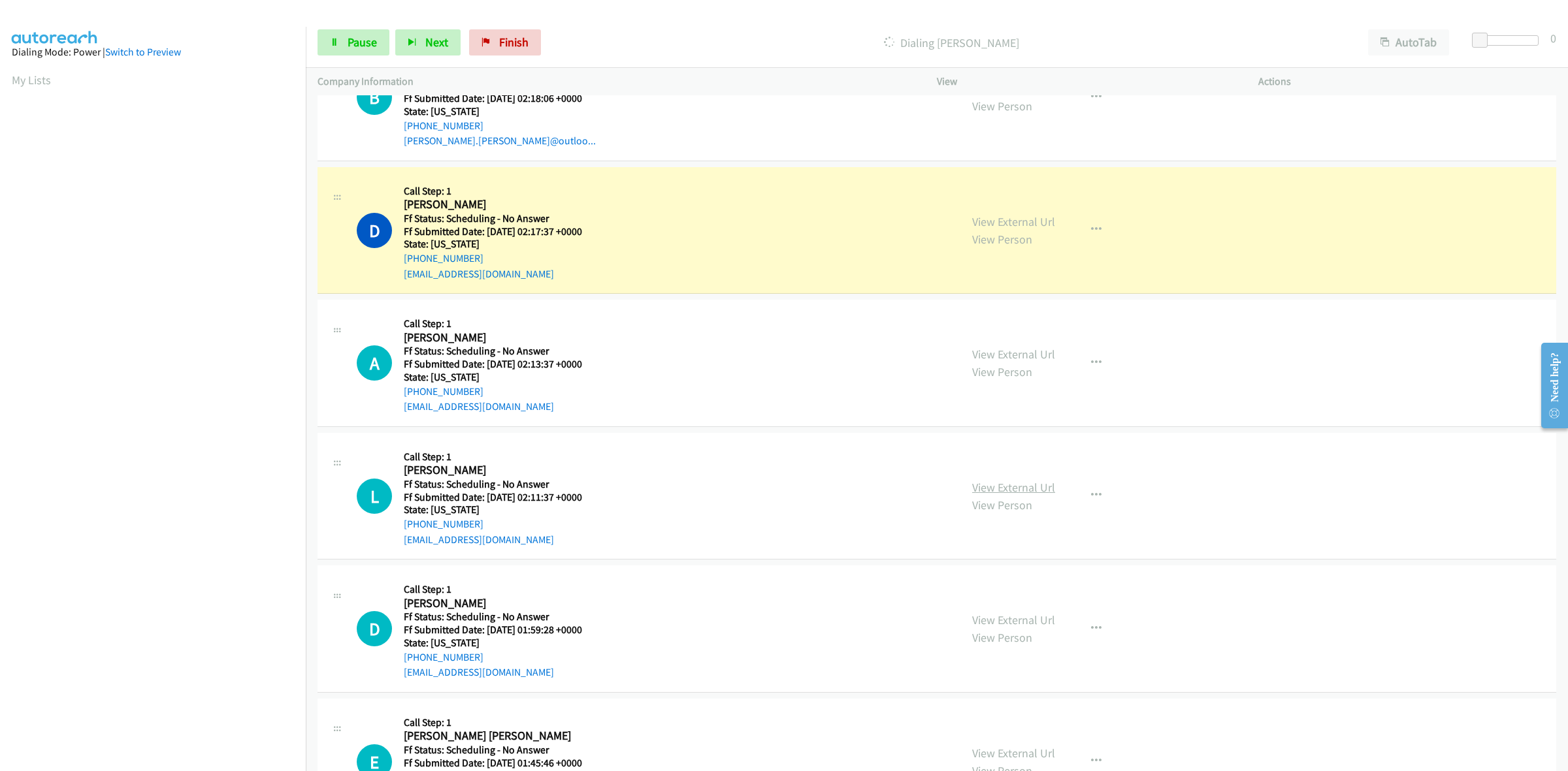
click at [1019, 485] on link "View External Url" at bounding box center [1014, 487] width 83 height 15
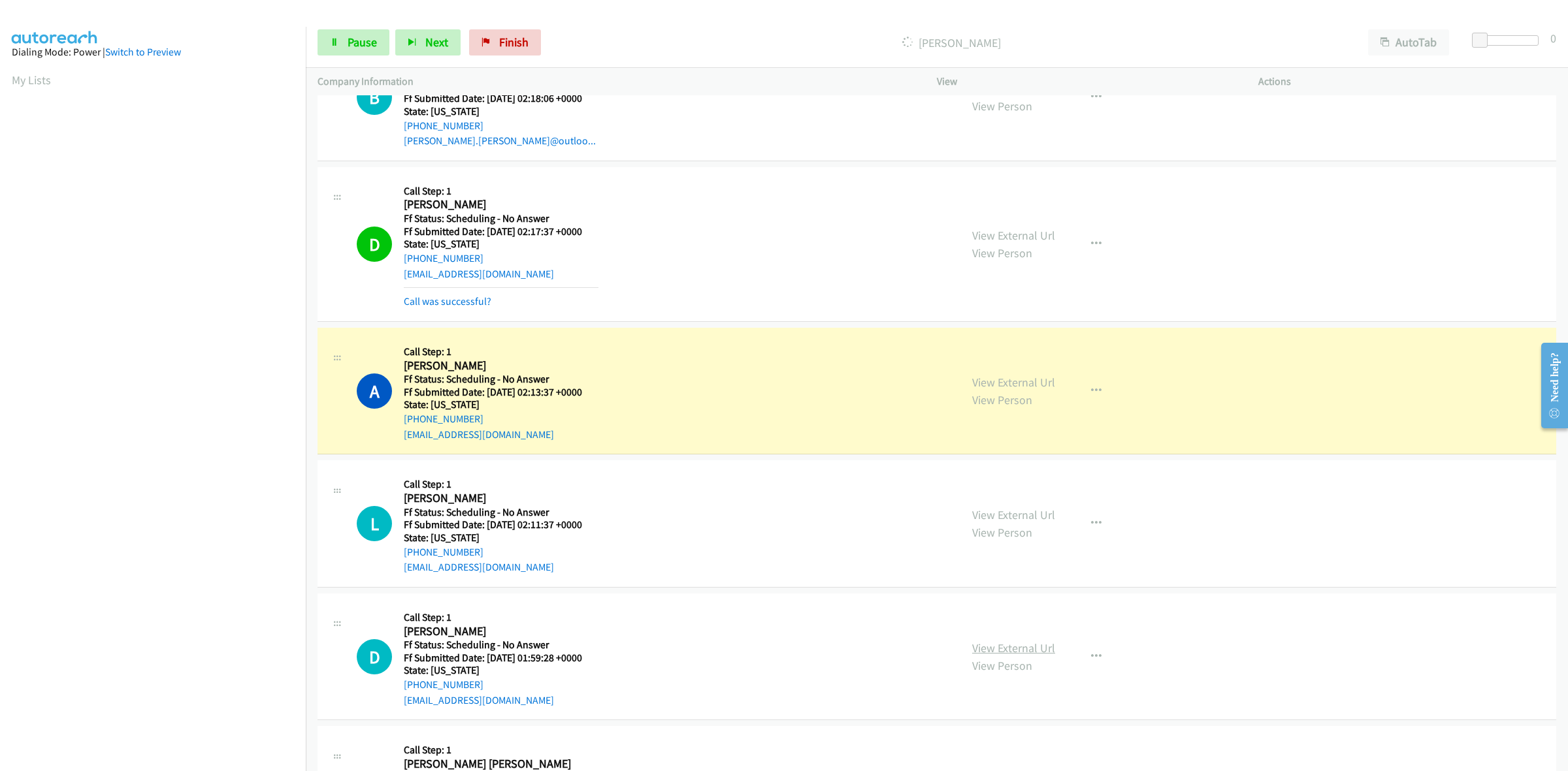
click at [1034, 654] on link "View External Url" at bounding box center [1014, 648] width 83 height 15
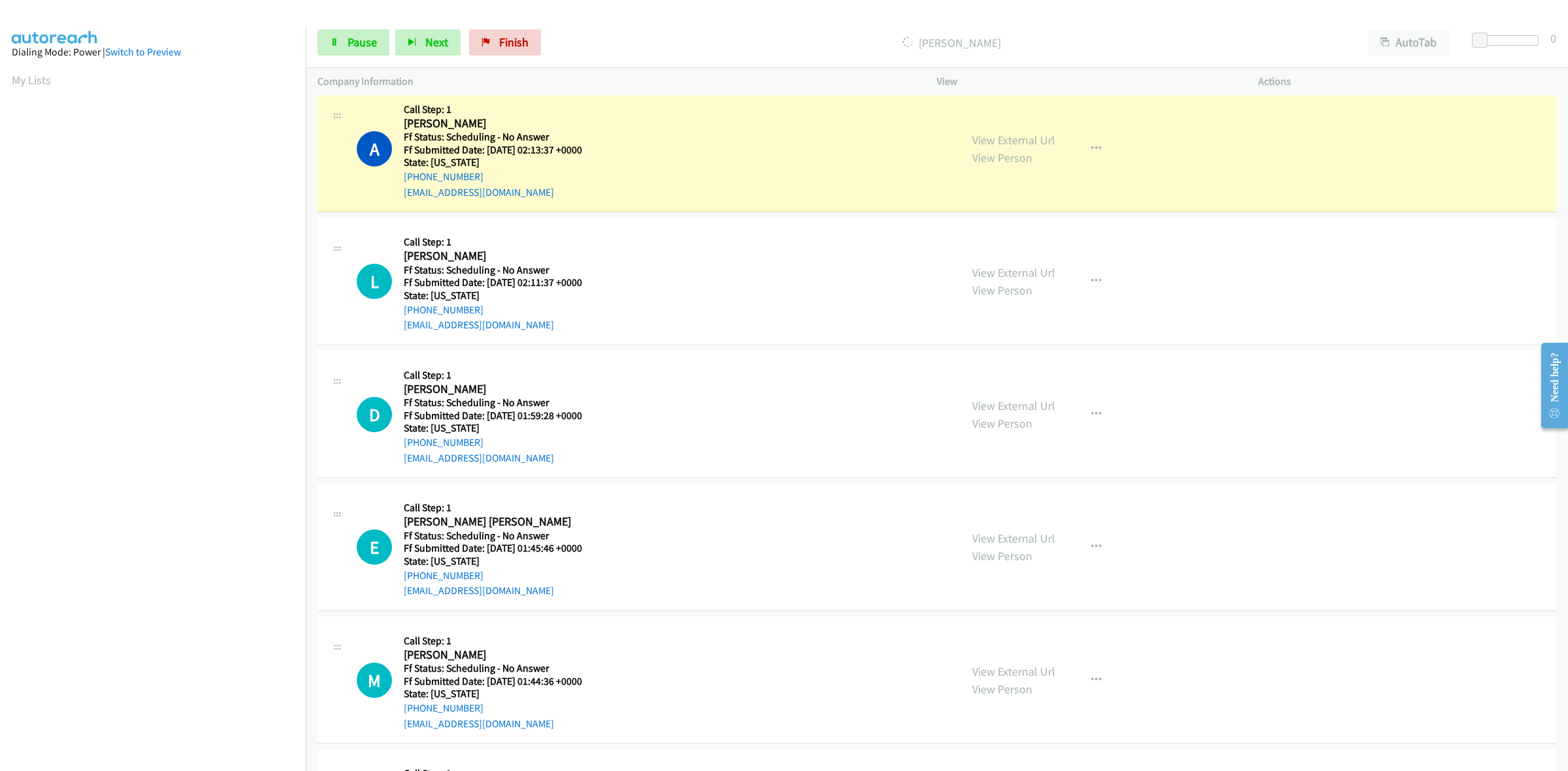
scroll to position [1539, 0]
click at [1001, 533] on link "View External Url" at bounding box center [1014, 536] width 83 height 15
click at [1034, 667] on link "View External Url" at bounding box center [1014, 670] width 83 height 15
click at [1091, 279] on icon "button" at bounding box center [1096, 278] width 10 height 10
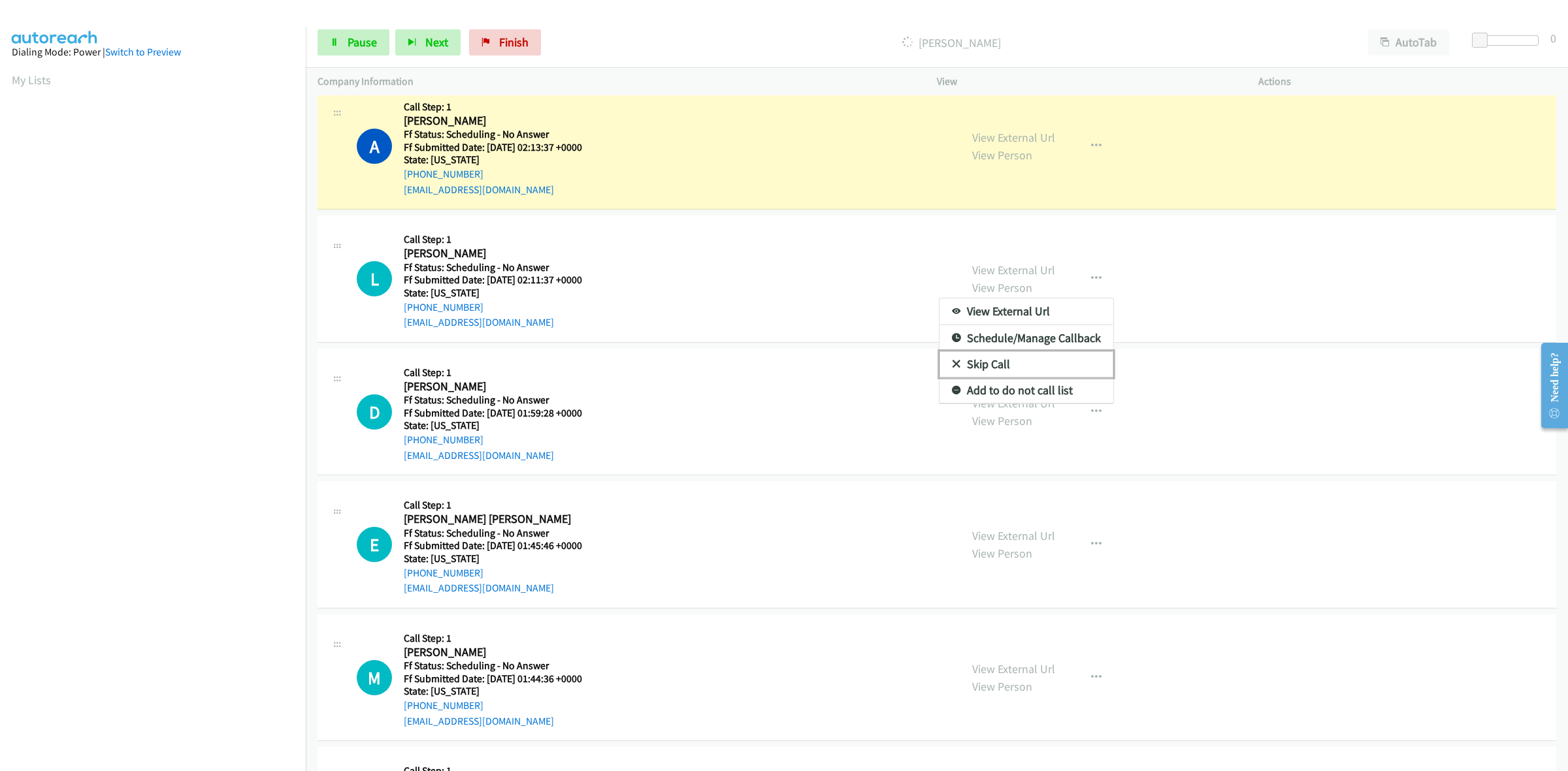
click at [1007, 360] on link "Skip Call" at bounding box center [1027, 364] width 174 height 26
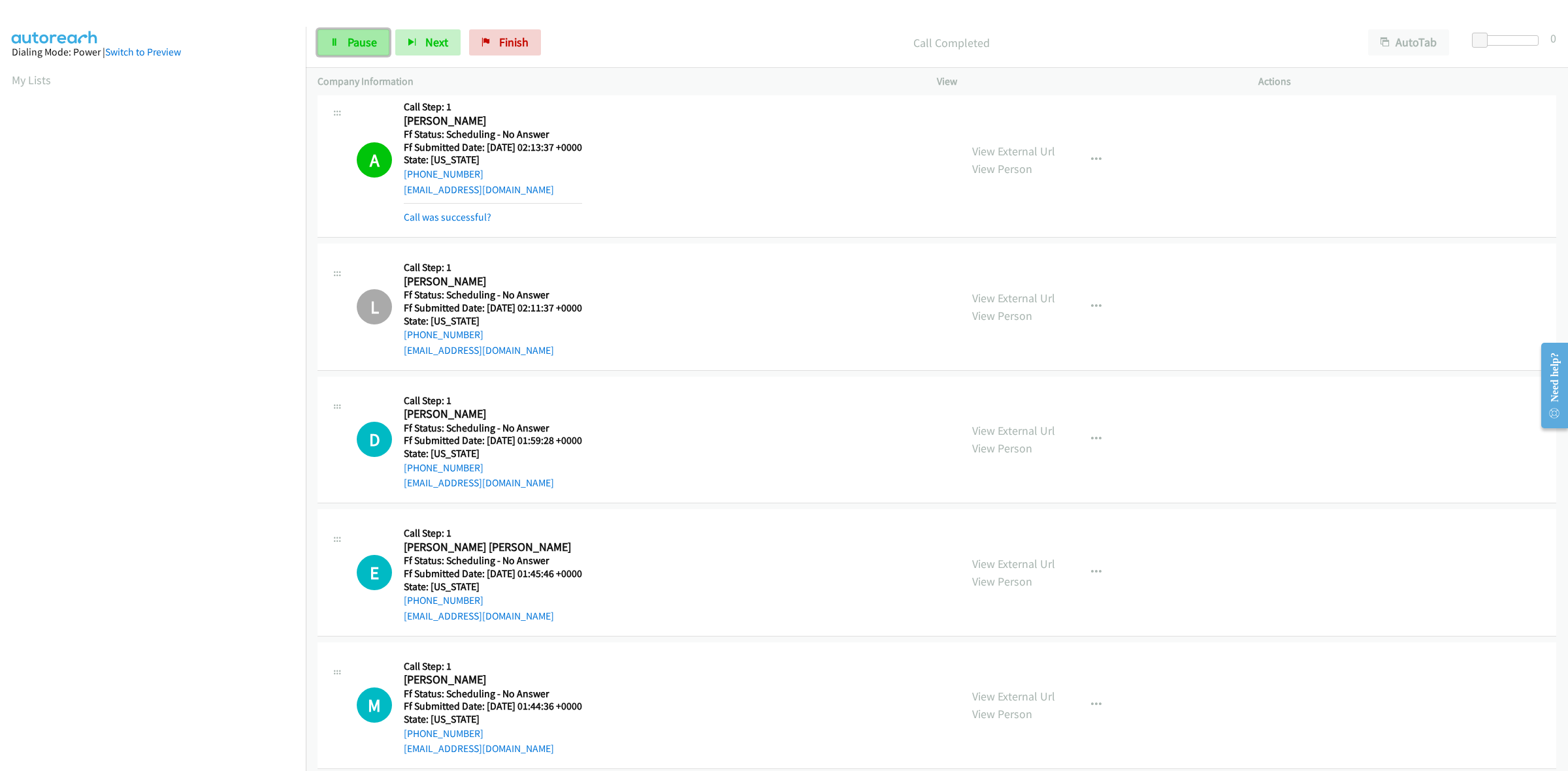
click at [358, 40] on span "Pause" at bounding box center [362, 42] width 30 height 15
click at [358, 40] on span "Start Calls" at bounding box center [373, 42] width 51 height 15
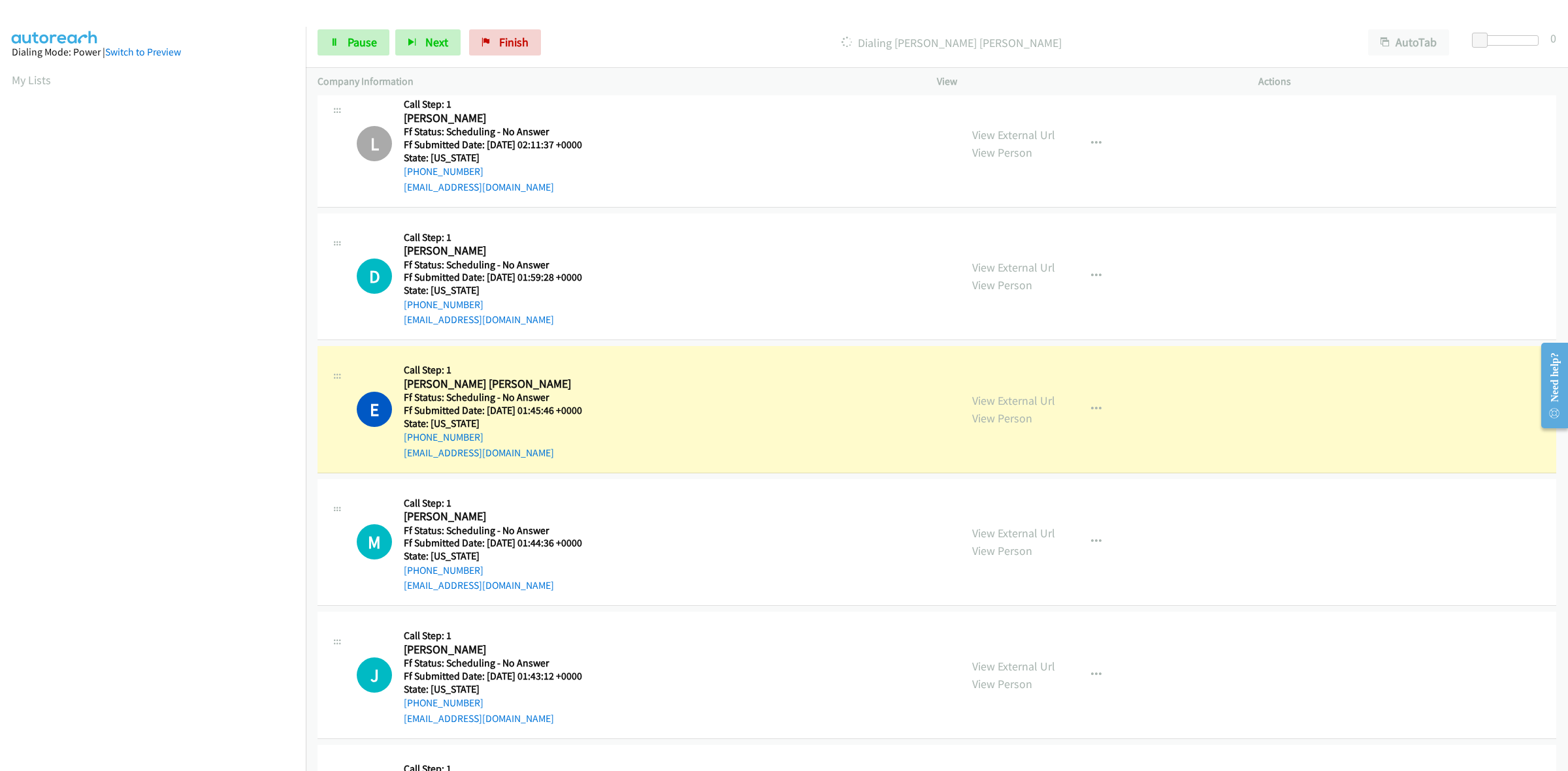
scroll to position [1784, 0]
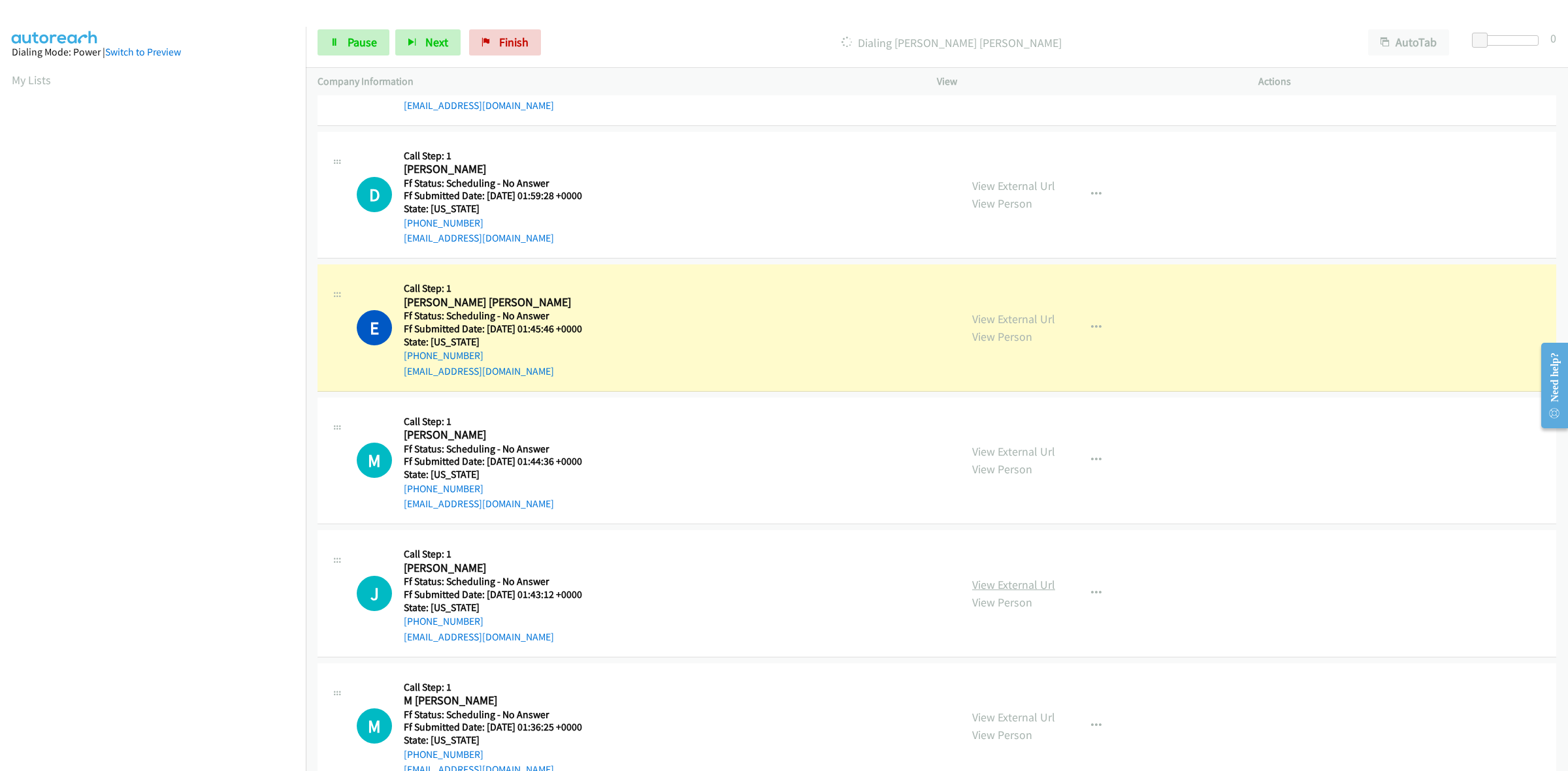
click at [1016, 582] on link "View External Url" at bounding box center [1014, 585] width 83 height 15
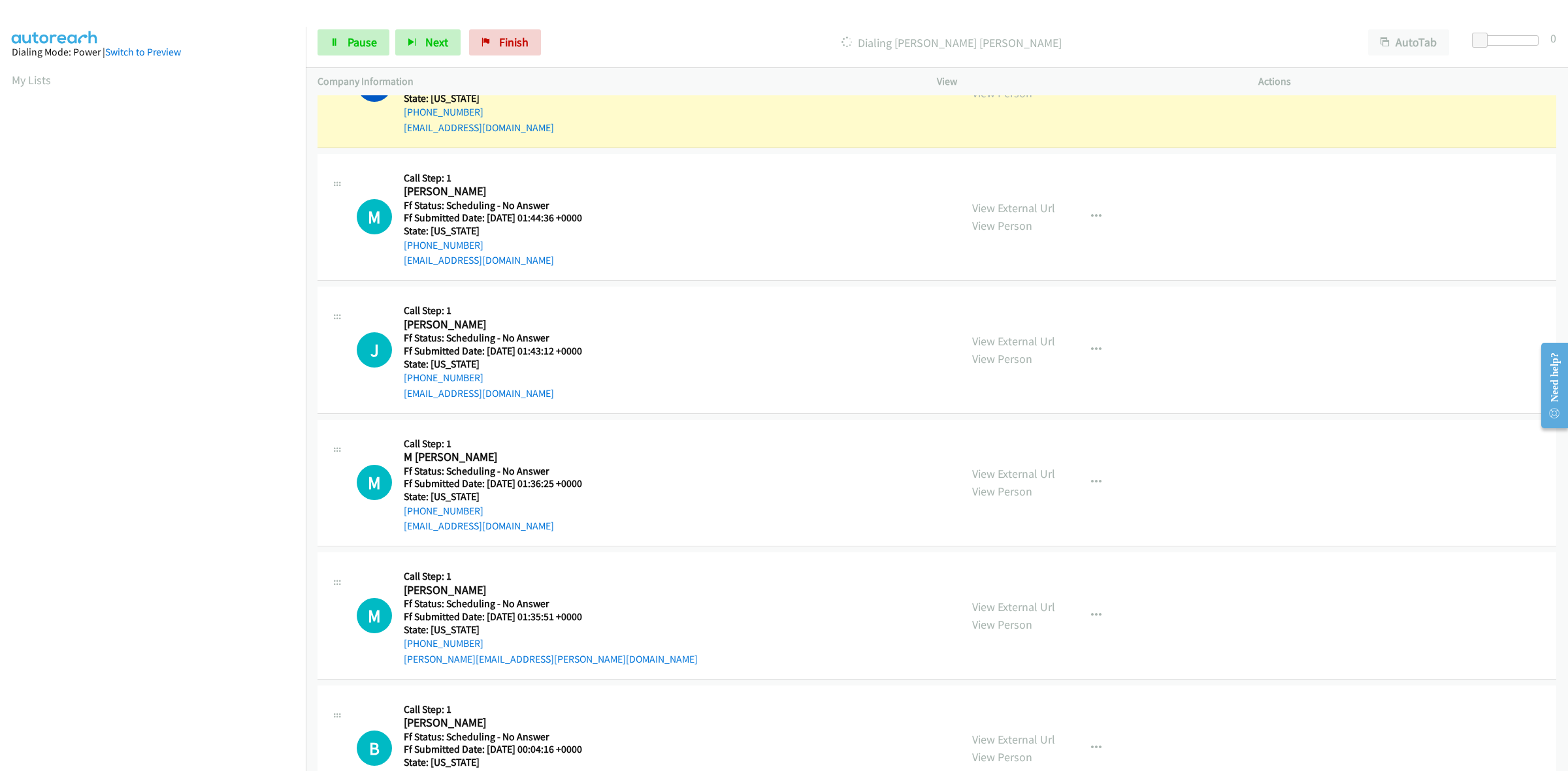
scroll to position [2029, 0]
click at [1032, 477] on link "View External Url" at bounding box center [1014, 473] width 83 height 15
click at [1016, 603] on link "View External Url" at bounding box center [1014, 606] width 83 height 15
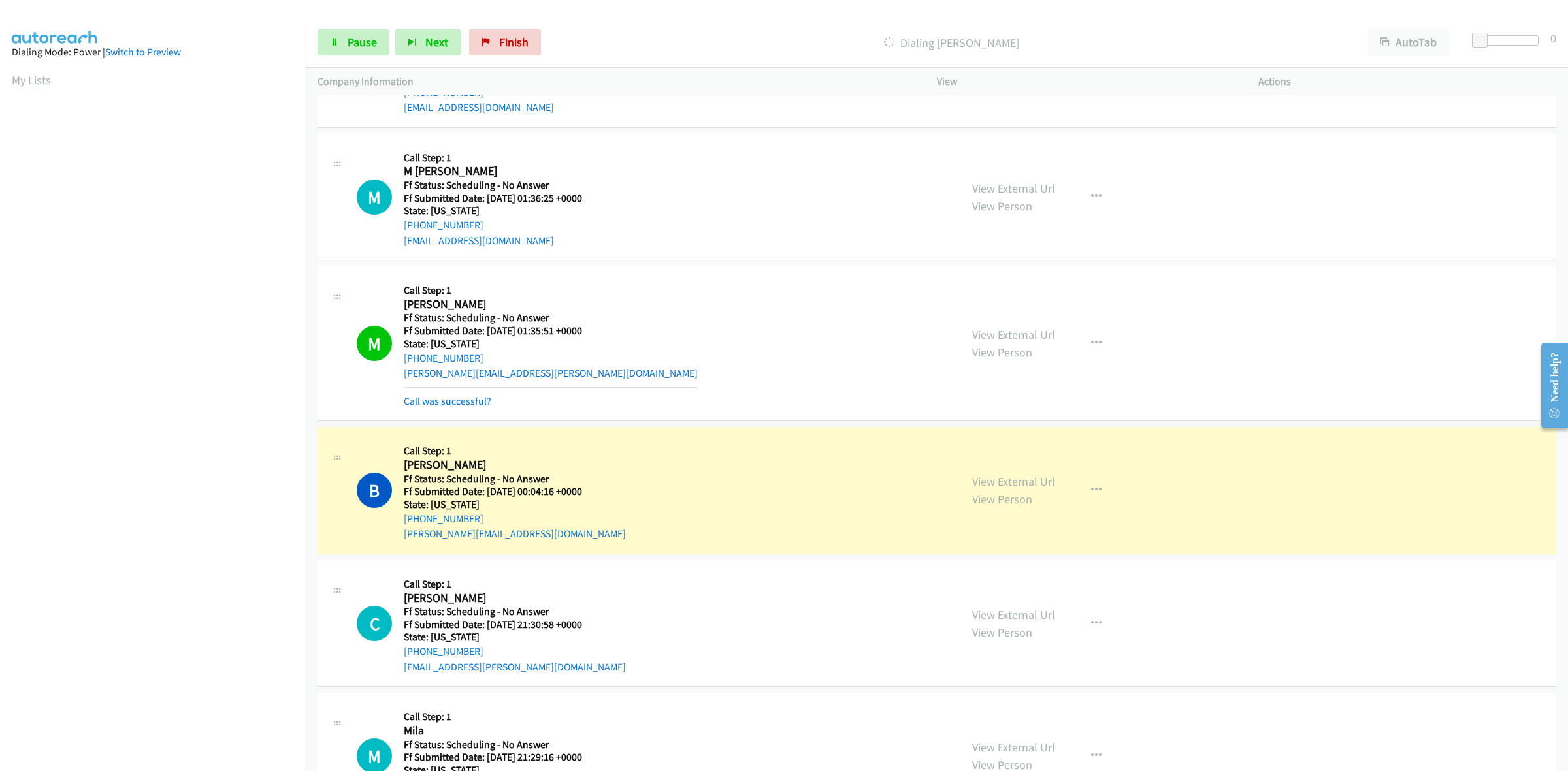
scroll to position [2451, 0]
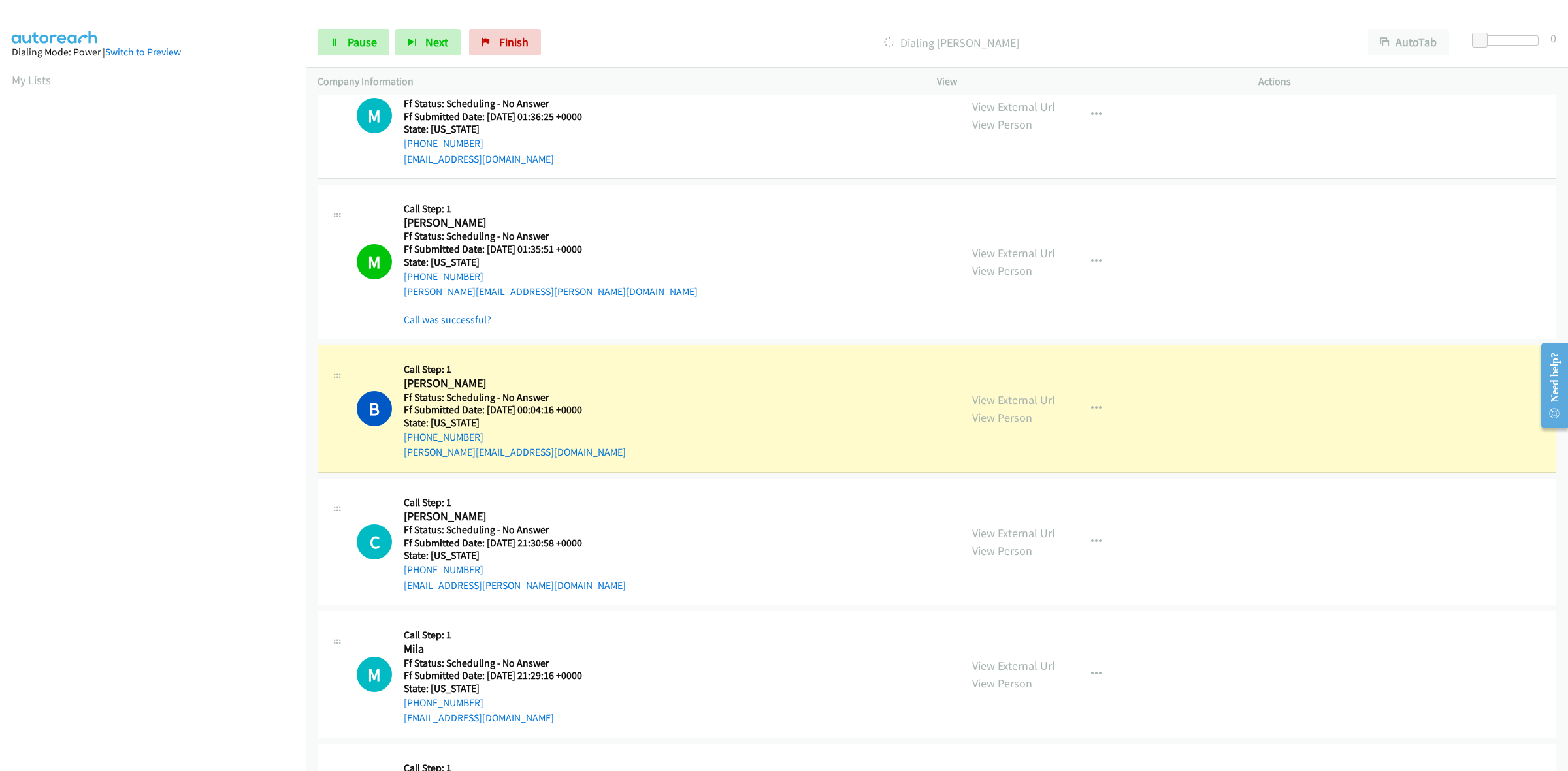
click at [1031, 399] on link "View External Url" at bounding box center [1014, 400] width 83 height 15
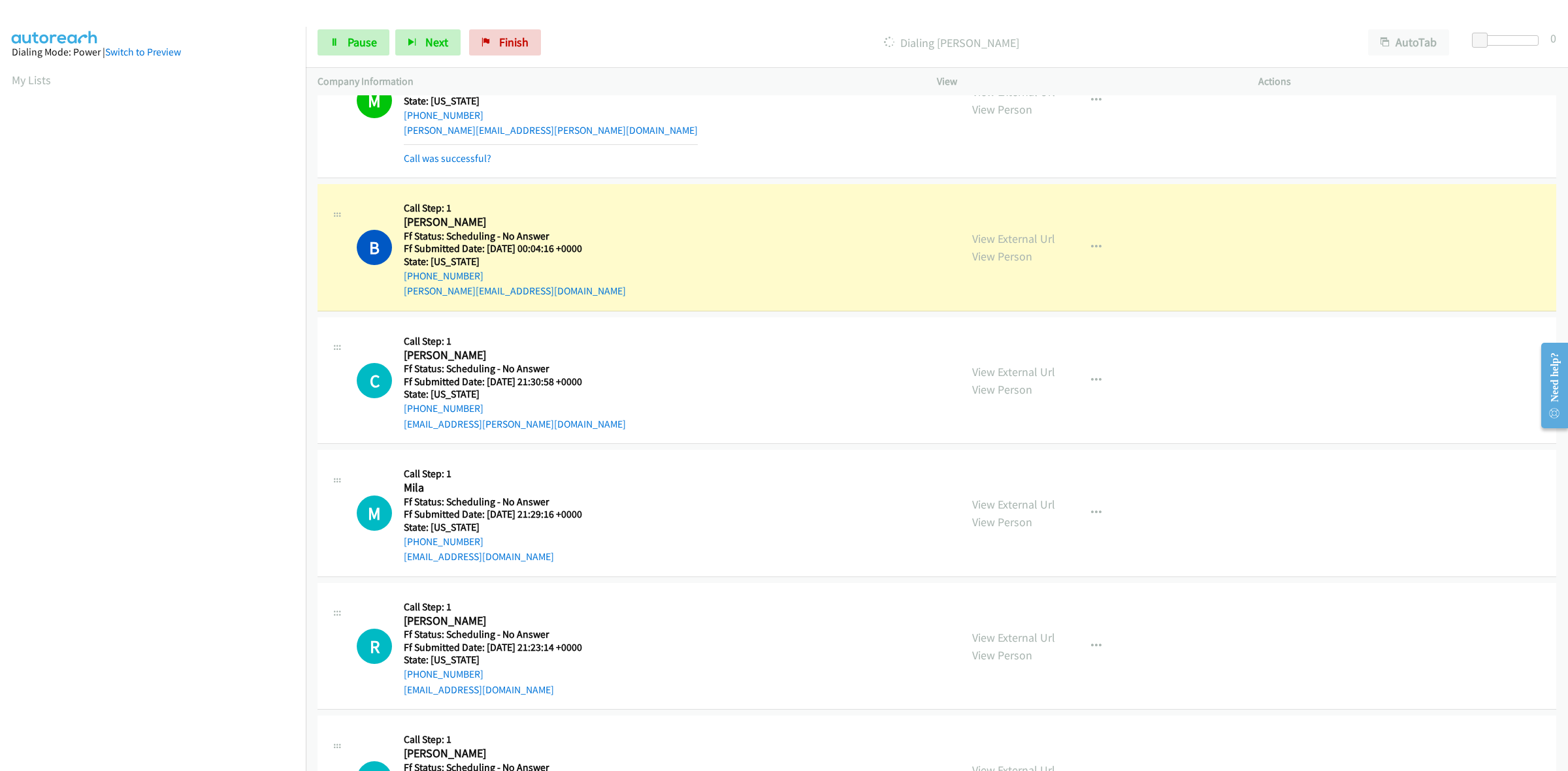
scroll to position [2615, 0]
click at [1020, 373] on link "View External Url" at bounding box center [1014, 370] width 83 height 15
click at [1036, 507] on link "View External Url" at bounding box center [1014, 502] width 83 height 15
click at [1034, 634] on link "View External Url" at bounding box center [1014, 636] width 83 height 15
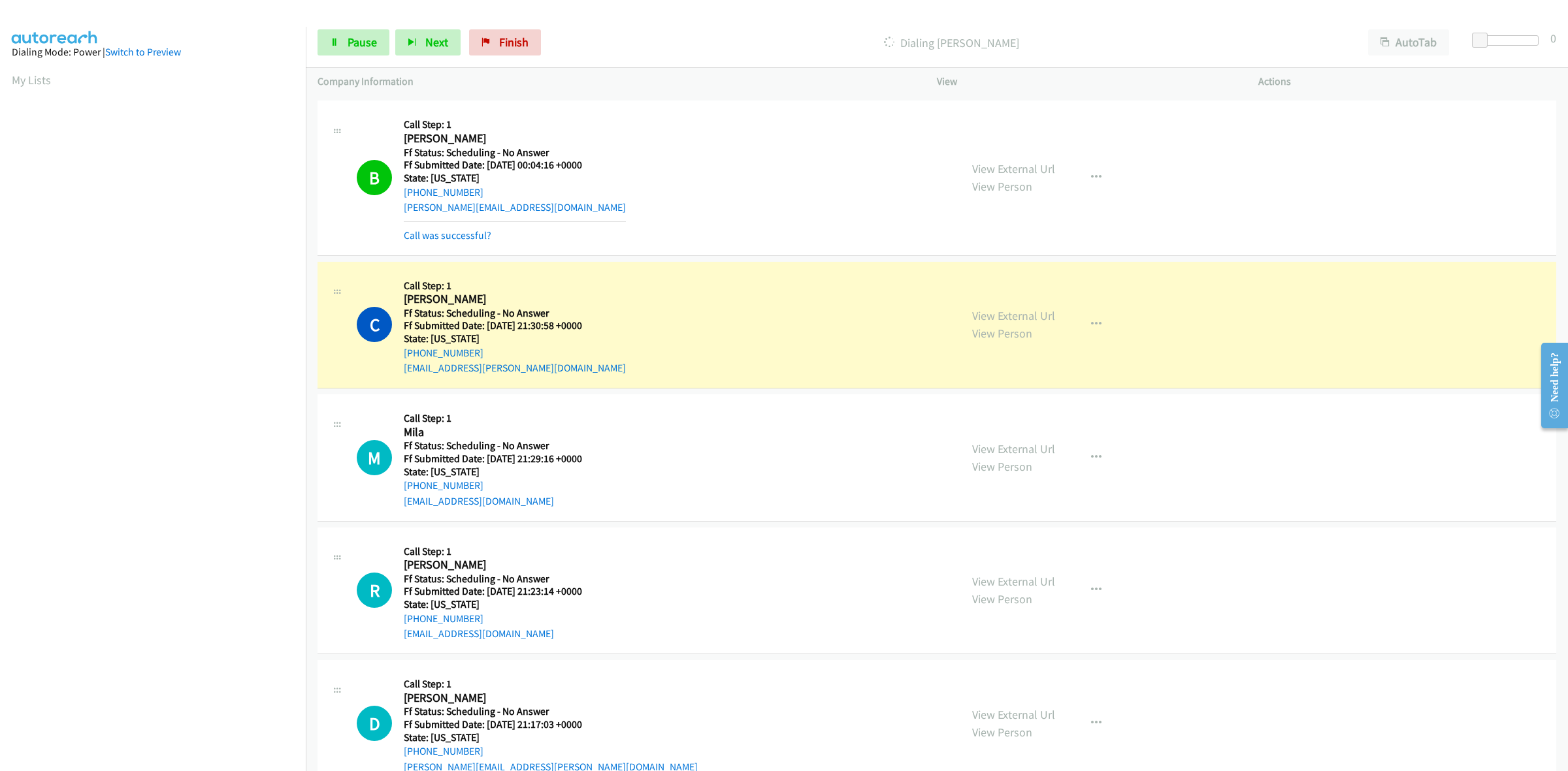
scroll to position [2778, 0]
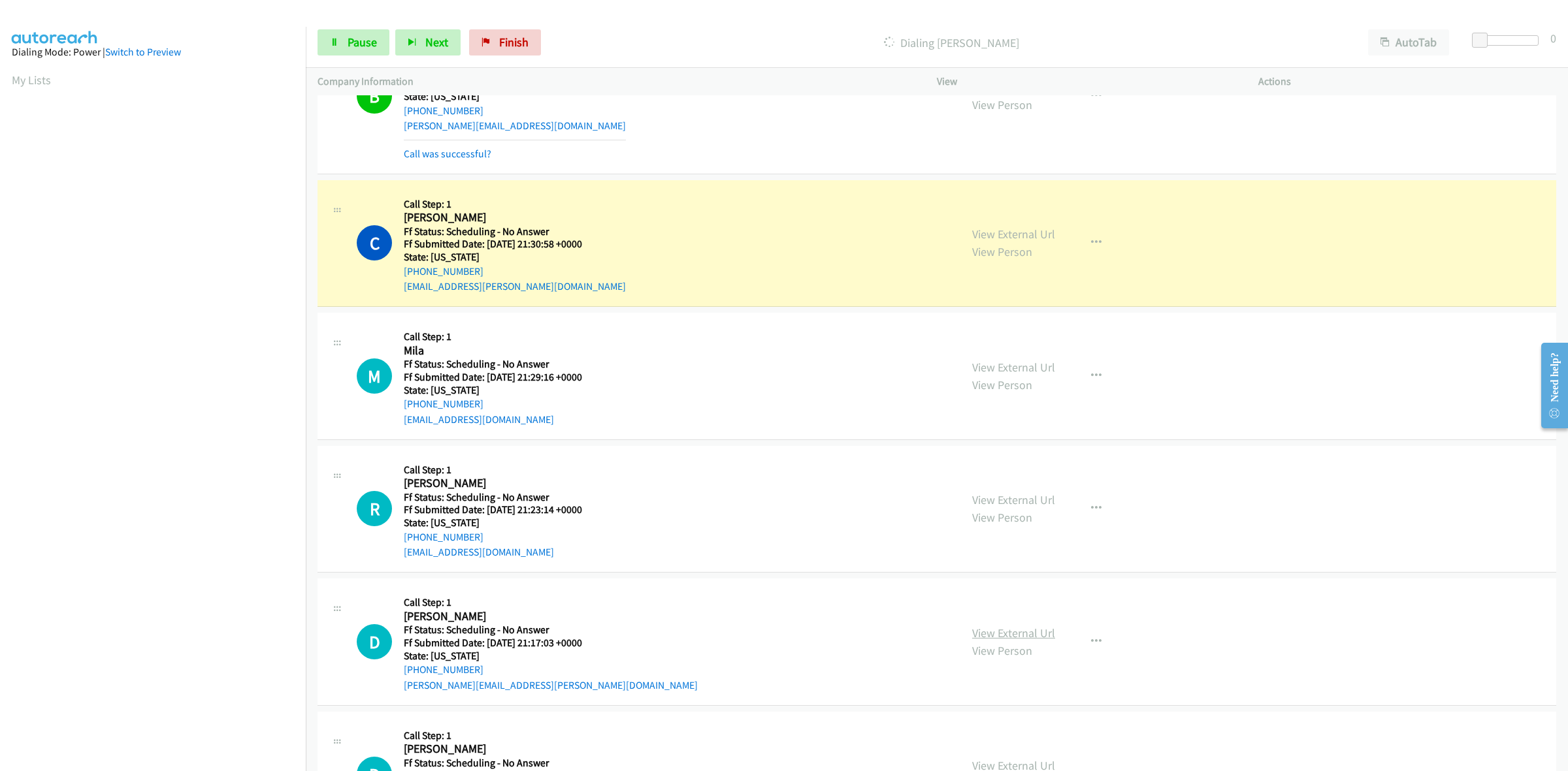
click at [1030, 631] on link "View External Url" at bounding box center [1014, 633] width 83 height 15
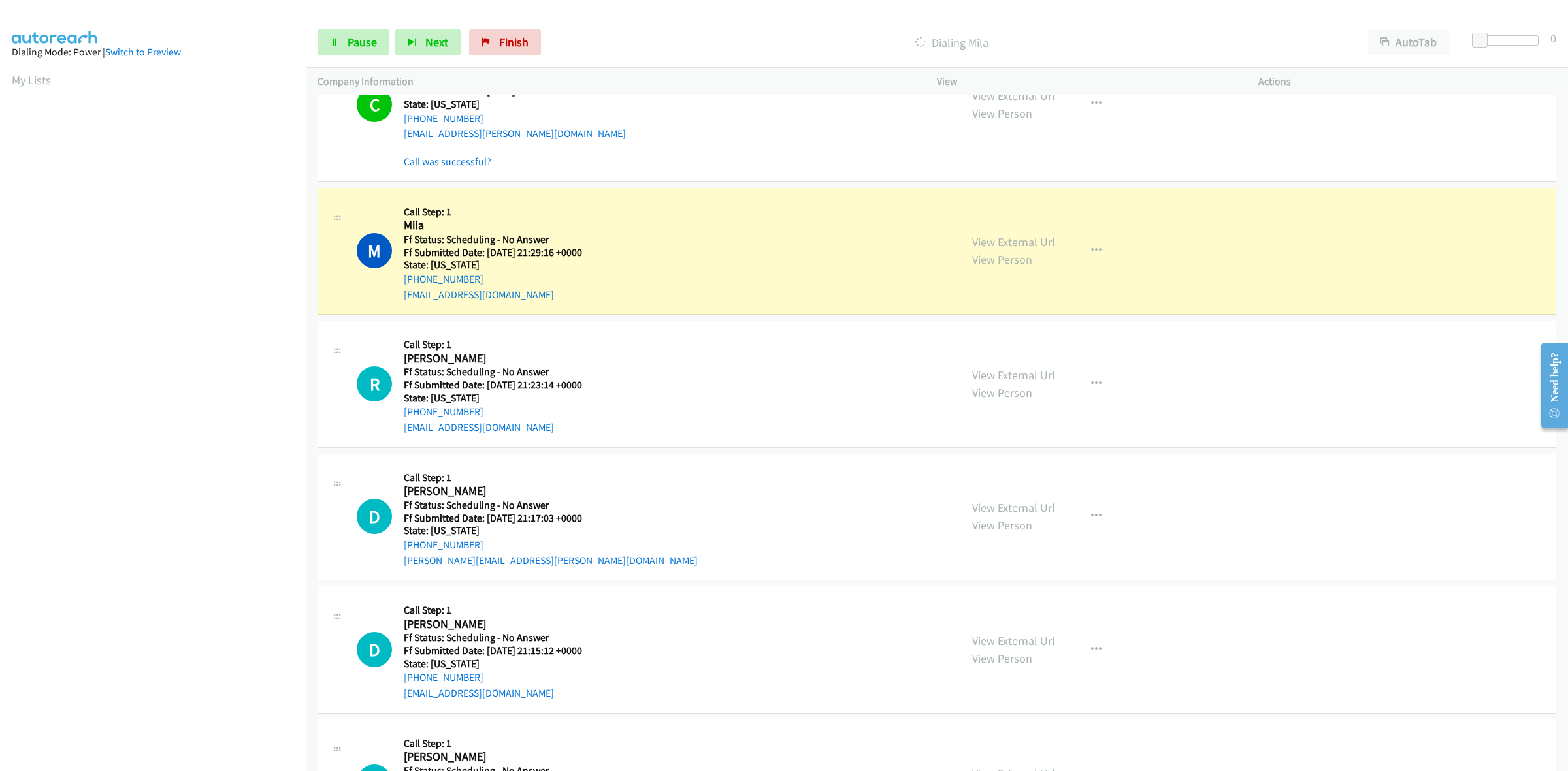
scroll to position [2941, 0]
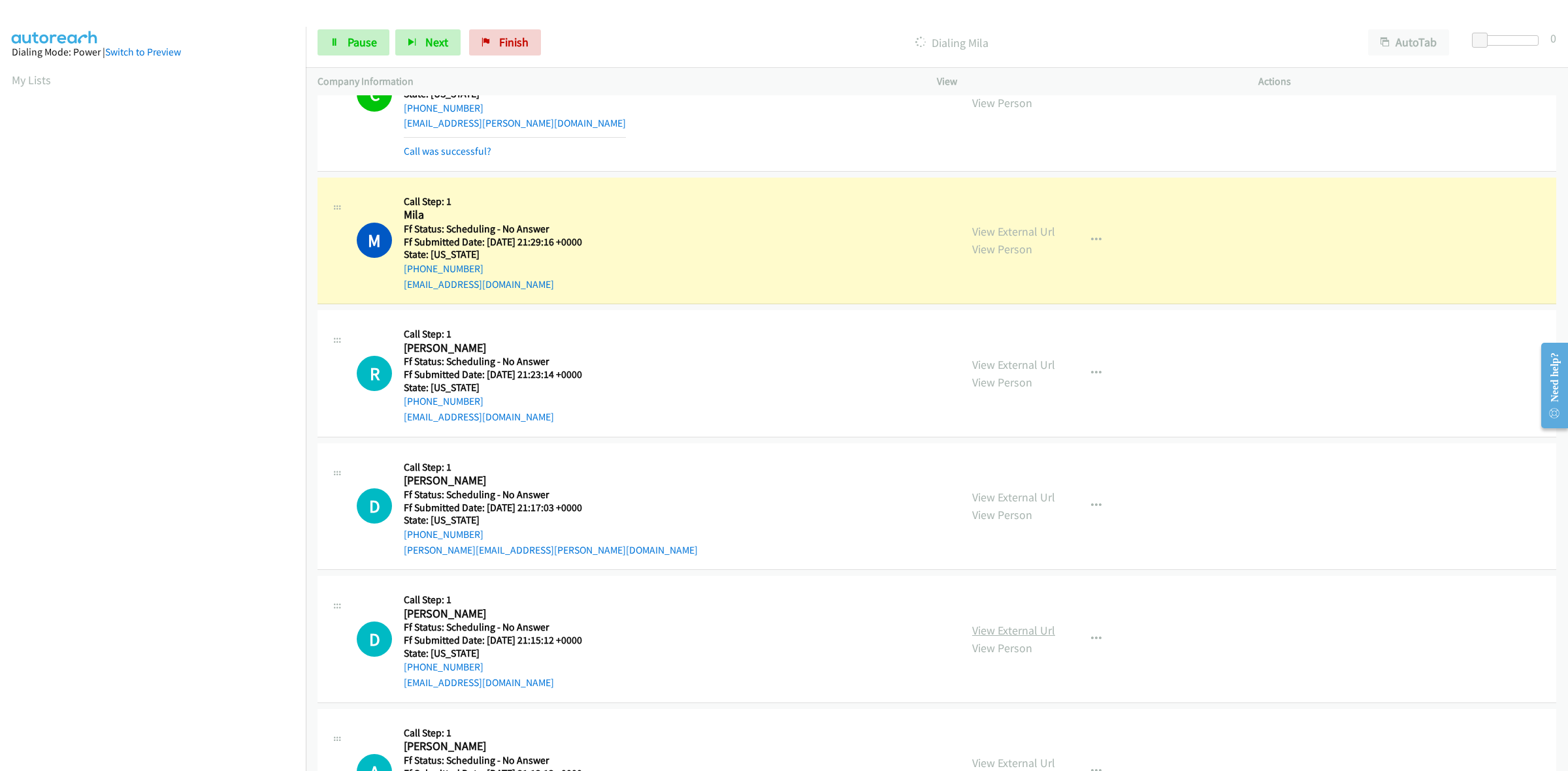
click at [1036, 631] on link "View External Url" at bounding box center [1014, 631] width 83 height 15
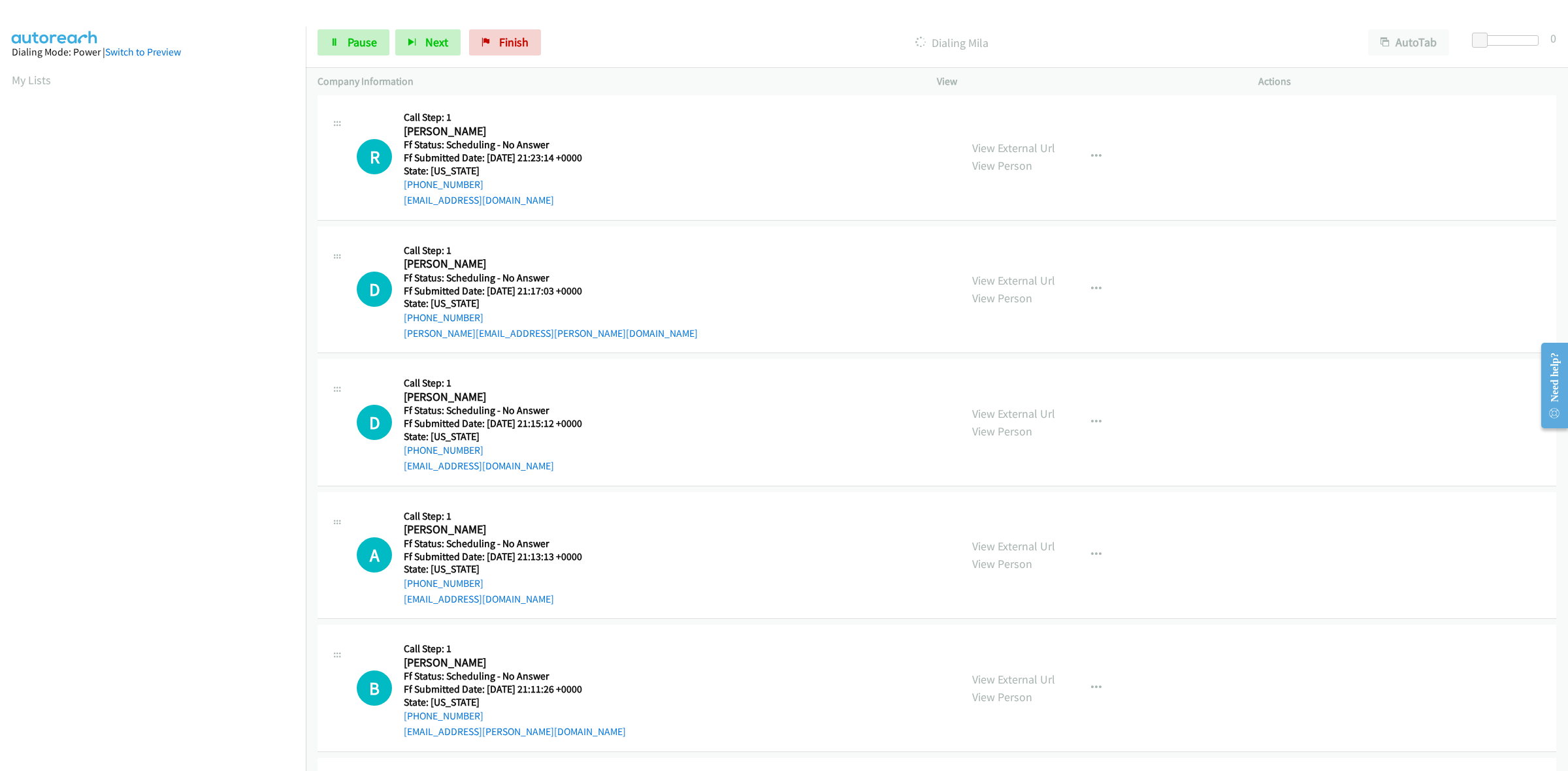
scroll to position [3186, 0]
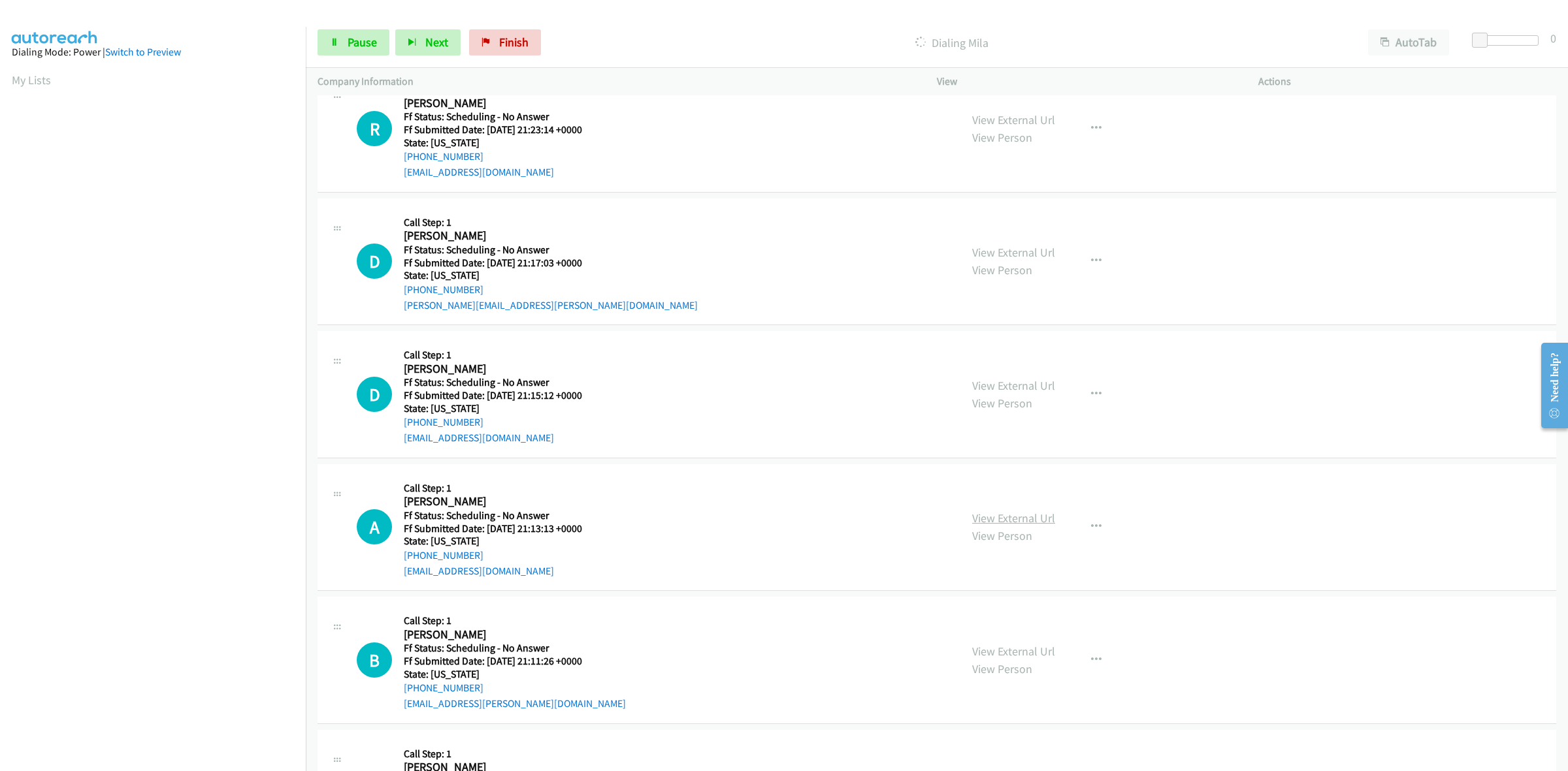
click at [995, 523] on link "View External Url" at bounding box center [1014, 518] width 83 height 15
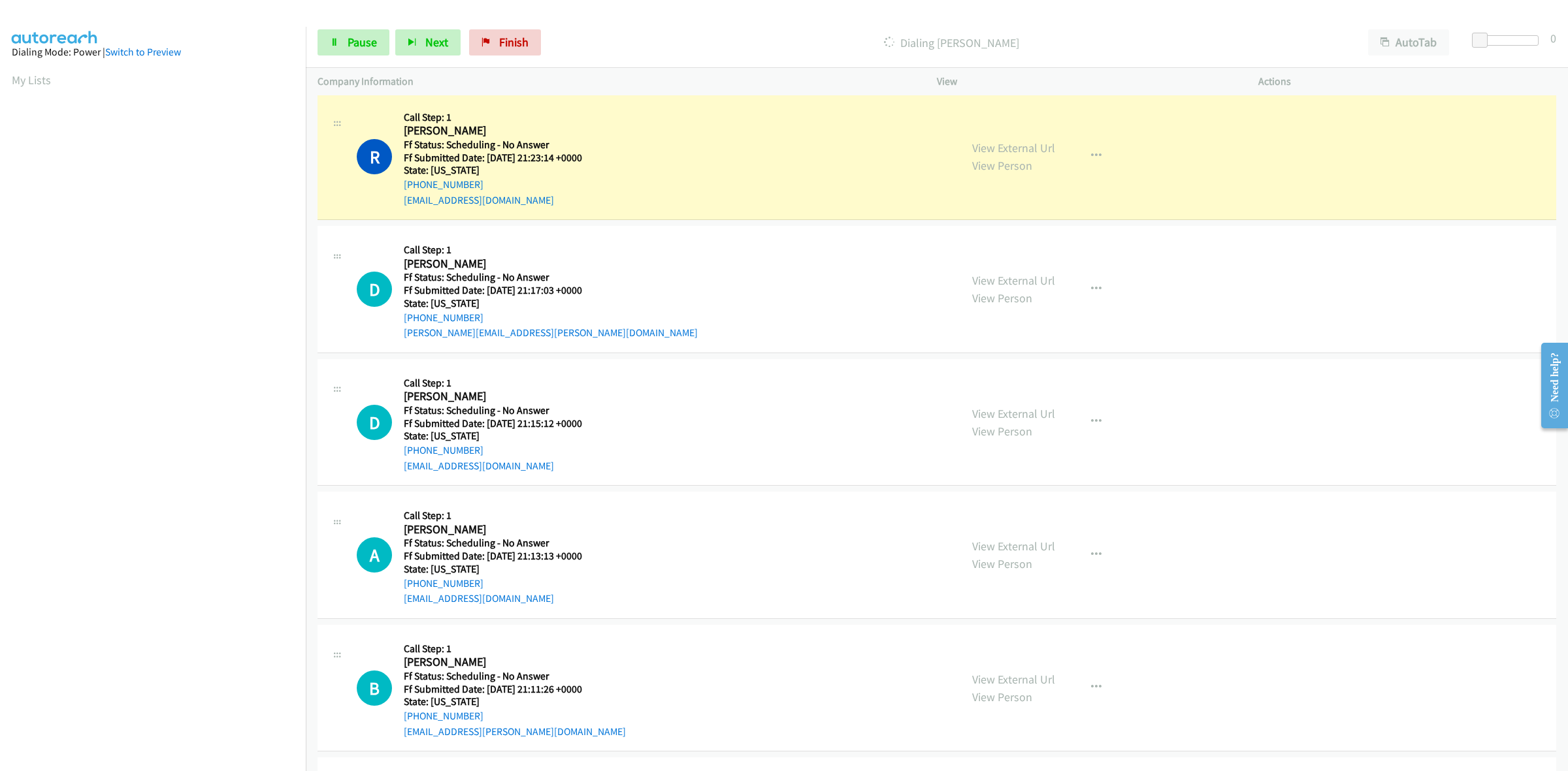
scroll to position [3214, 0]
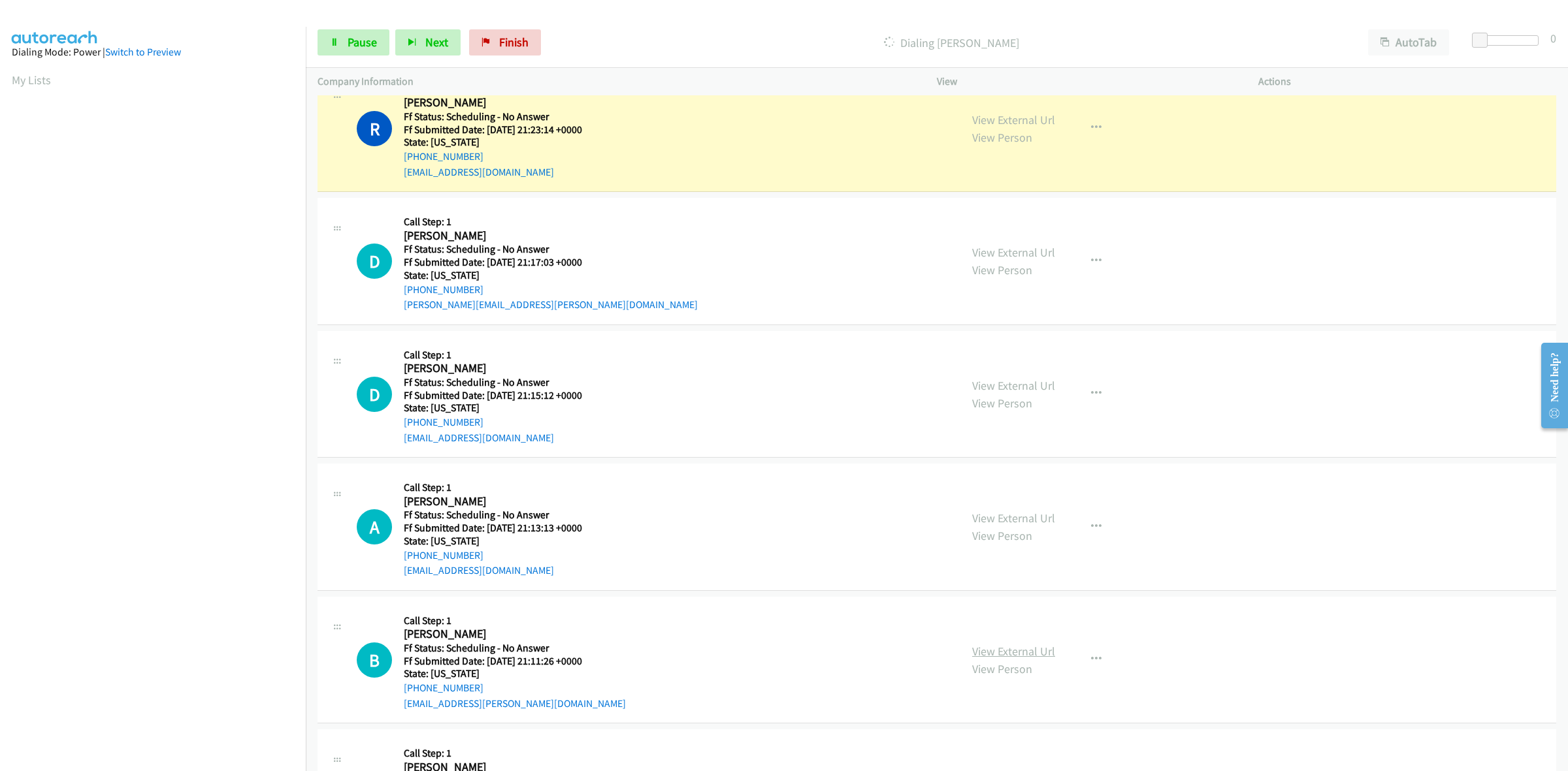
click at [995, 650] on link "View External Url" at bounding box center [1014, 652] width 83 height 15
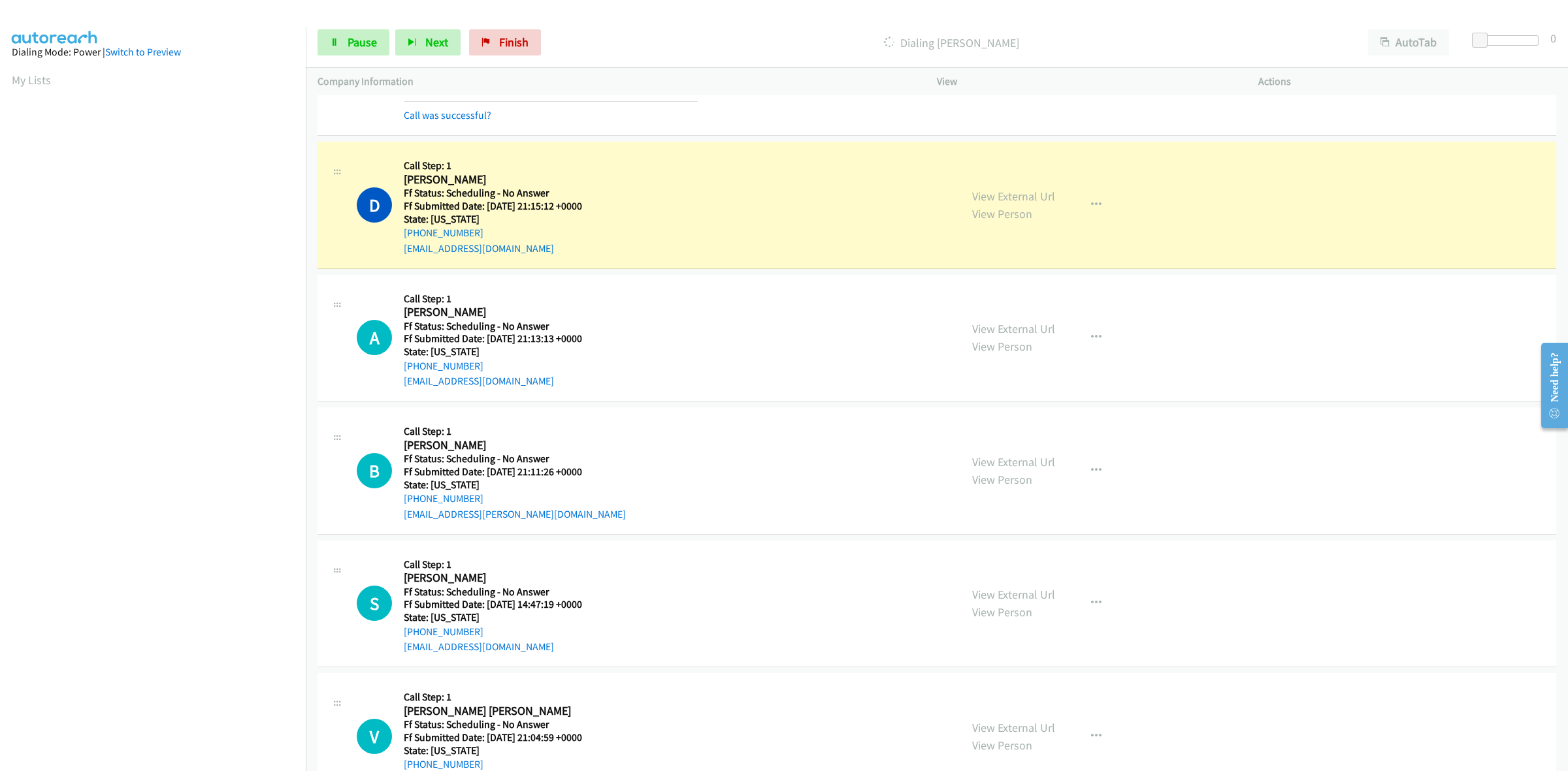
scroll to position [3514, 0]
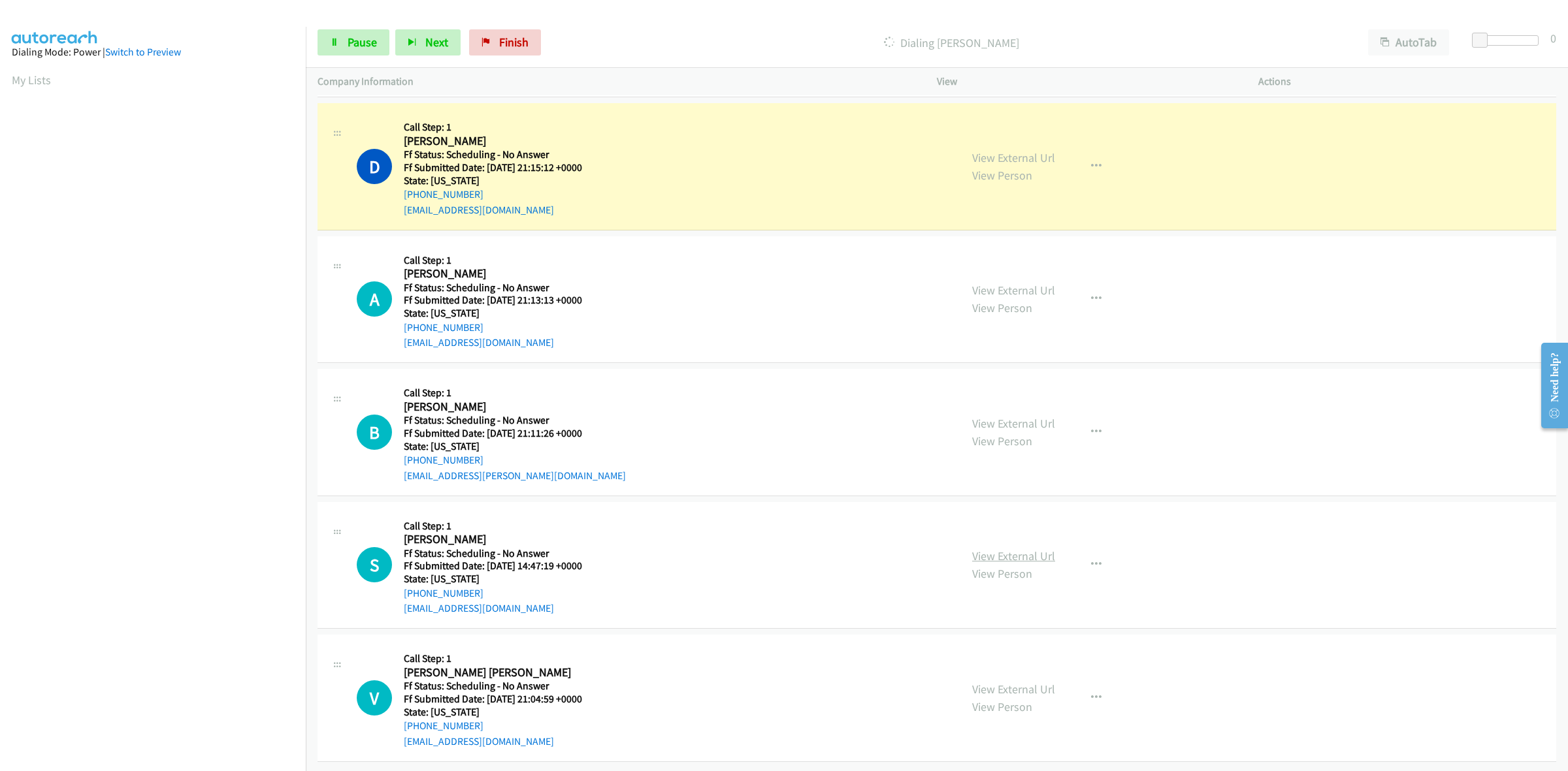
click at [1016, 549] on link "View External Url" at bounding box center [1014, 556] width 83 height 15
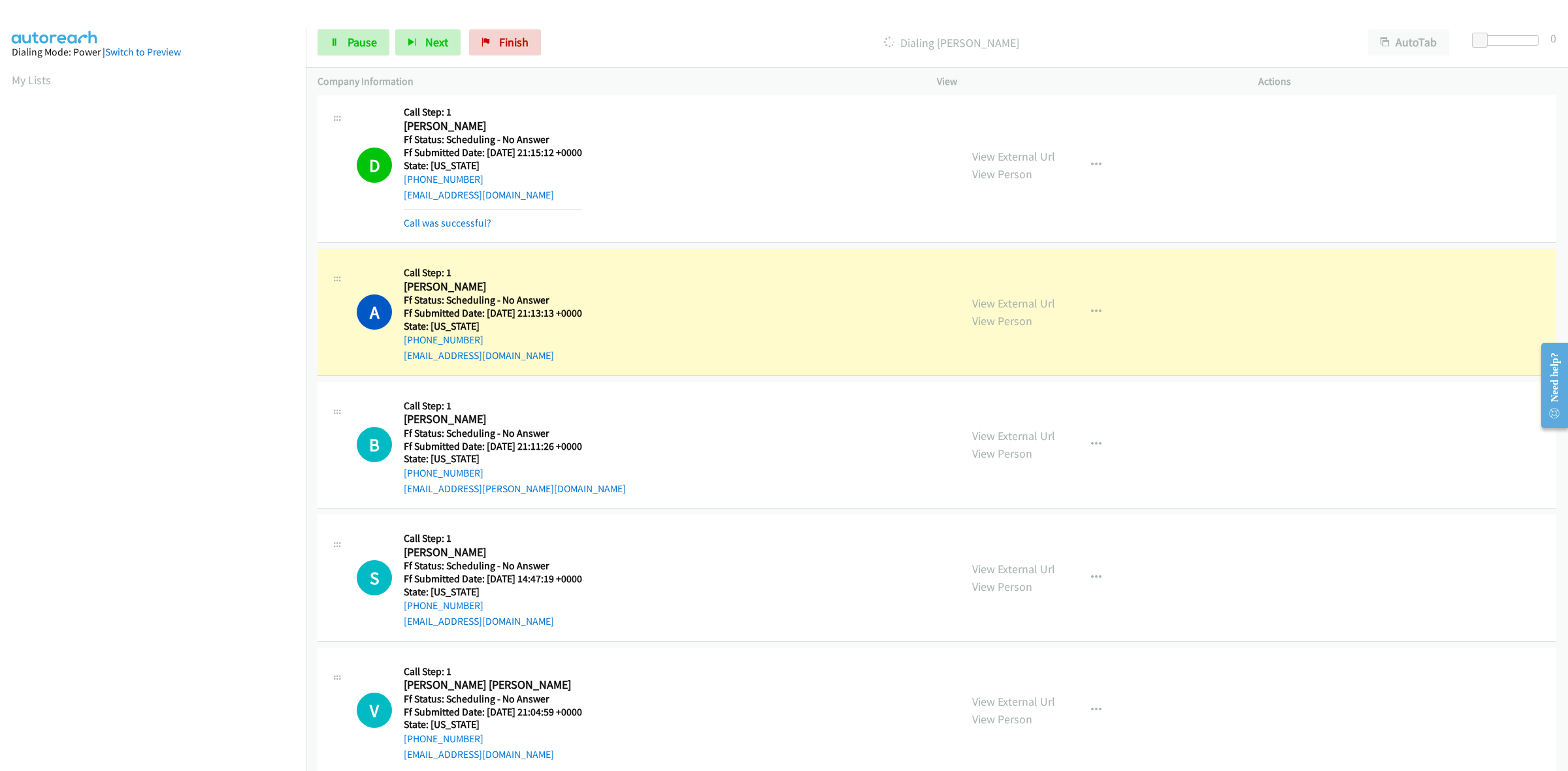
scroll to position [3541, 0]
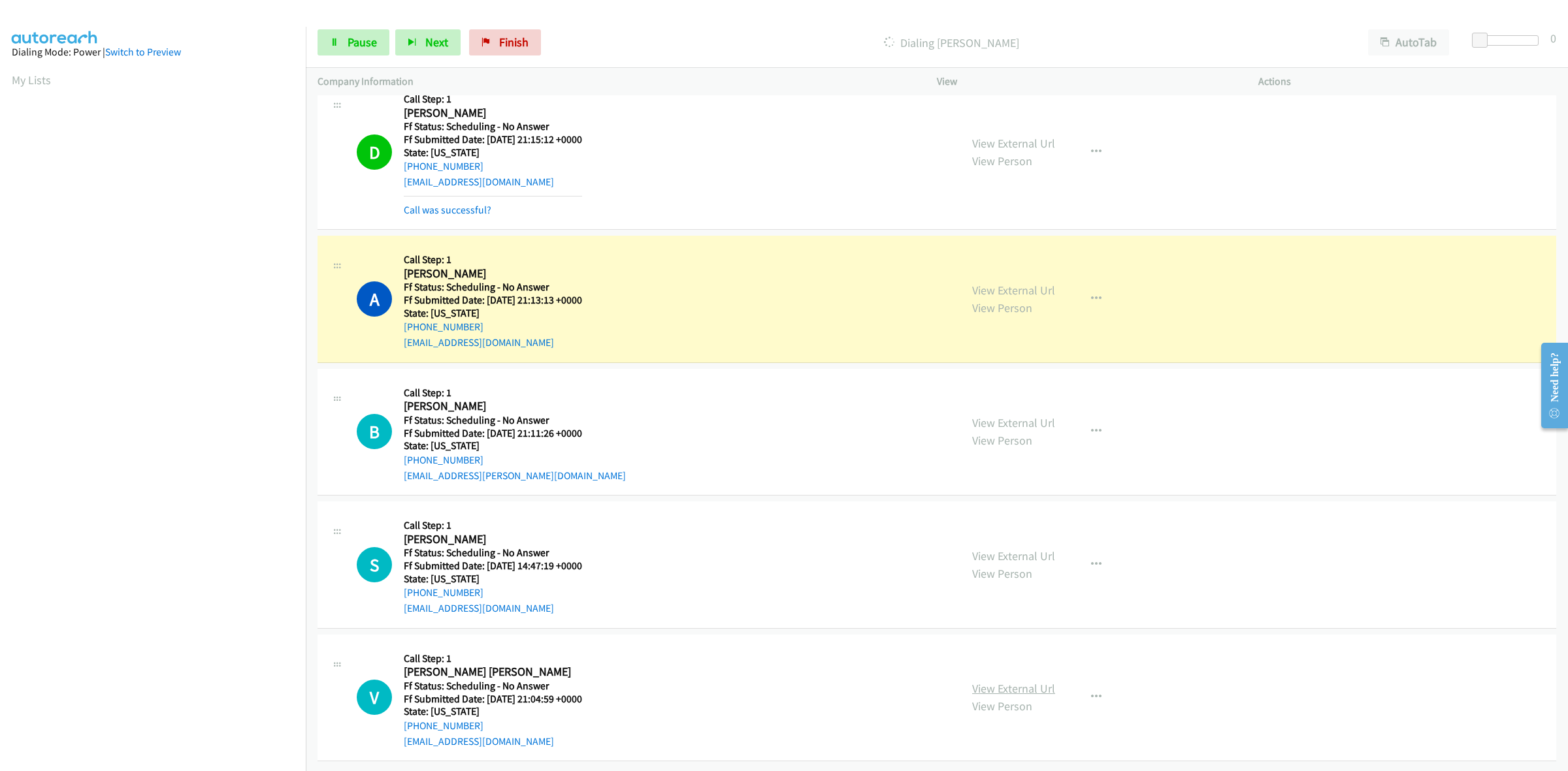
click at [1036, 681] on link "View External Url" at bounding box center [1014, 689] width 83 height 15
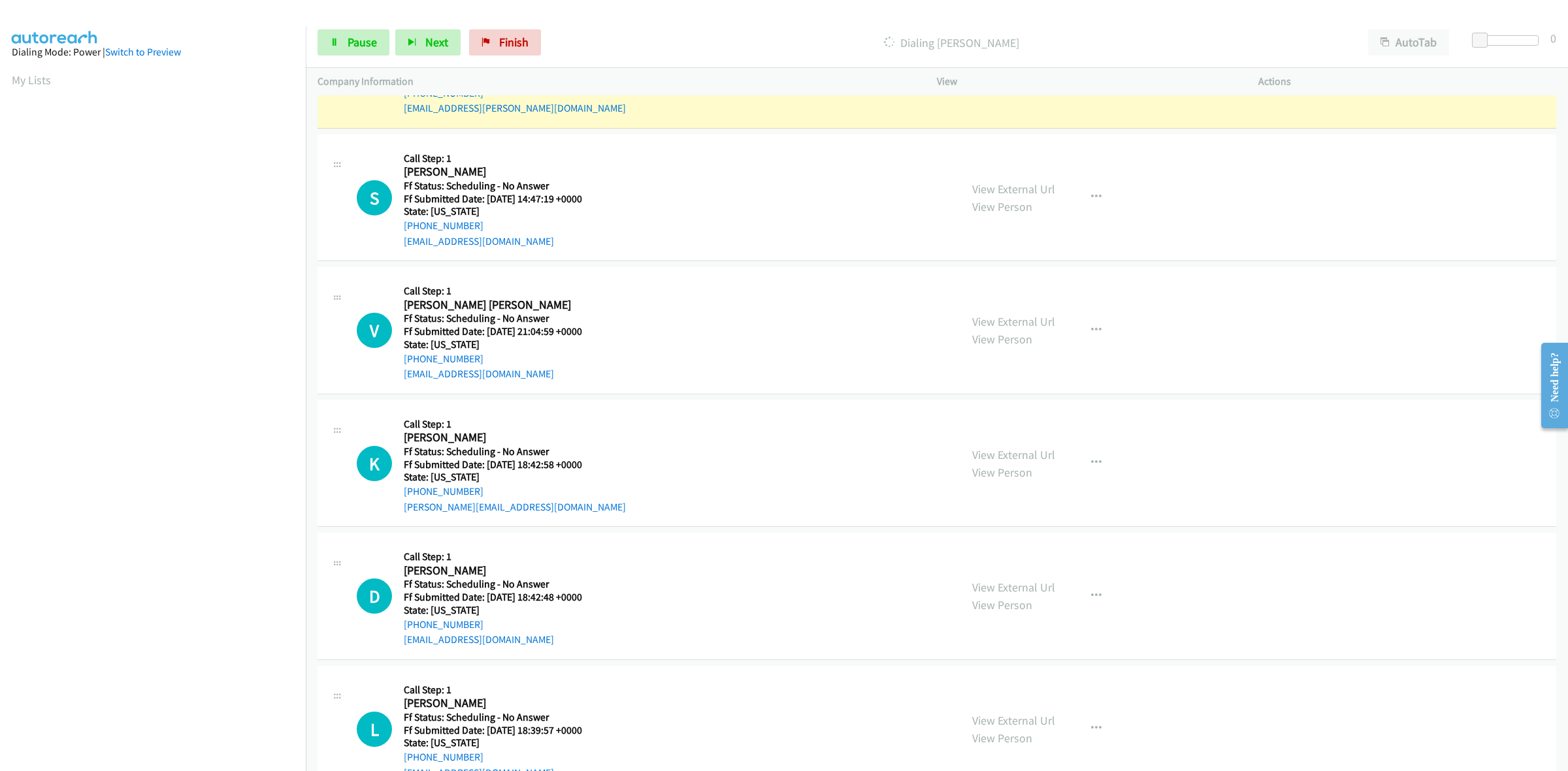
scroll to position [3950, 0]
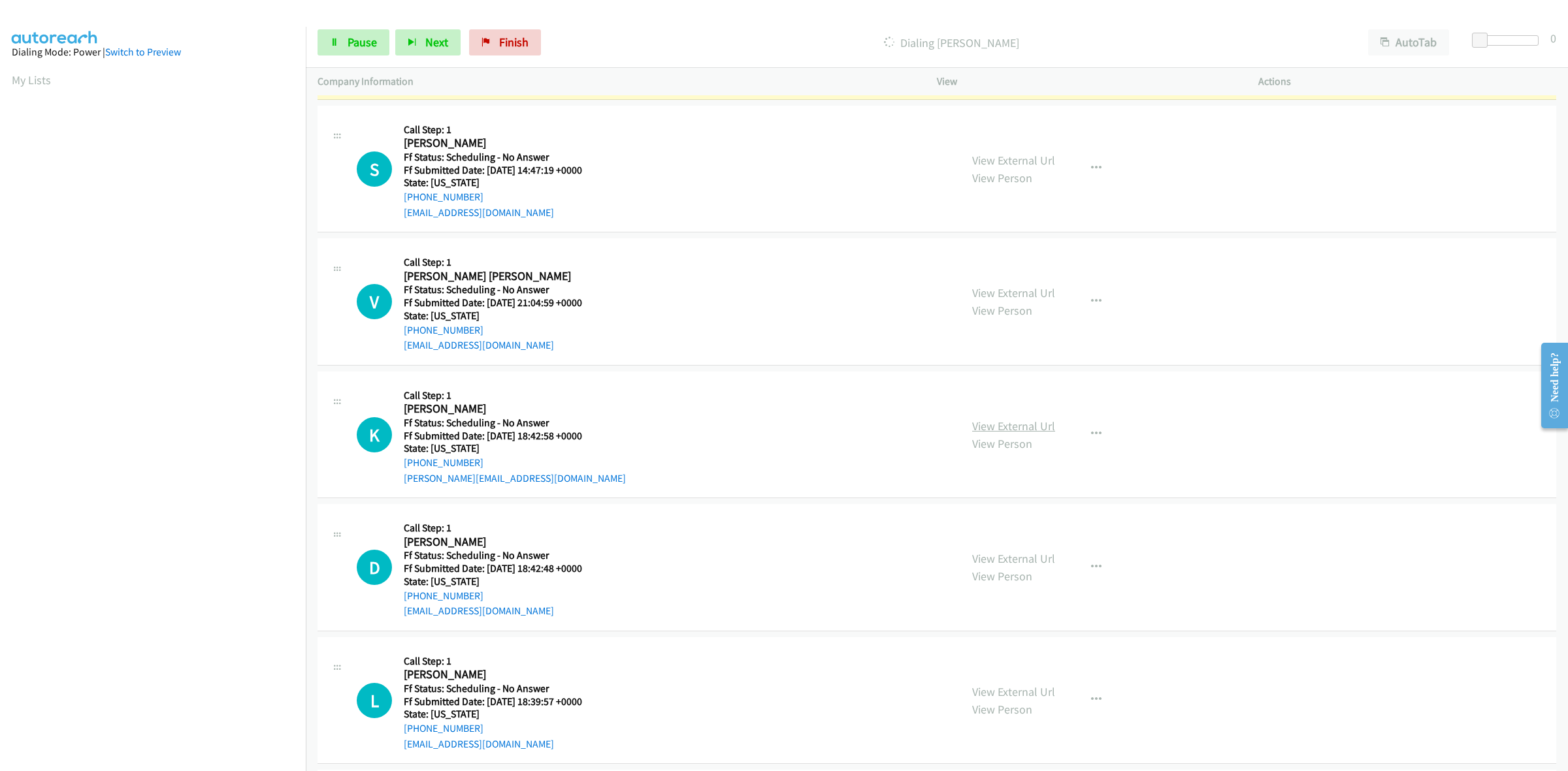
click at [1014, 425] on link "View External Url" at bounding box center [1014, 427] width 83 height 15
click at [1011, 556] on link "View External Url" at bounding box center [1014, 559] width 83 height 15
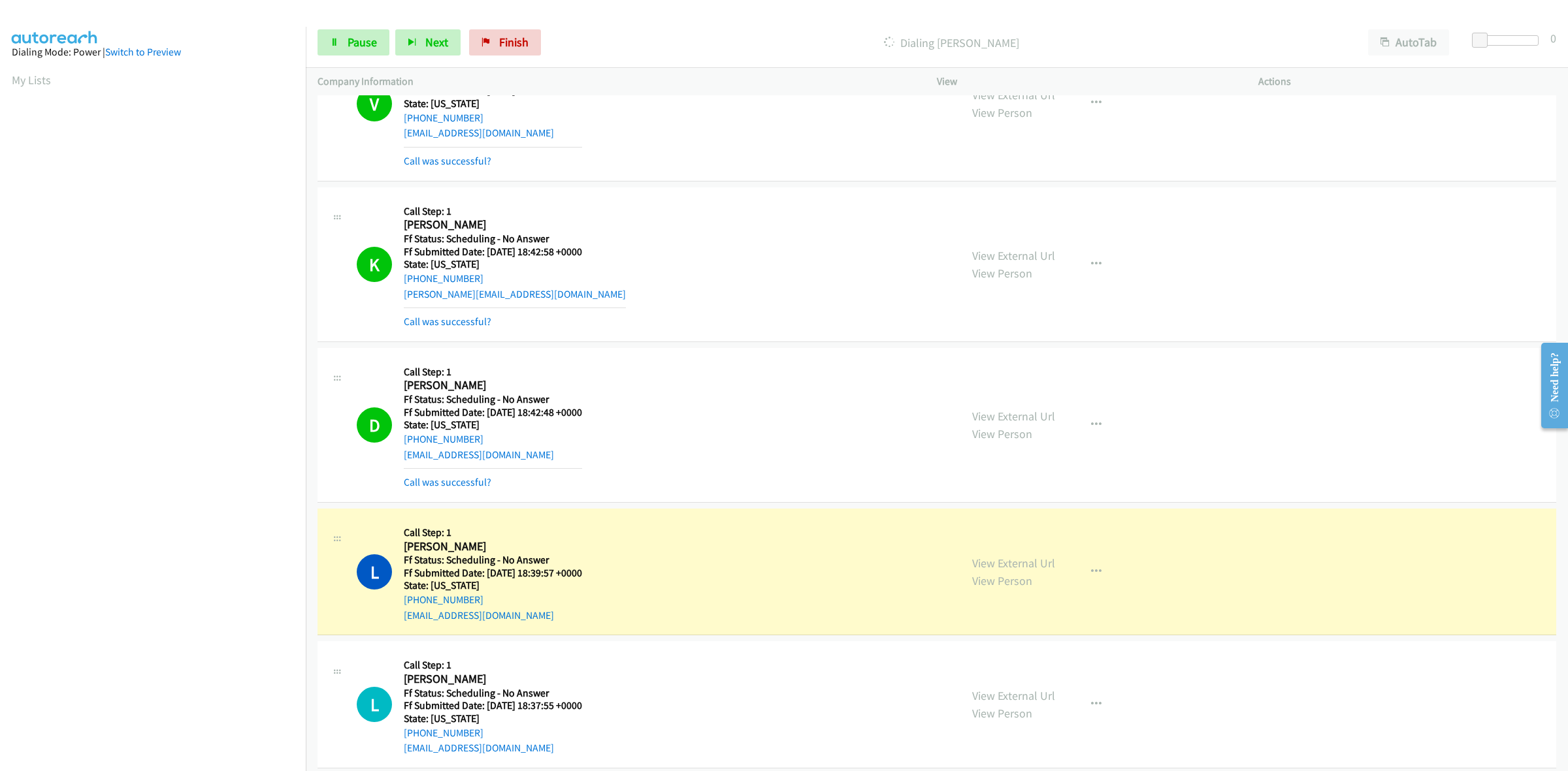
scroll to position [4276, 0]
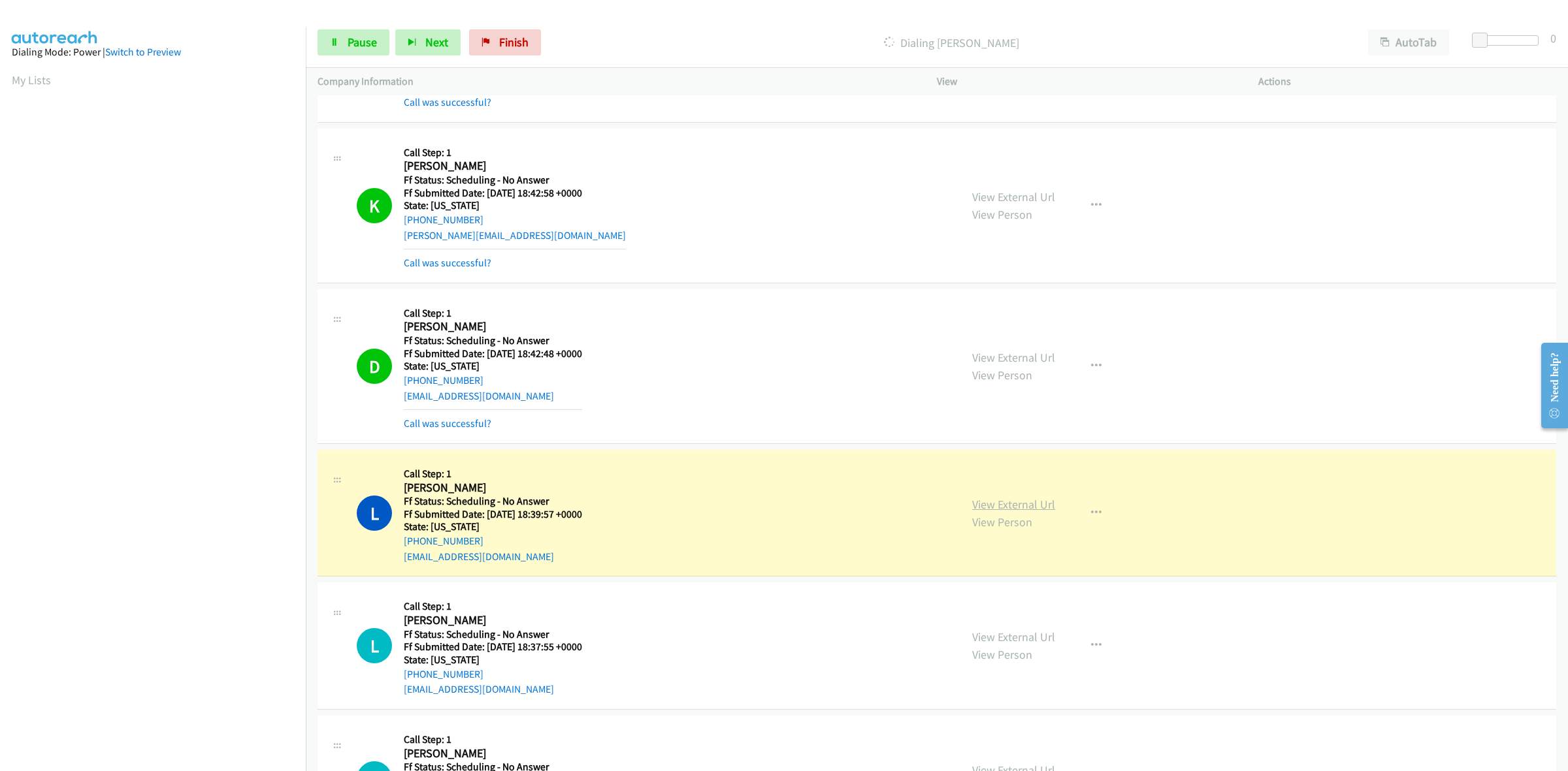
click at [1029, 504] on link "View External Url" at bounding box center [1014, 505] width 83 height 15
click at [366, 38] on span "Pause" at bounding box center [362, 42] width 30 height 15
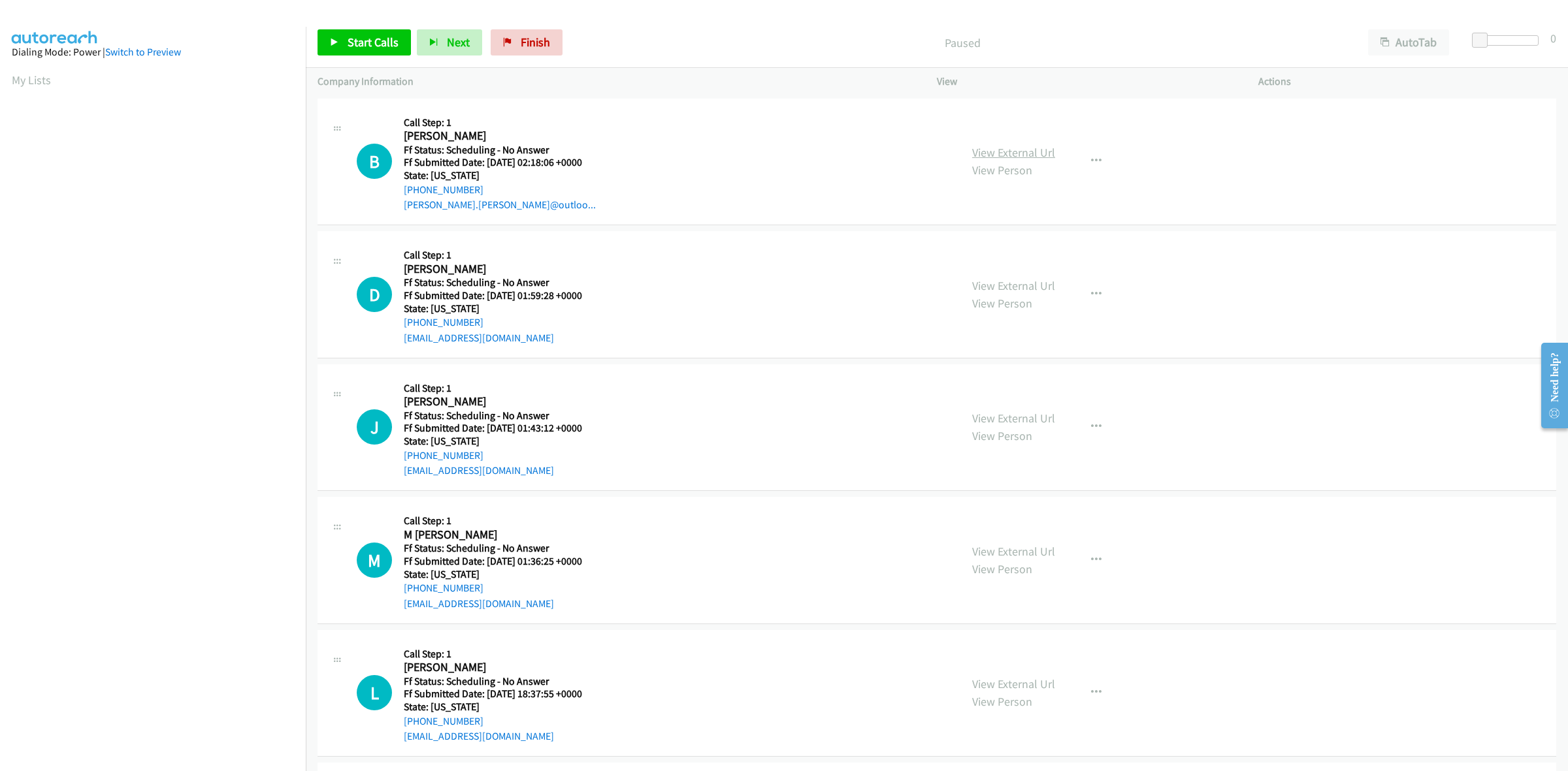
click at [1023, 152] on link "View External Url" at bounding box center [1014, 153] width 83 height 15
click at [1014, 285] on link "View External Url" at bounding box center [1014, 286] width 83 height 15
click at [1027, 415] on link "View External Url" at bounding box center [1014, 418] width 83 height 15
click at [1014, 551] on link "View External Url" at bounding box center [1014, 552] width 83 height 15
click at [1036, 686] on link "View External Url" at bounding box center [1014, 684] width 83 height 15
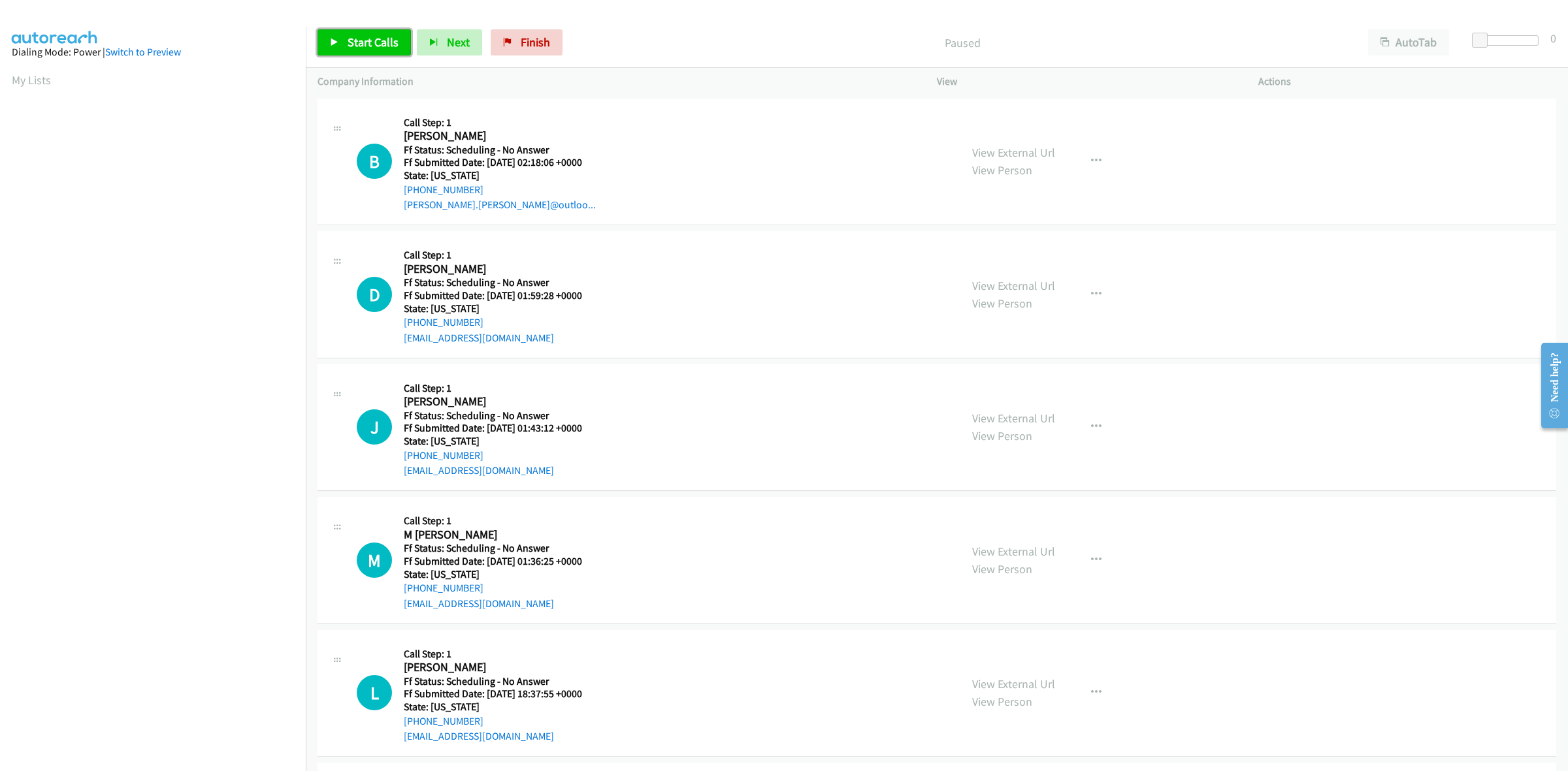
click at [371, 30] on link "Start Calls" at bounding box center [364, 43] width 93 height 26
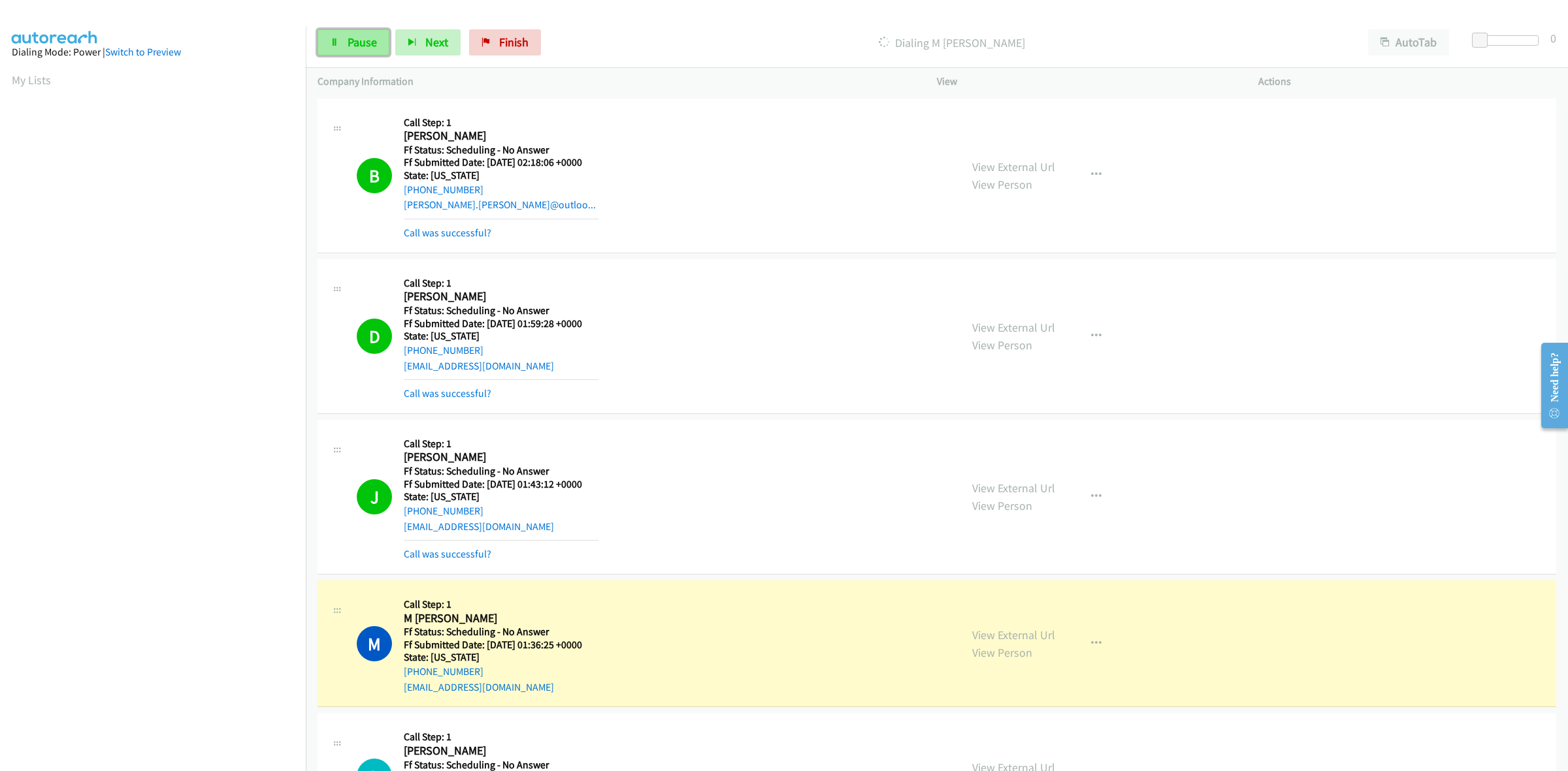
click at [363, 31] on link "Pause" at bounding box center [354, 43] width 72 height 26
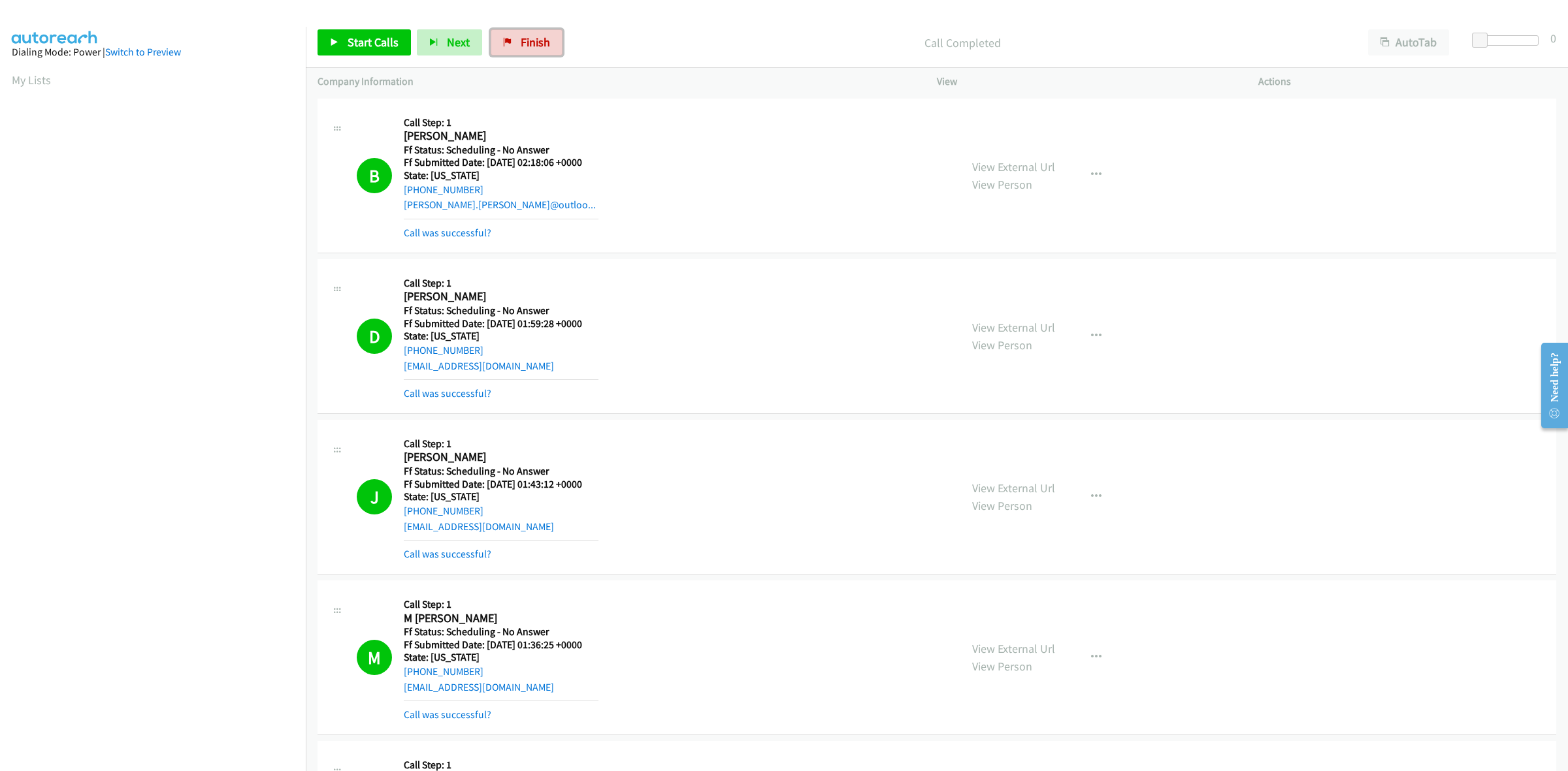
drag, startPoint x: 547, startPoint y: 41, endPoint x: 821, endPoint y: 77, distance: 276.4
click at [547, 41] on link "Finish" at bounding box center [527, 43] width 72 height 26
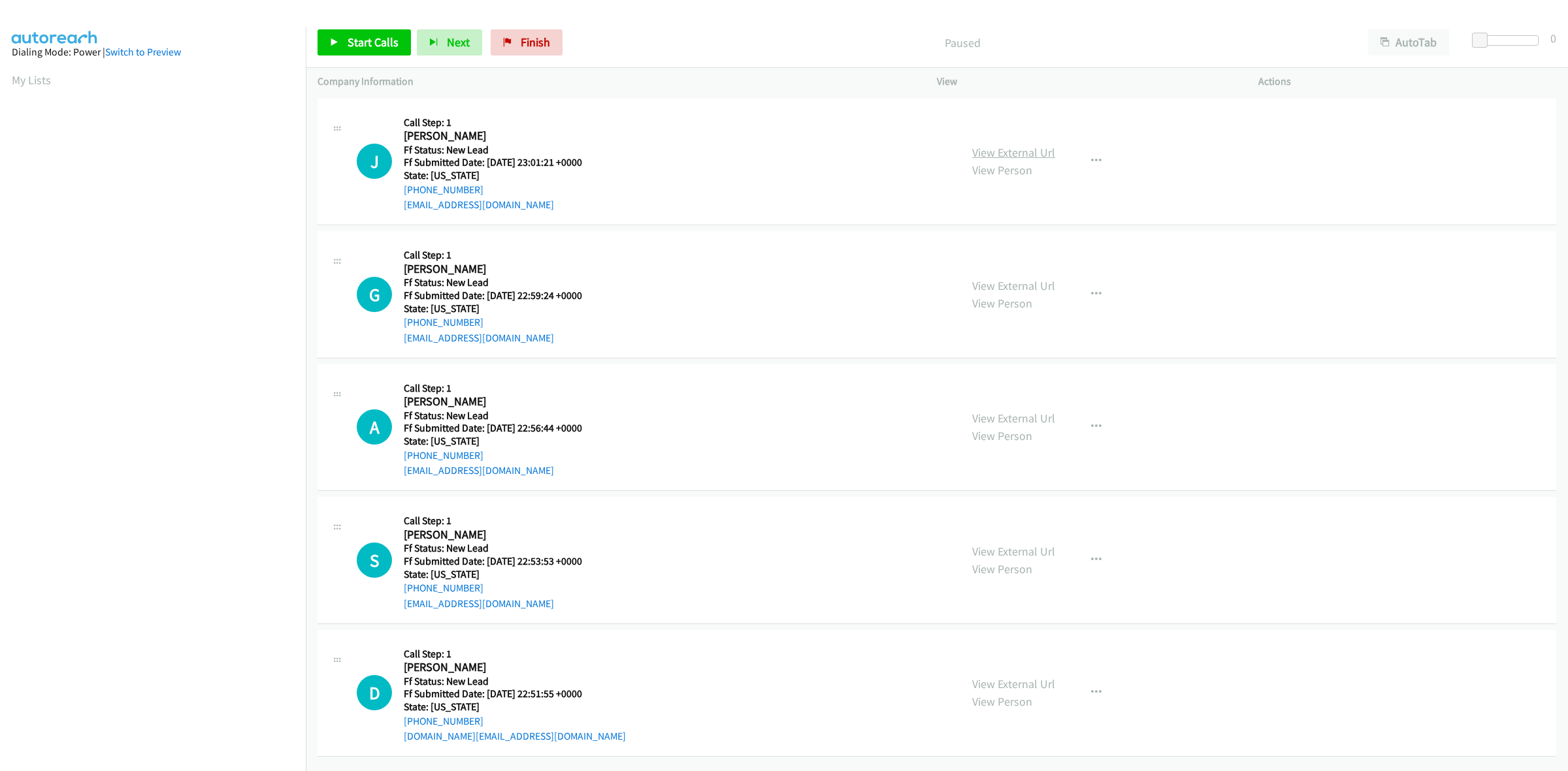
click at [1042, 151] on link "View External Url" at bounding box center [1014, 153] width 83 height 15
click at [1021, 289] on link "View External Url" at bounding box center [1014, 286] width 83 height 15
click at [1047, 417] on link "View External Url" at bounding box center [1014, 418] width 83 height 15
click at [1027, 551] on link "View External Url" at bounding box center [1014, 552] width 83 height 15
click at [1036, 678] on link "View External Url" at bounding box center [1014, 684] width 83 height 15
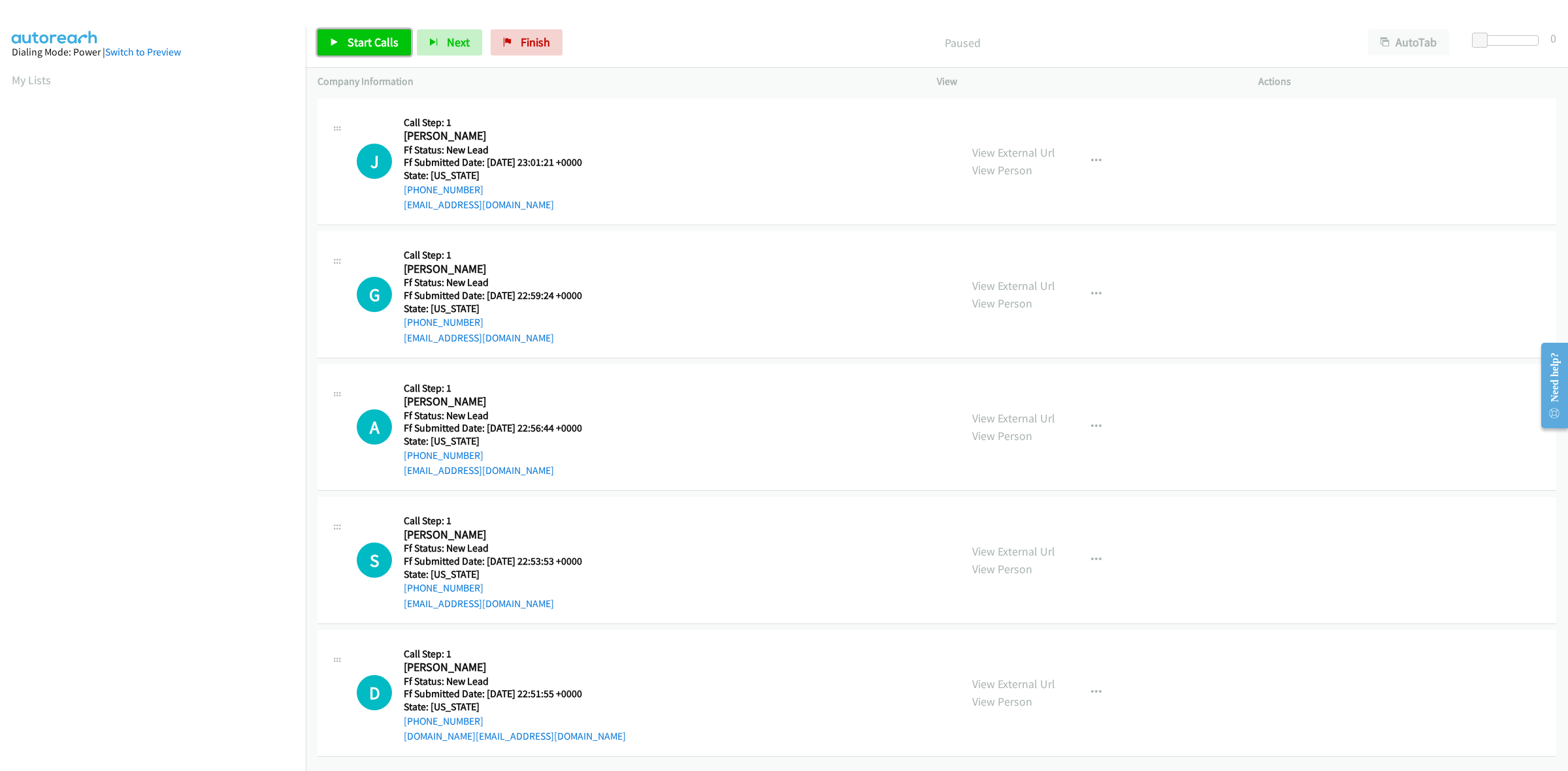
click at [371, 32] on link "Start Calls" at bounding box center [364, 43] width 93 height 26
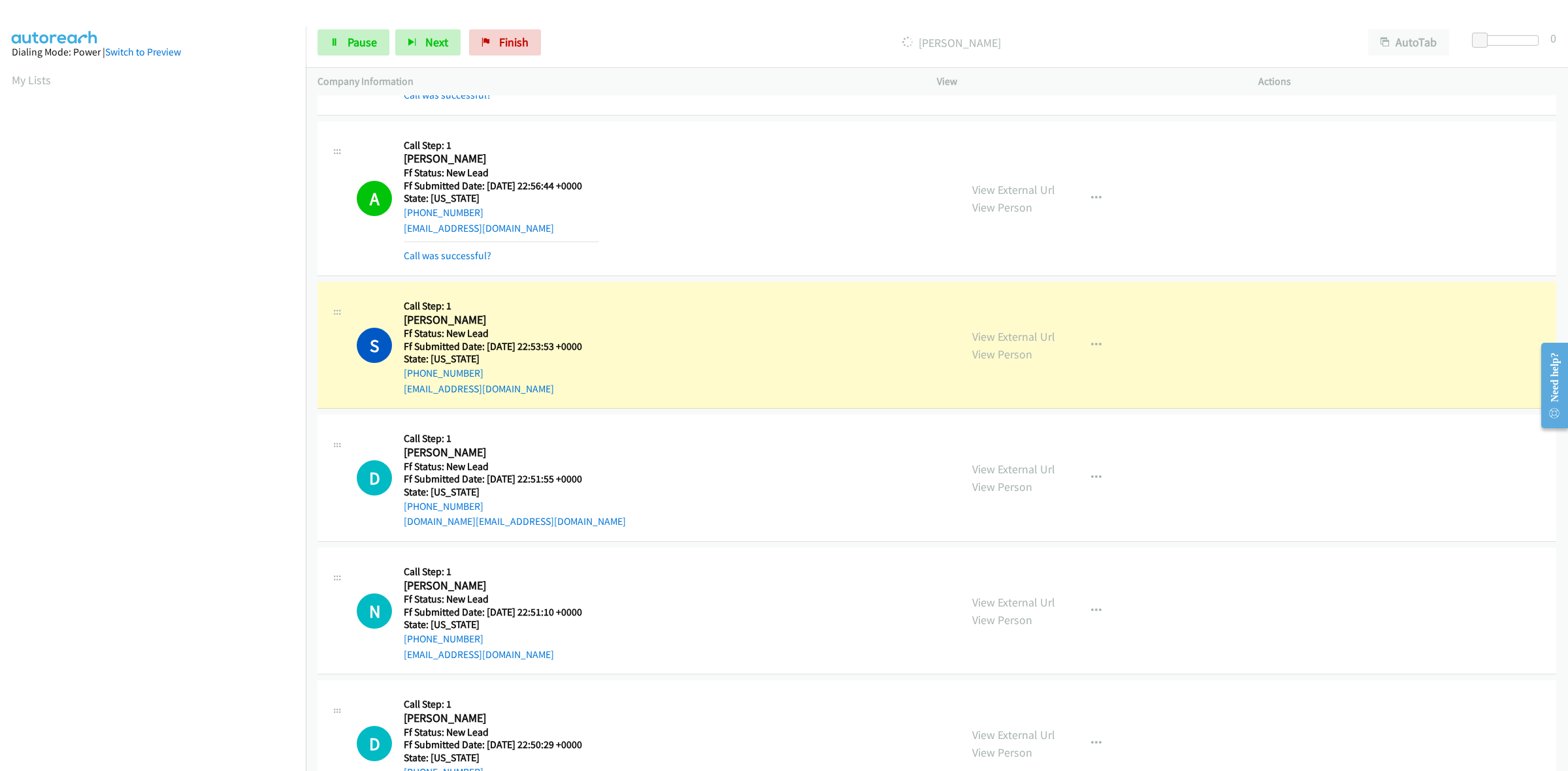
scroll to position [490, 0]
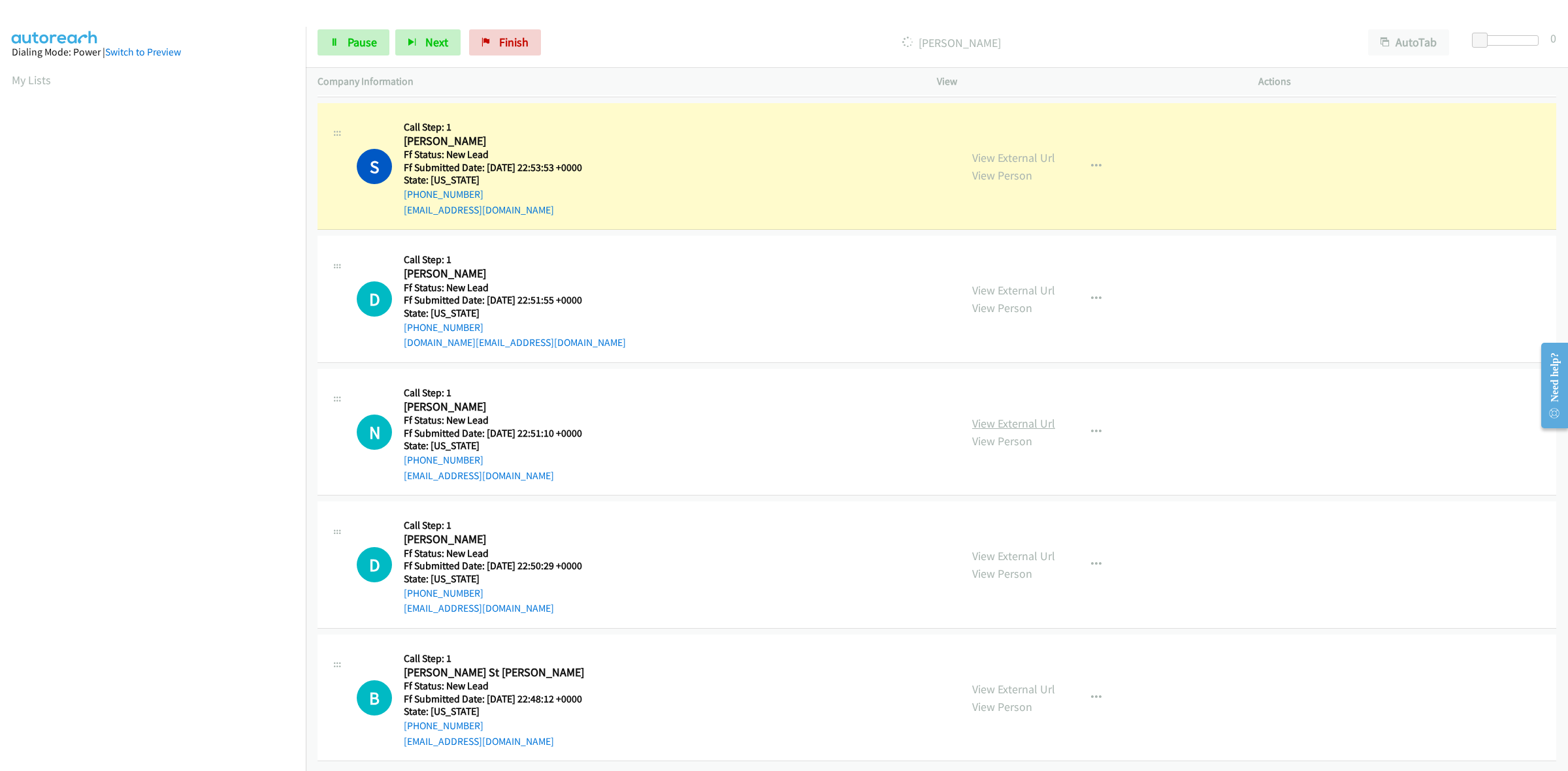
click at [998, 416] on link "View External Url" at bounding box center [1014, 424] width 83 height 15
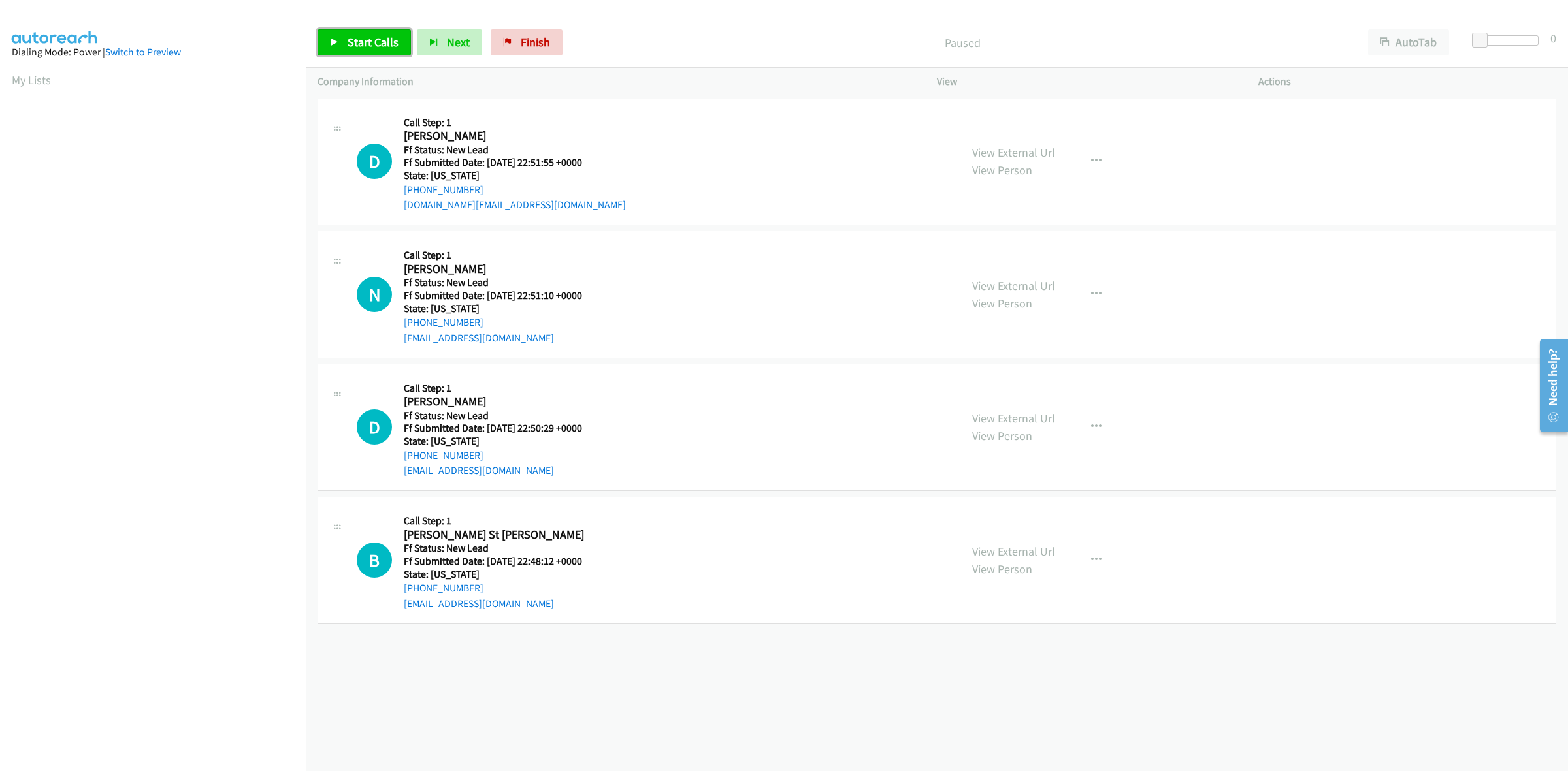
click at [357, 47] on span "Start Calls" at bounding box center [373, 42] width 51 height 15
click at [1042, 420] on link "View External Url" at bounding box center [1014, 418] width 83 height 15
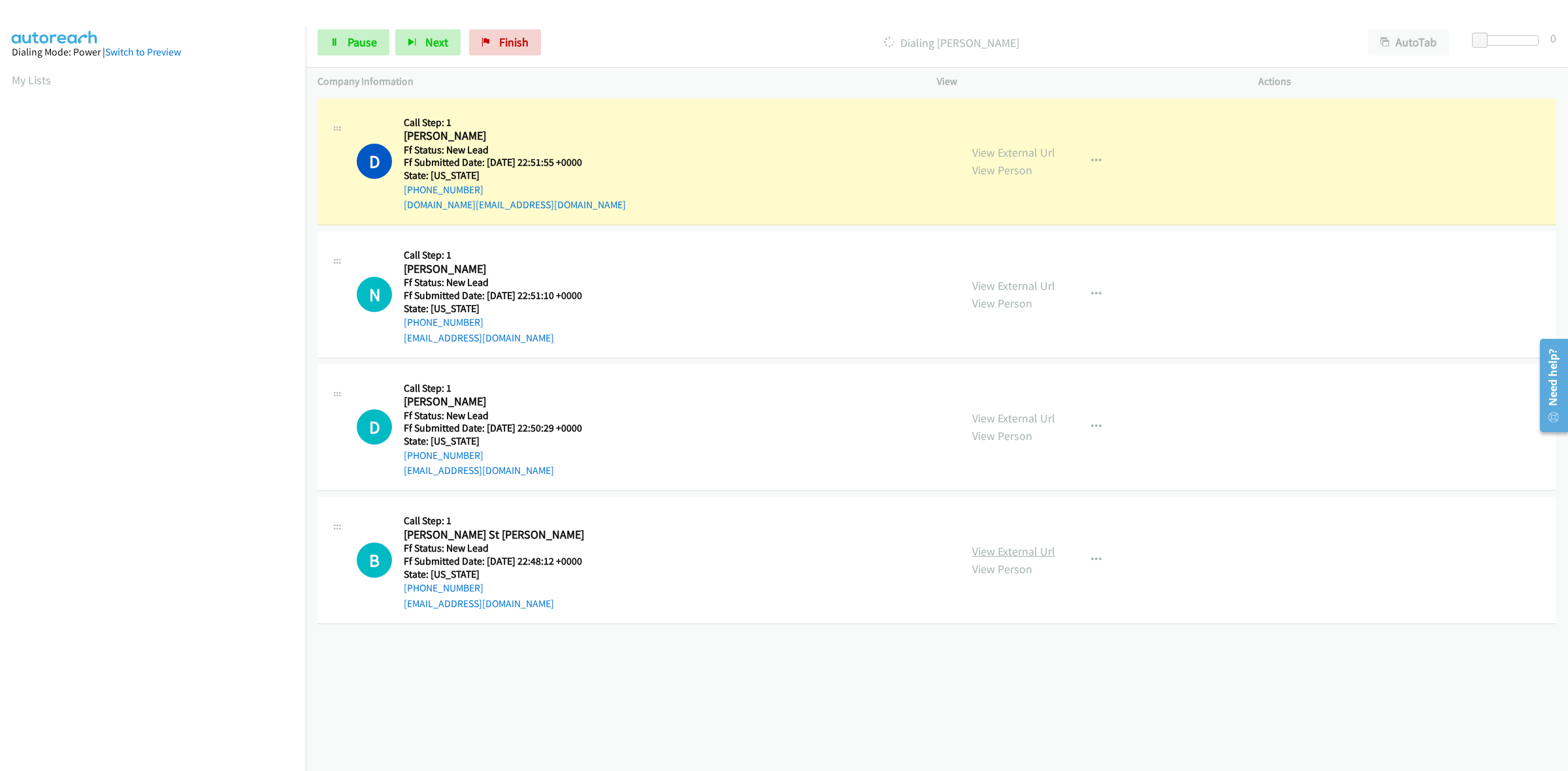
click at [1038, 550] on link "View External Url" at bounding box center [1014, 552] width 83 height 15
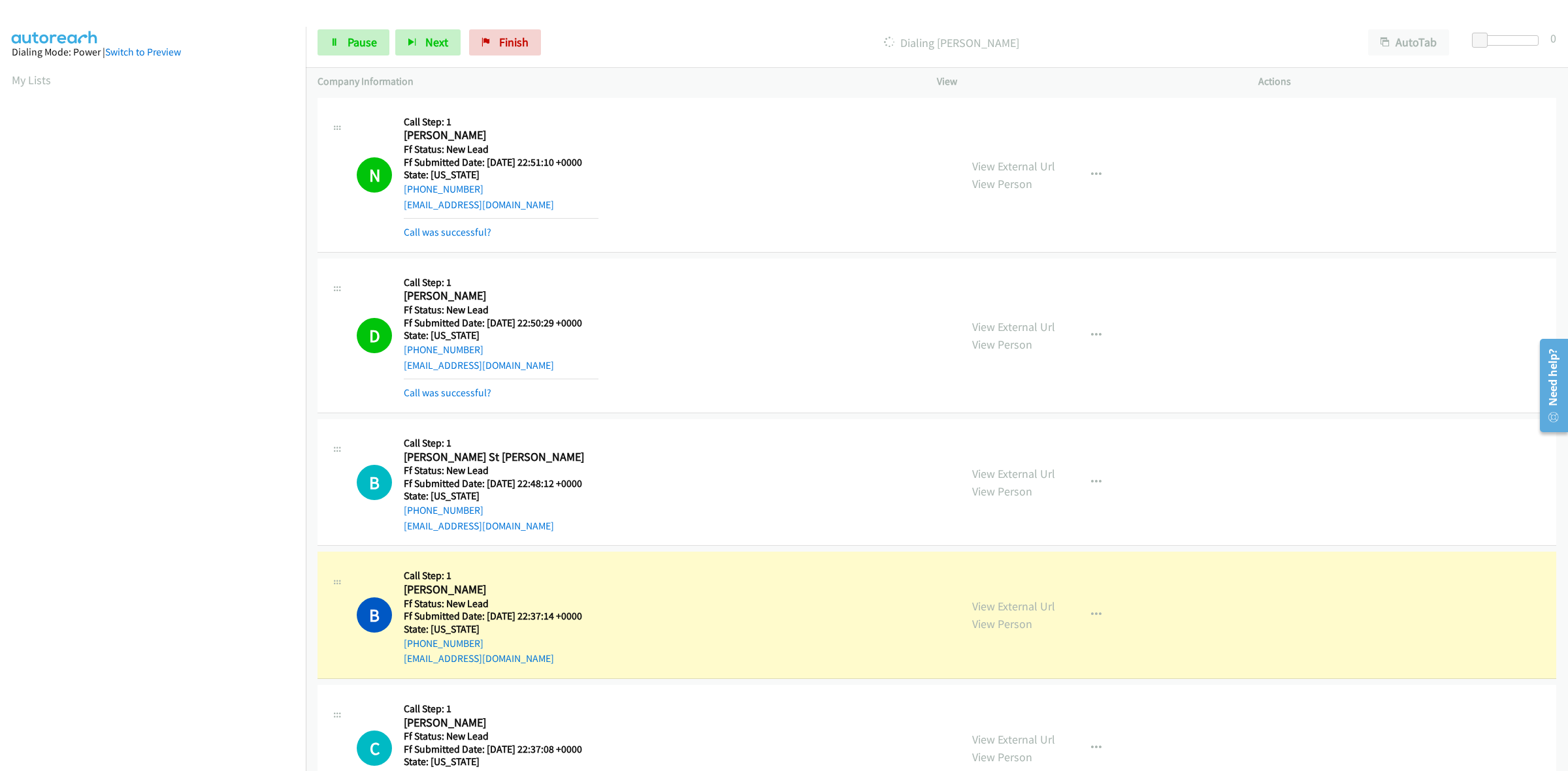
scroll to position [164, 0]
click at [1000, 605] on link "View External Url" at bounding box center [1014, 605] width 83 height 15
click at [376, 40] on span "Pause" at bounding box center [362, 42] width 30 height 15
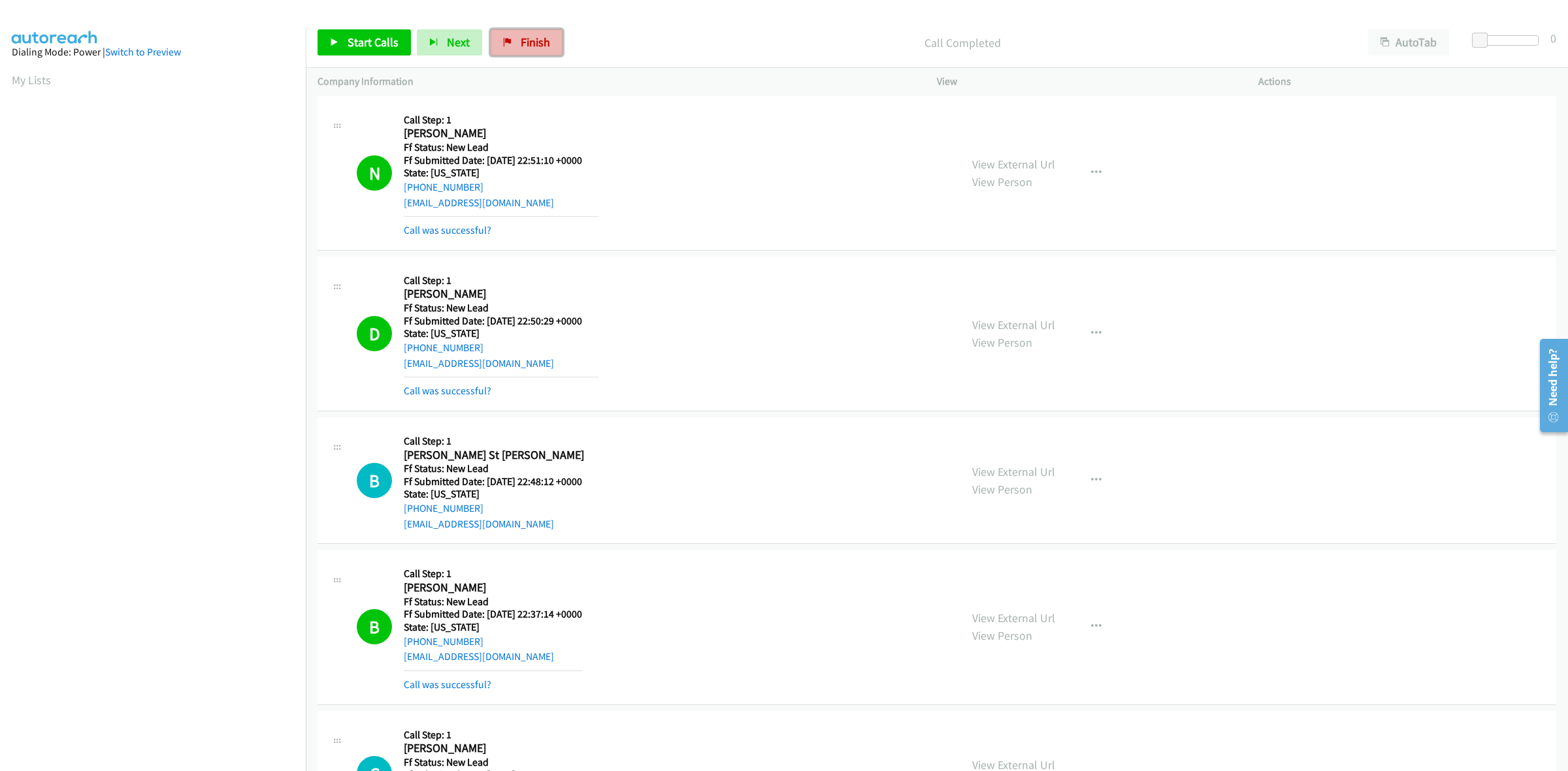
click at [521, 43] on span "Finish" at bounding box center [535, 42] width 30 height 15
